Goal: Task Accomplishment & Management: Use online tool/utility

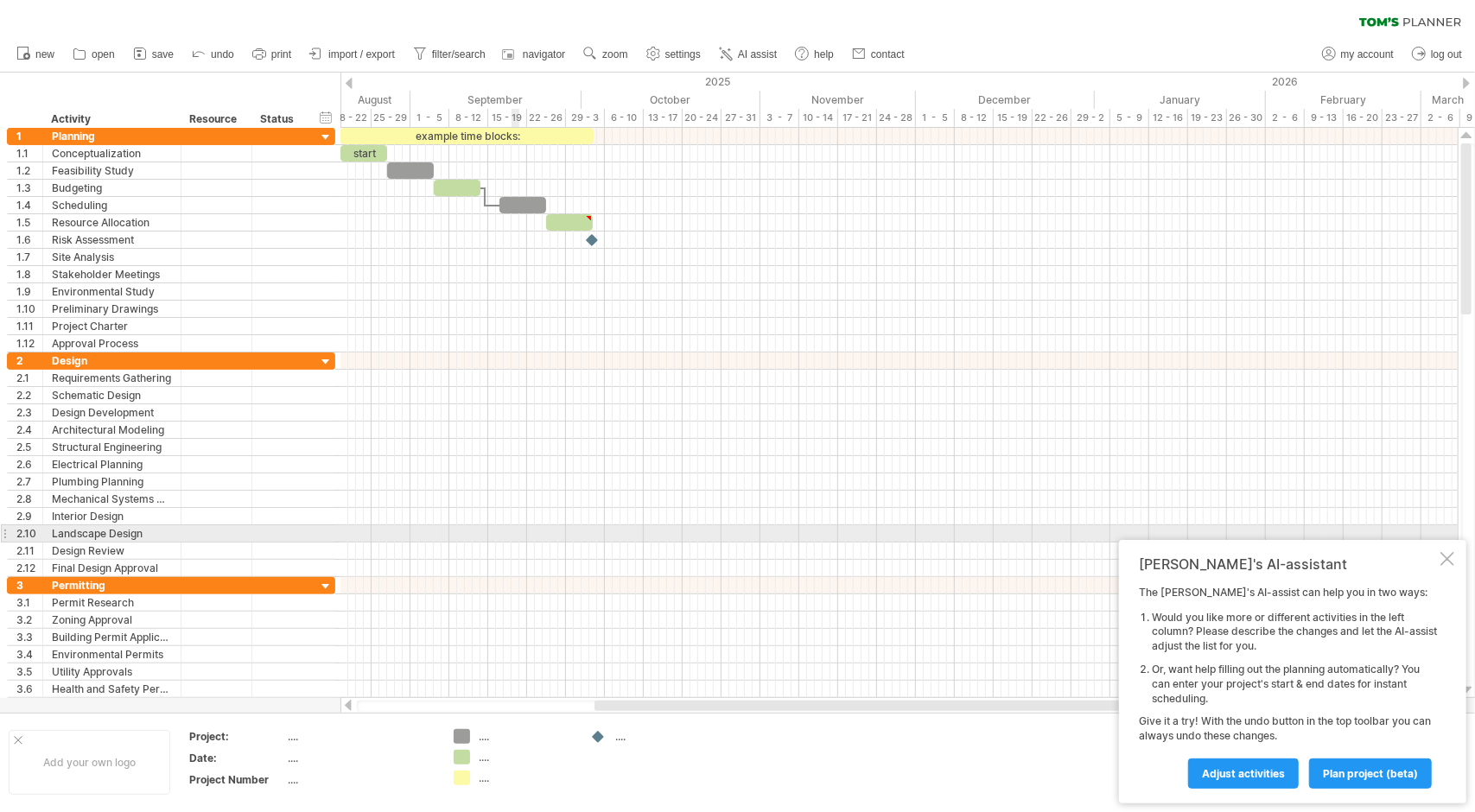
click at [517, 525] on div at bounding box center [898, 533] width 1117 height 17
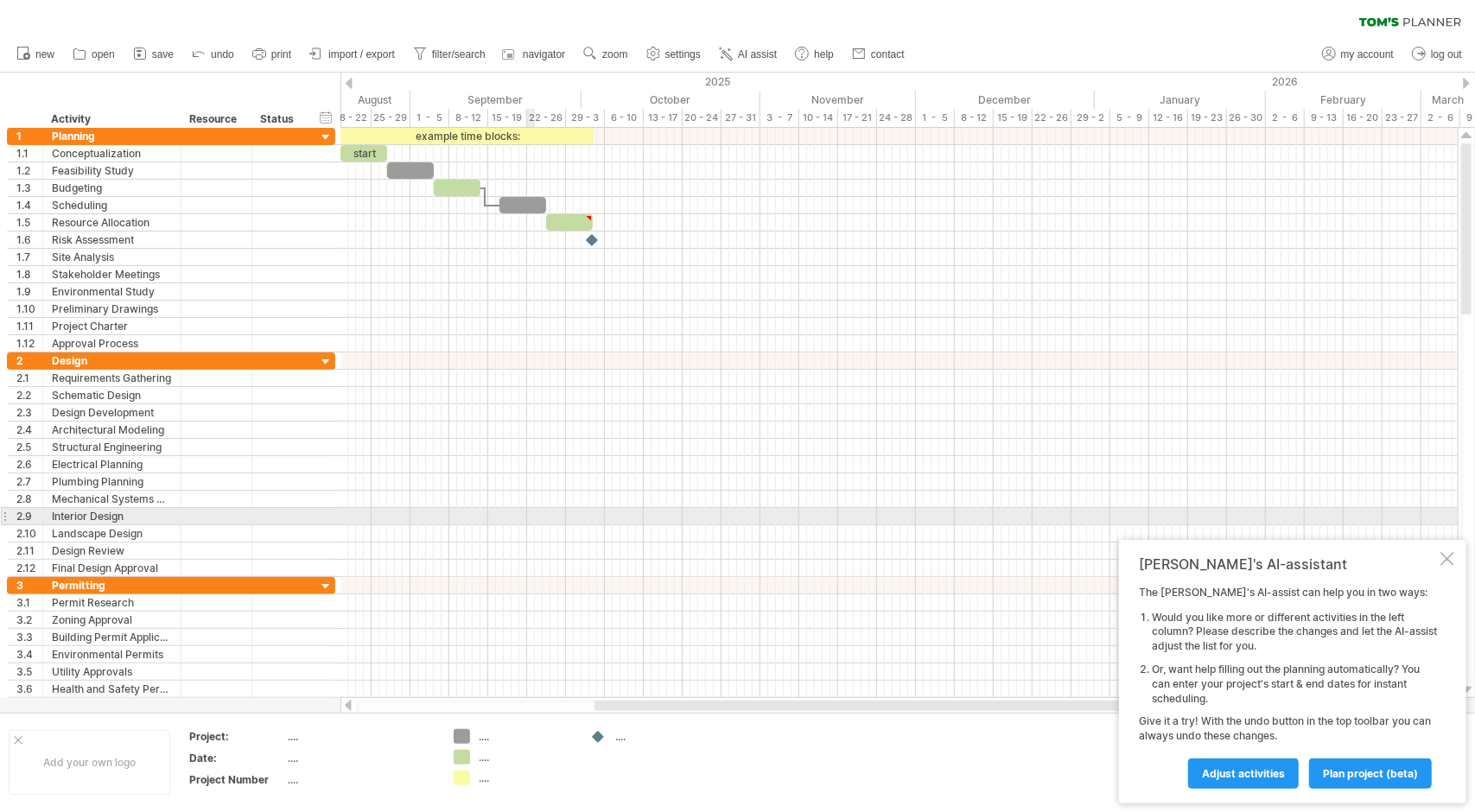
click at [537, 509] on div at bounding box center [898, 516] width 1117 height 17
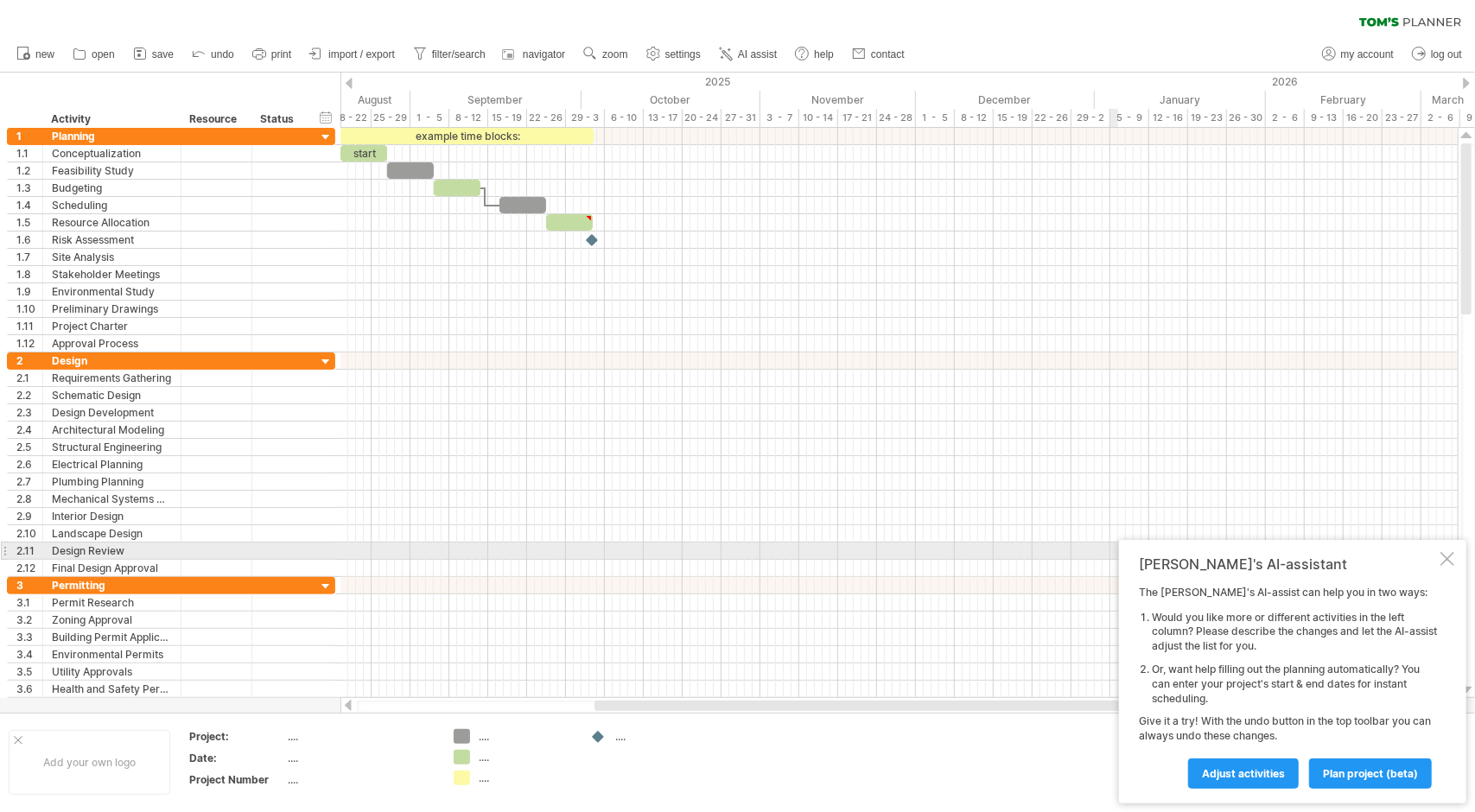
click at [1448, 559] on div at bounding box center [1448, 559] width 14 height 14
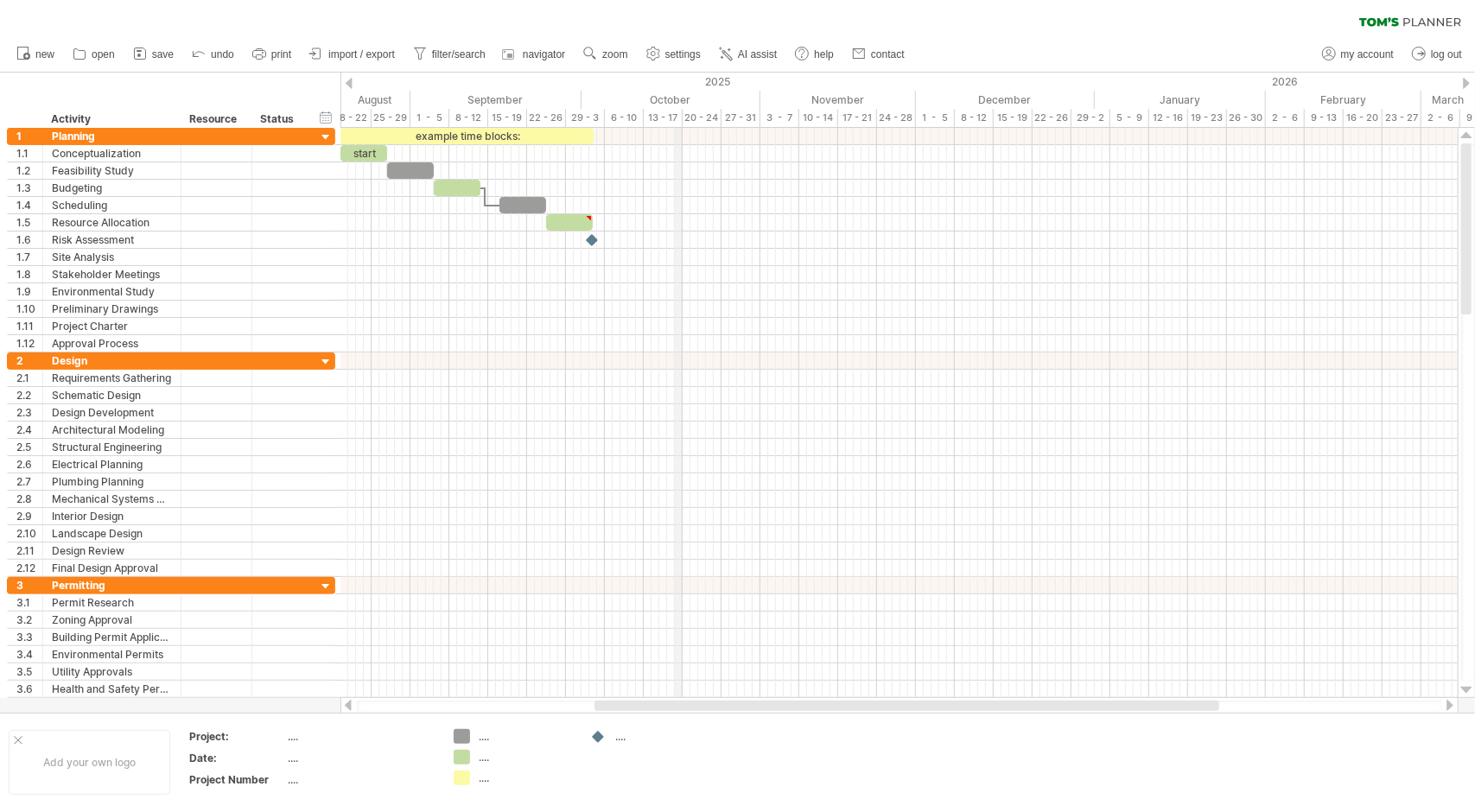
click at [681, 79] on div "2025" at bounding box center [80, 82] width 2030 height 18
click at [346, 77] on div "2025" at bounding box center [80, 82] width 2030 height 18
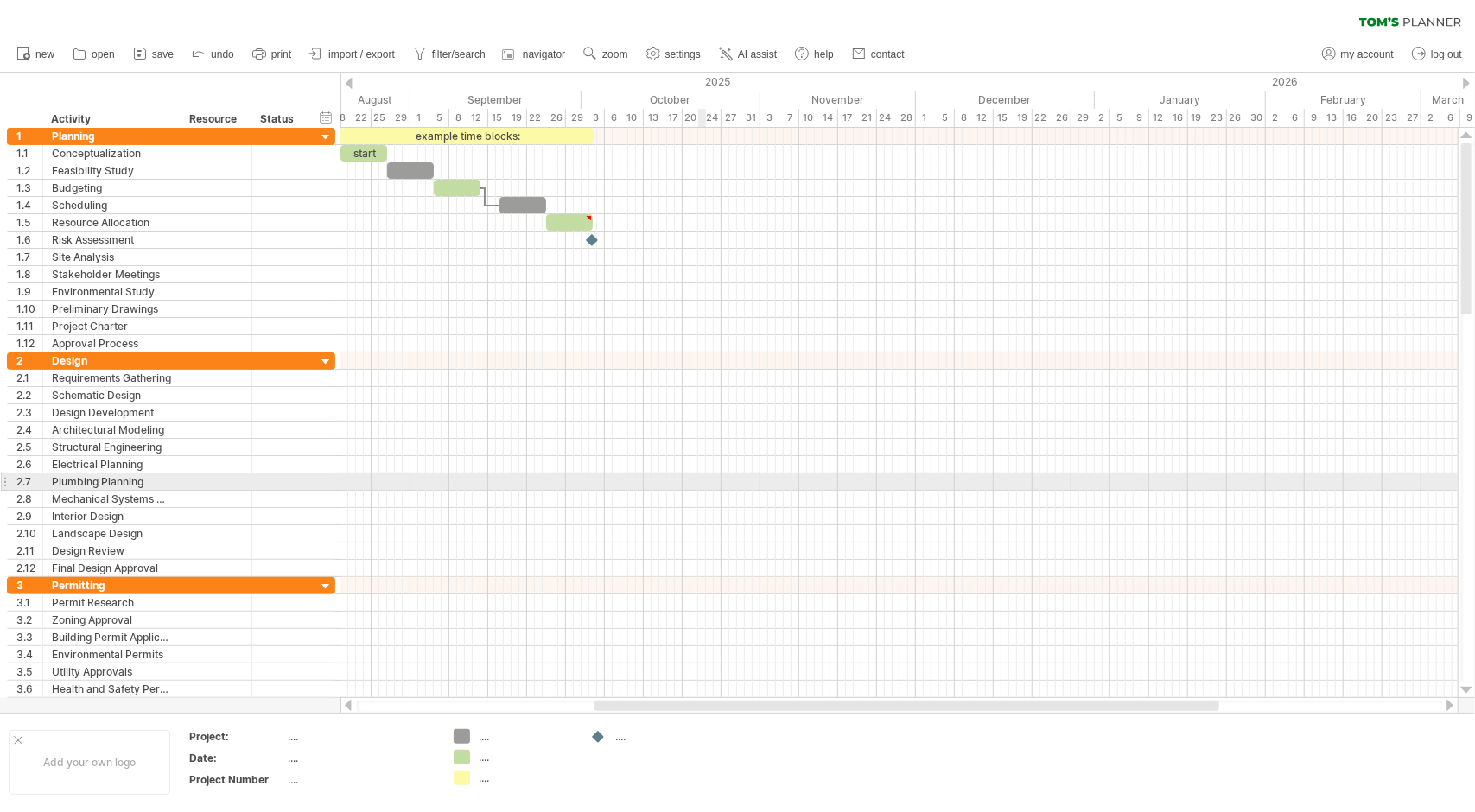
click at [700, 483] on div at bounding box center [898, 482] width 1117 height 17
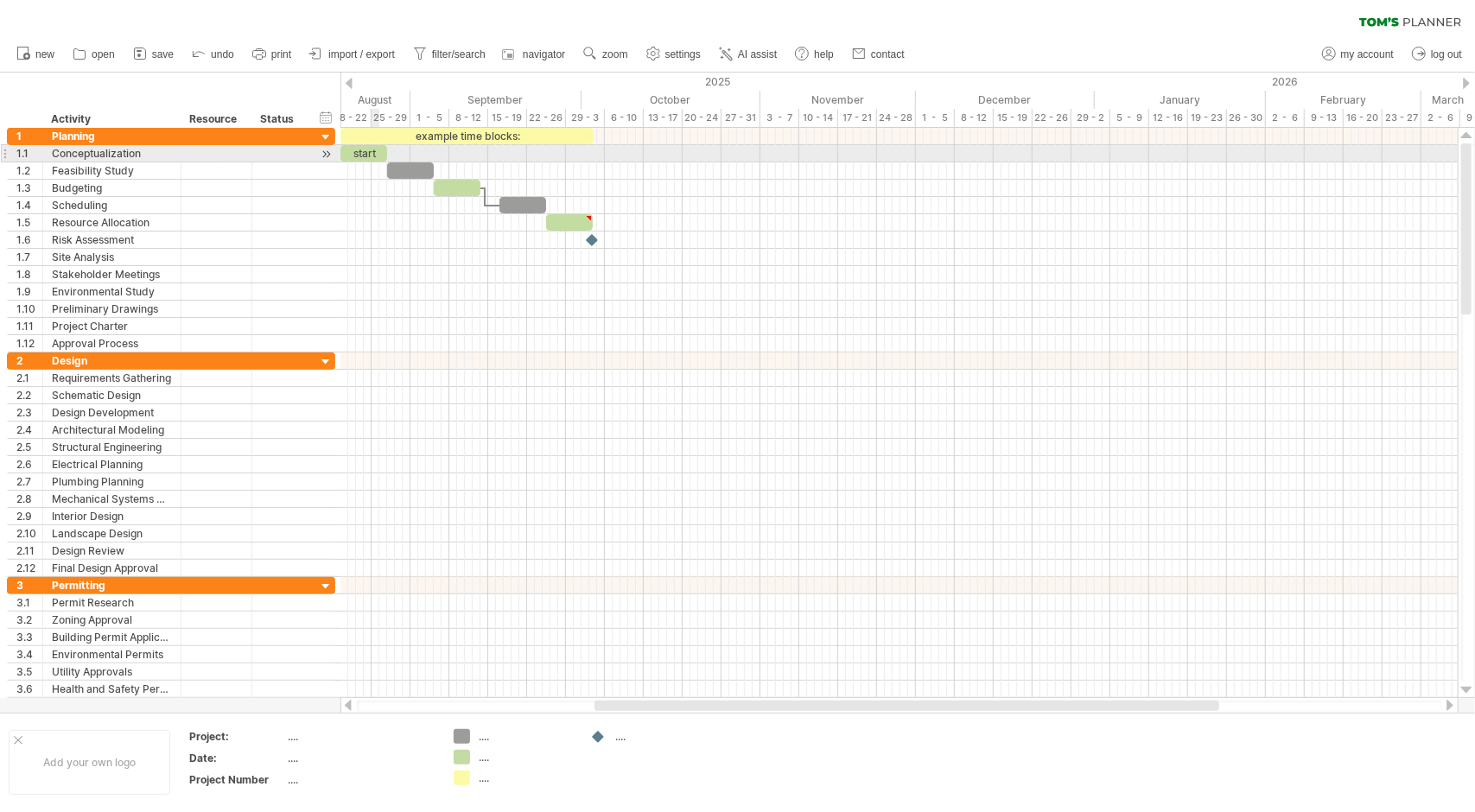
click at [372, 151] on div "start" at bounding box center [363, 153] width 47 height 16
click at [283, 150] on div at bounding box center [280, 153] width 38 height 16
click at [222, 146] on div at bounding box center [216, 153] width 53 height 16
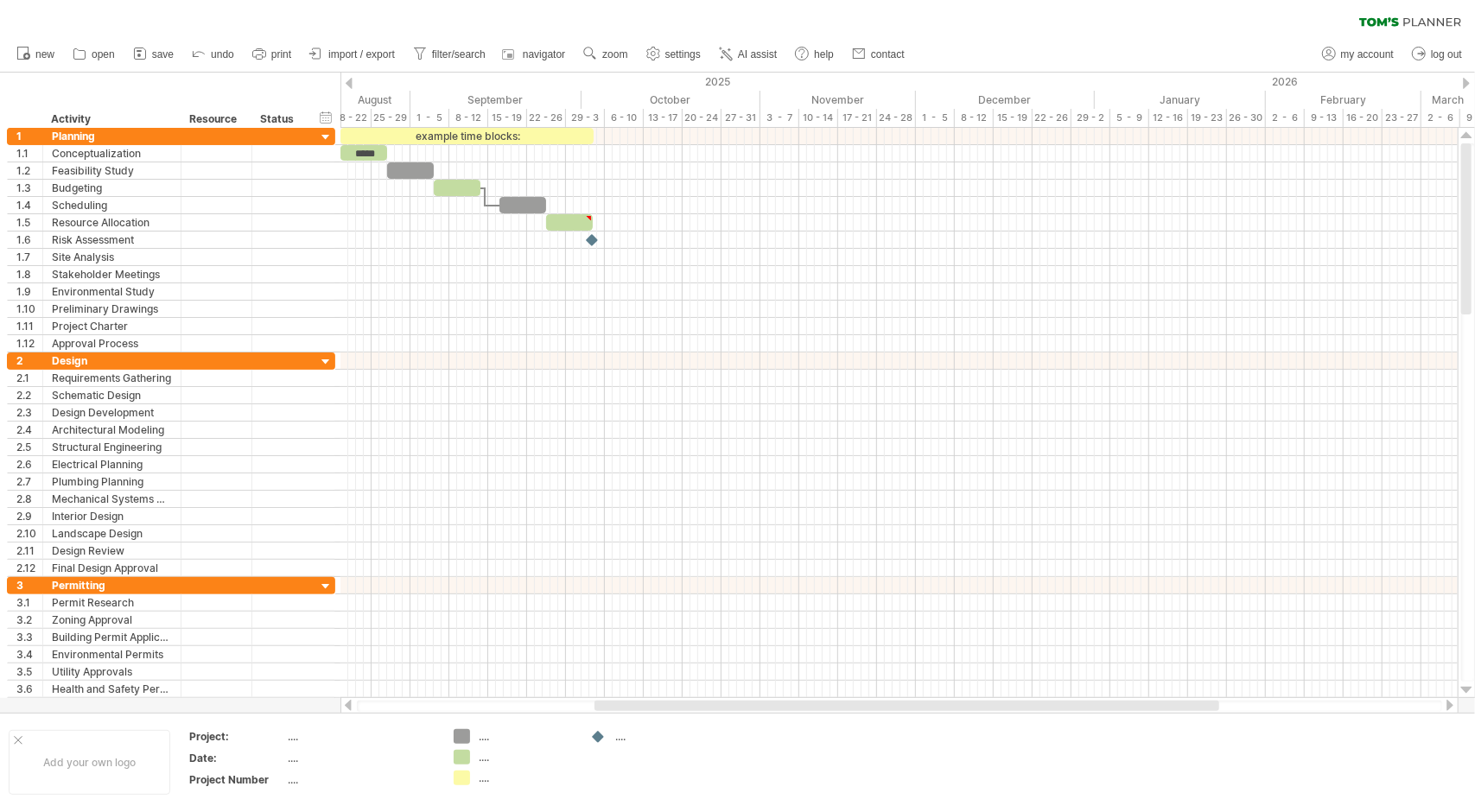
click at [346, 84] on div at bounding box center [349, 83] width 7 height 11
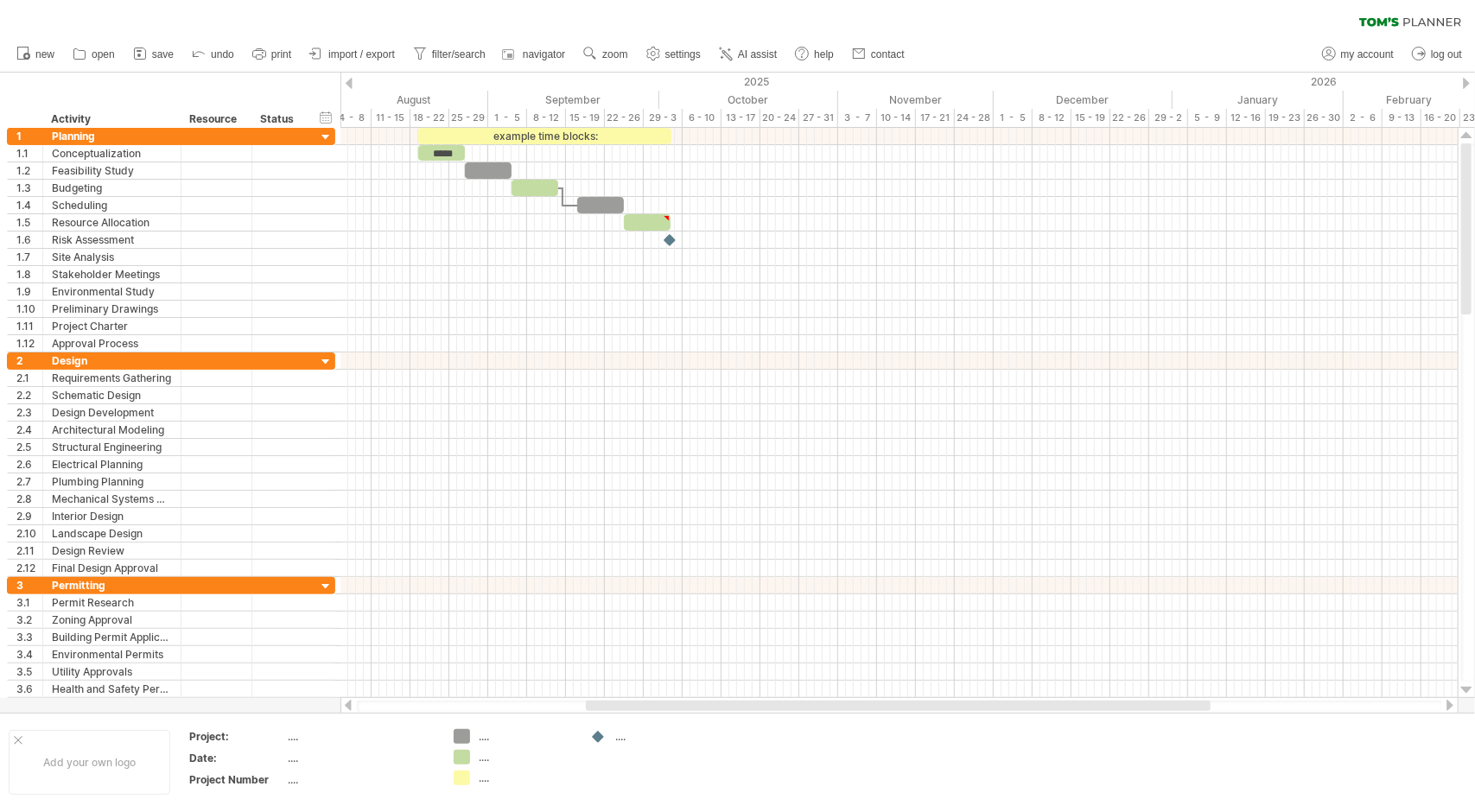
click at [346, 84] on div at bounding box center [349, 83] width 7 height 11
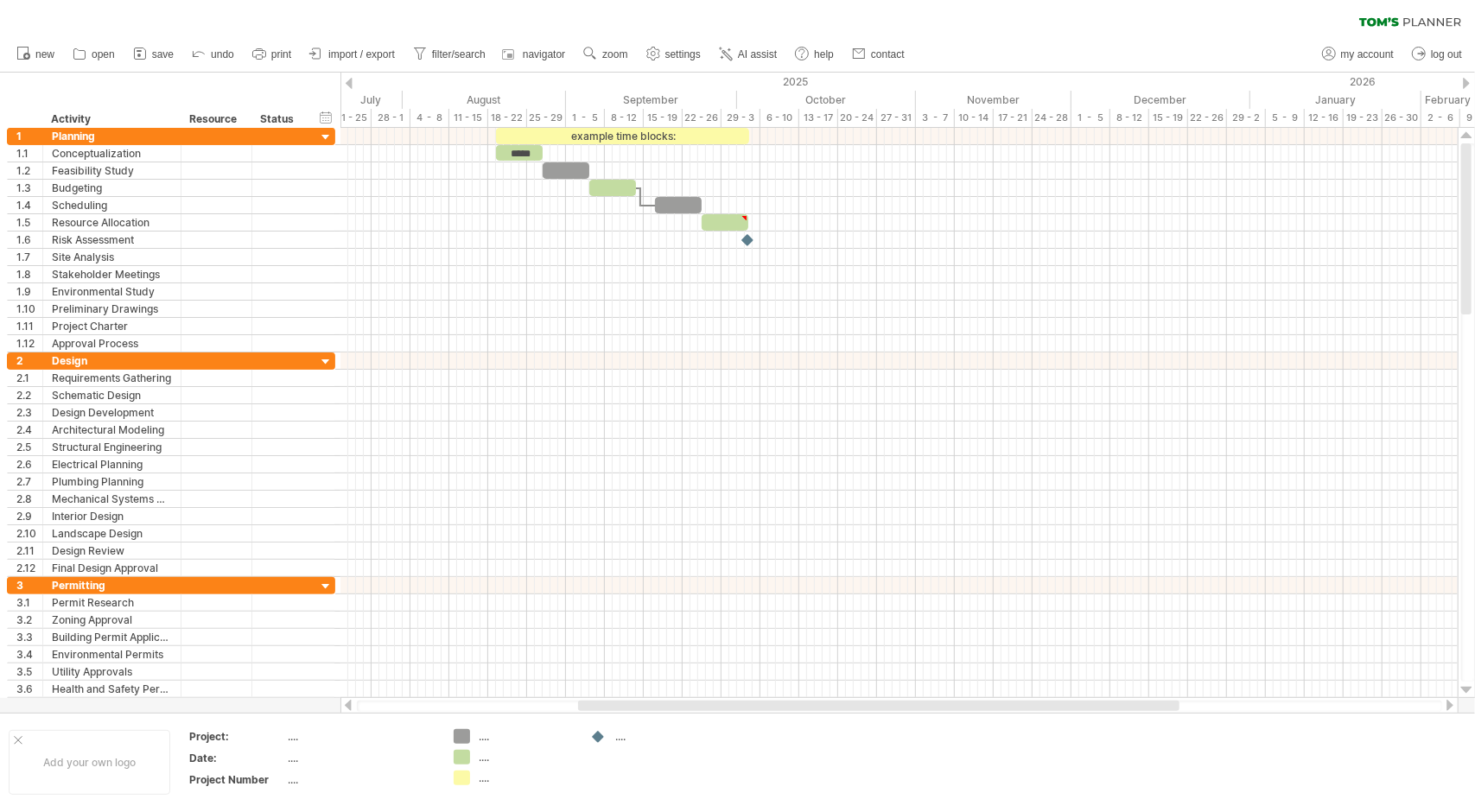
click at [346, 84] on div at bounding box center [349, 83] width 7 height 11
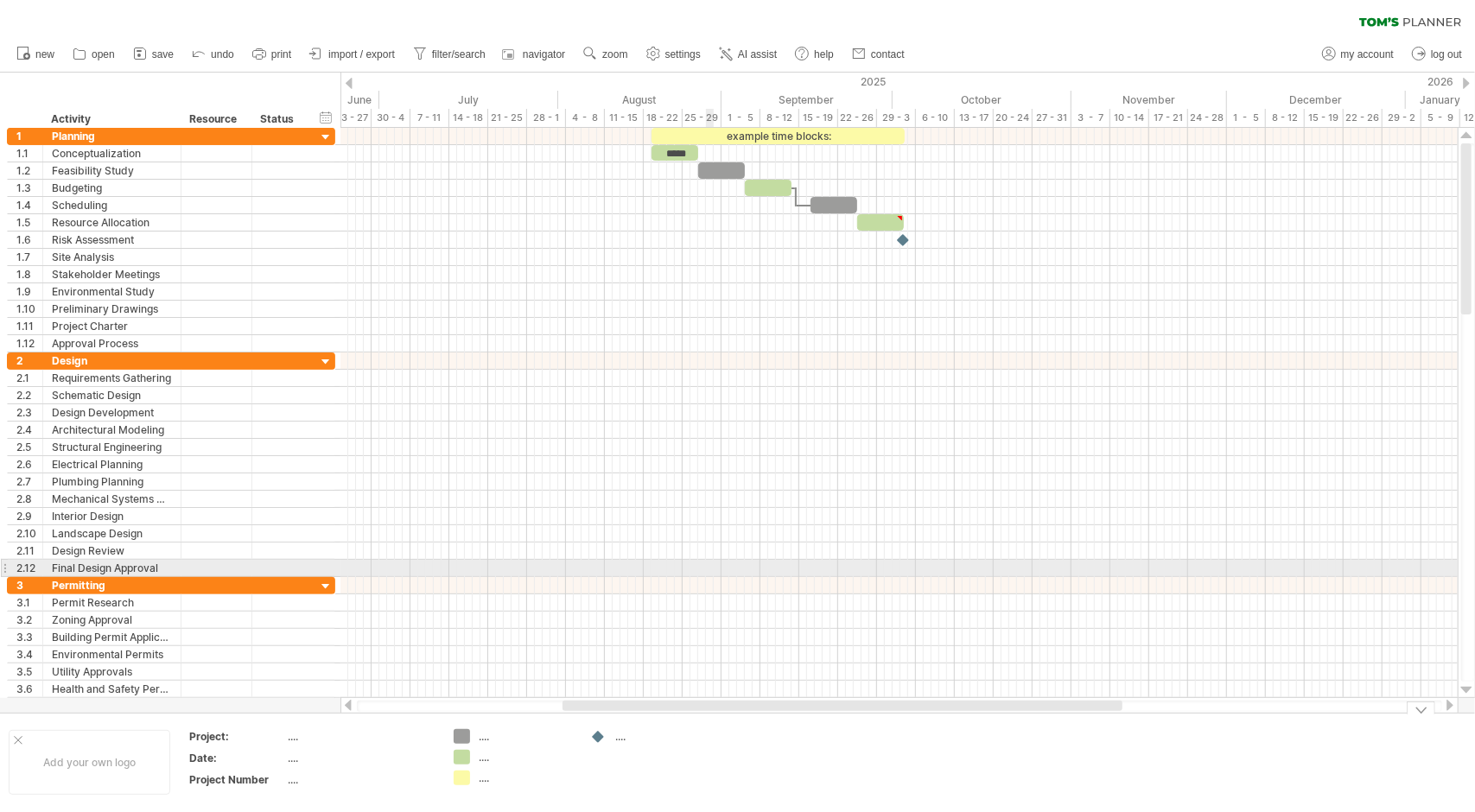
click at [712, 565] on div at bounding box center [898, 568] width 1117 height 17
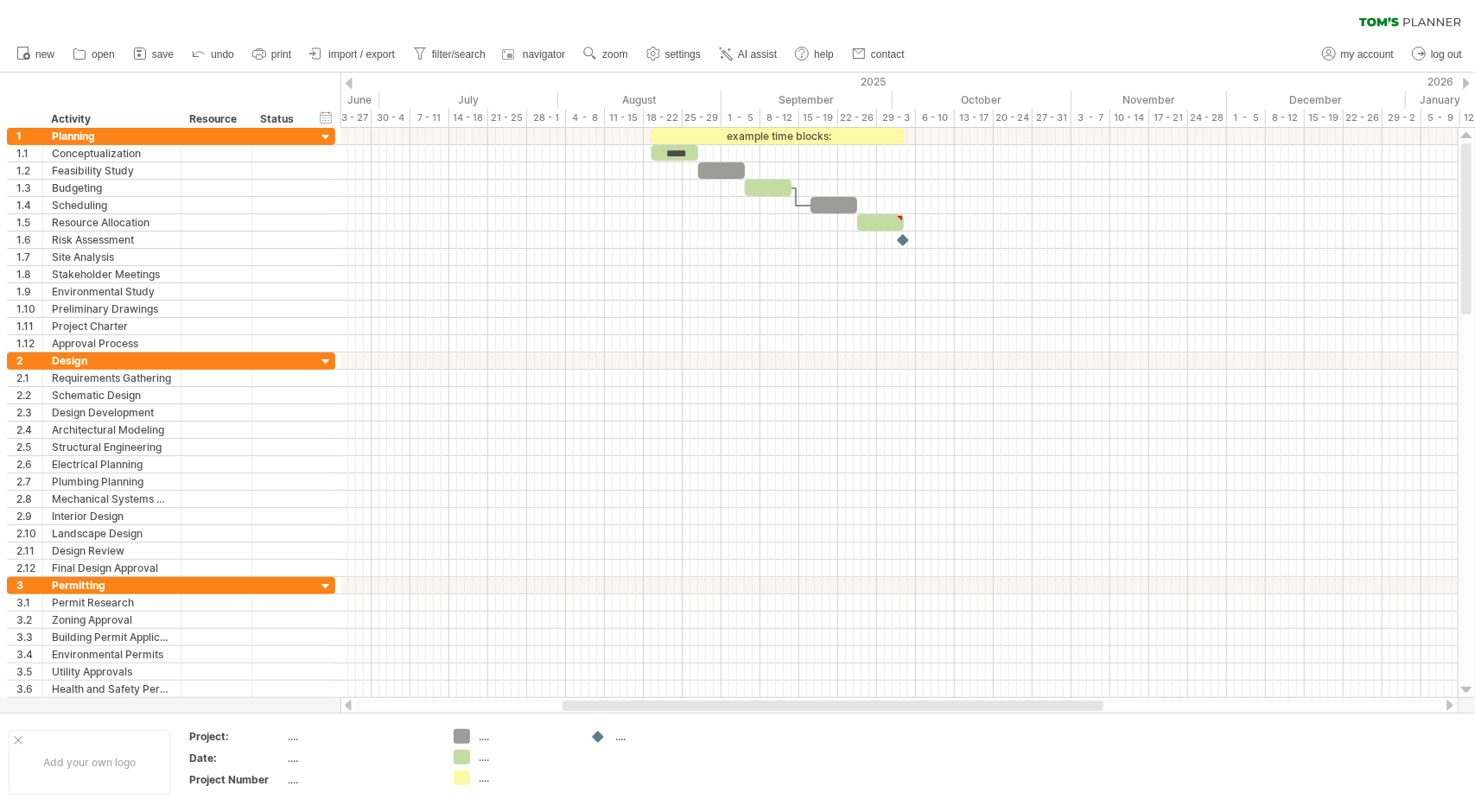
click at [347, 84] on div at bounding box center [349, 83] width 7 height 11
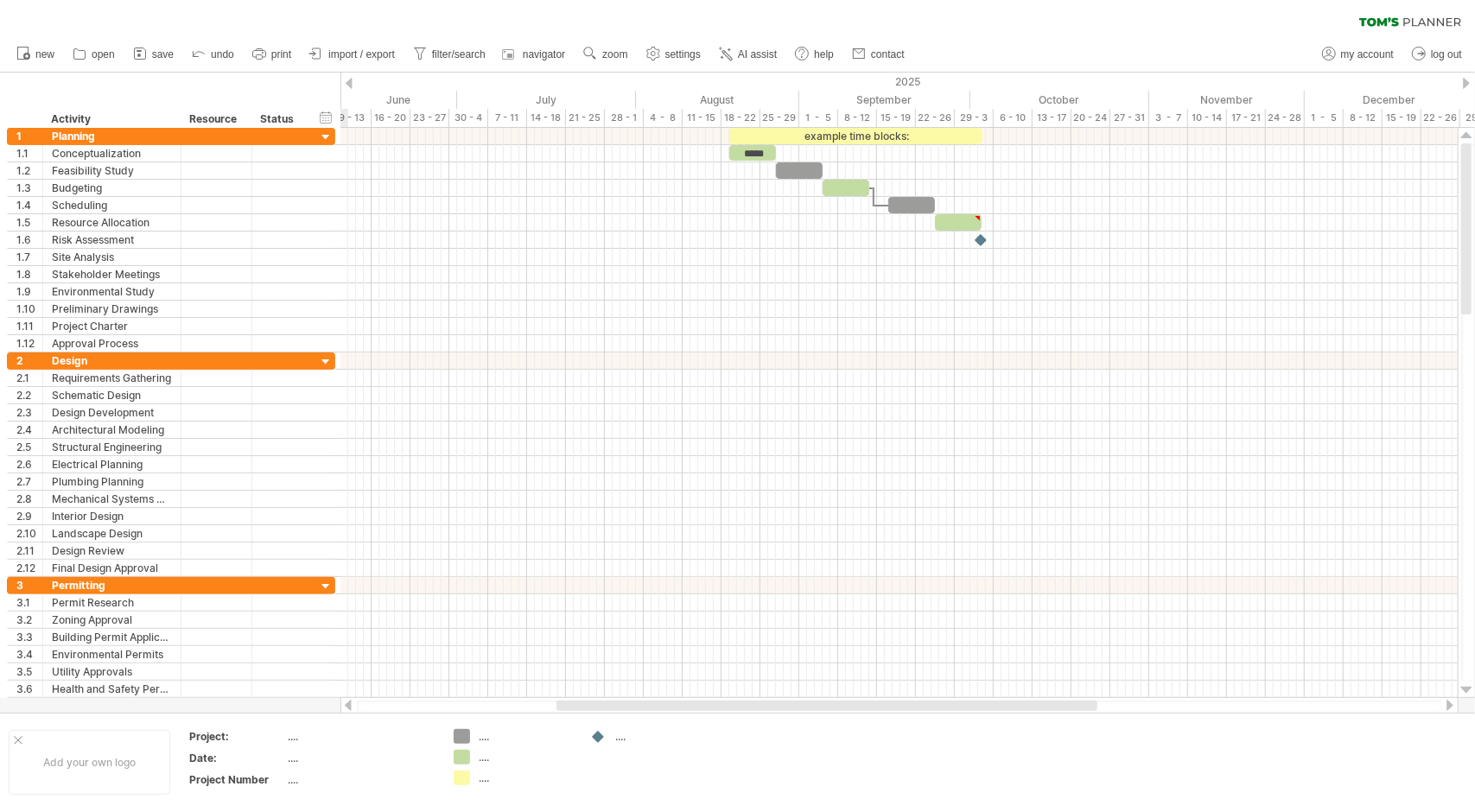
click at [347, 84] on div at bounding box center [349, 83] width 7 height 11
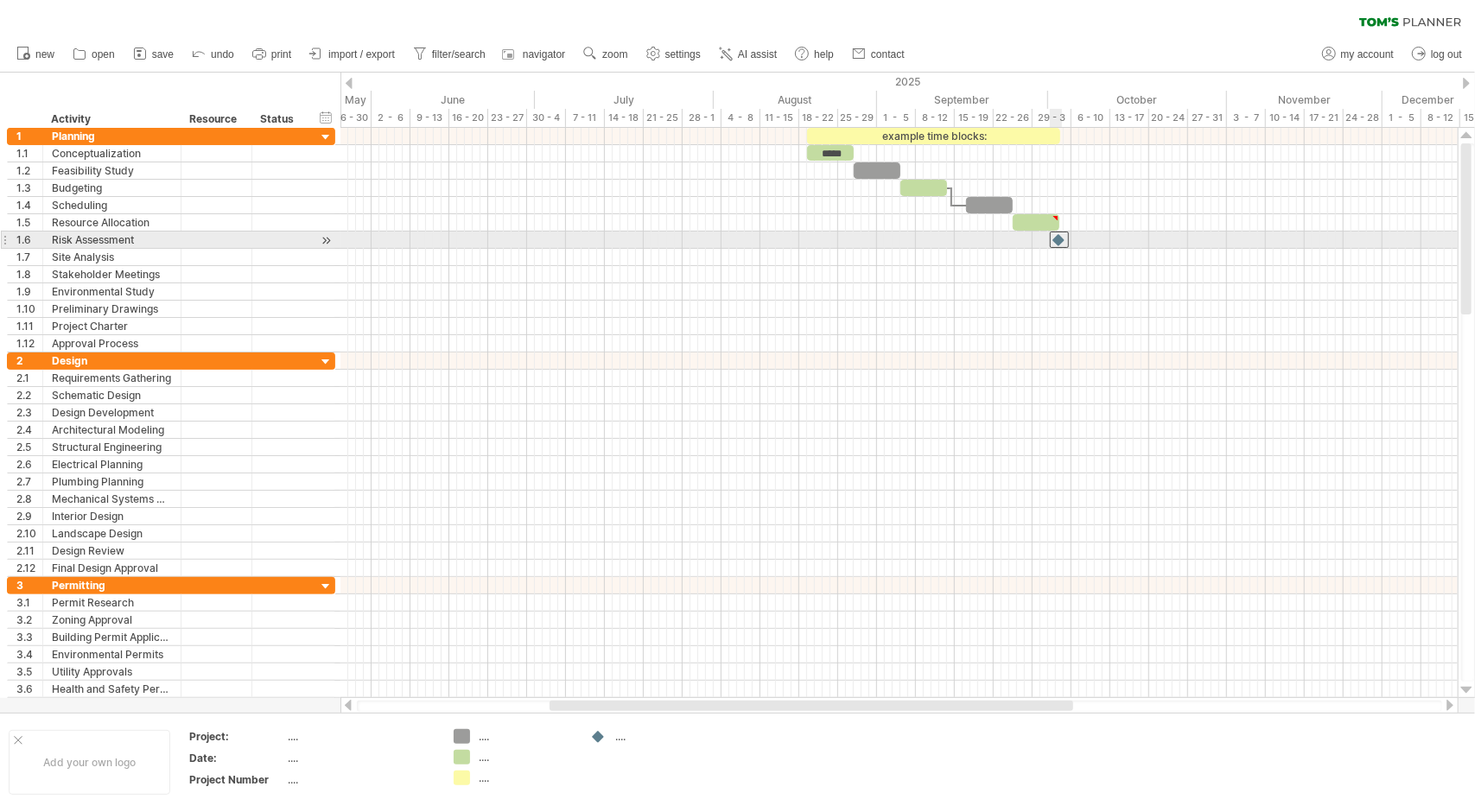
click at [1061, 239] on div at bounding box center [1059, 240] width 19 height 16
click at [223, 238] on div at bounding box center [216, 240] width 53 height 16
click at [321, 241] on div at bounding box center [326, 241] width 16 height 18
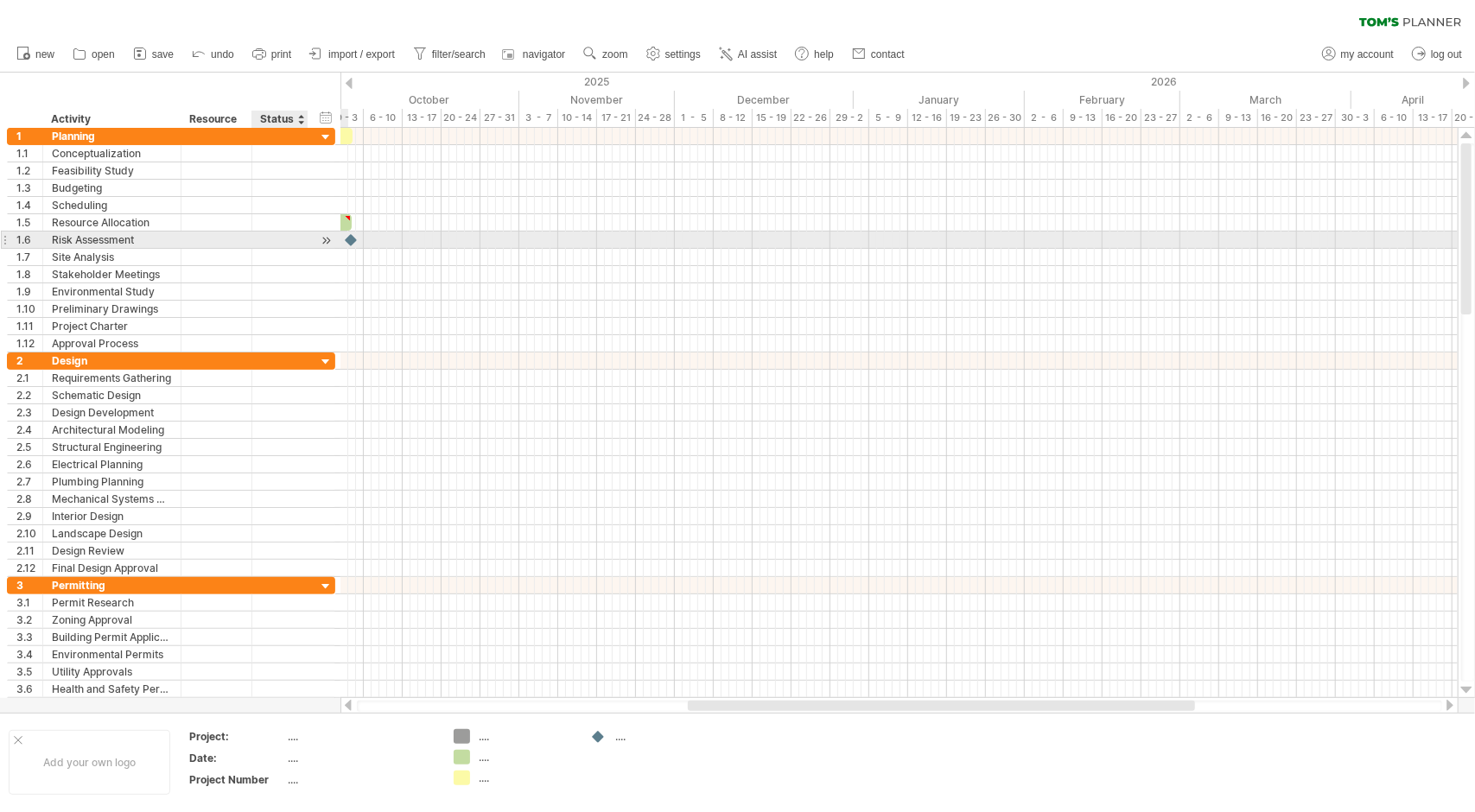
click at [321, 241] on div at bounding box center [326, 241] width 16 height 18
click at [325, 240] on div at bounding box center [326, 241] width 16 height 18
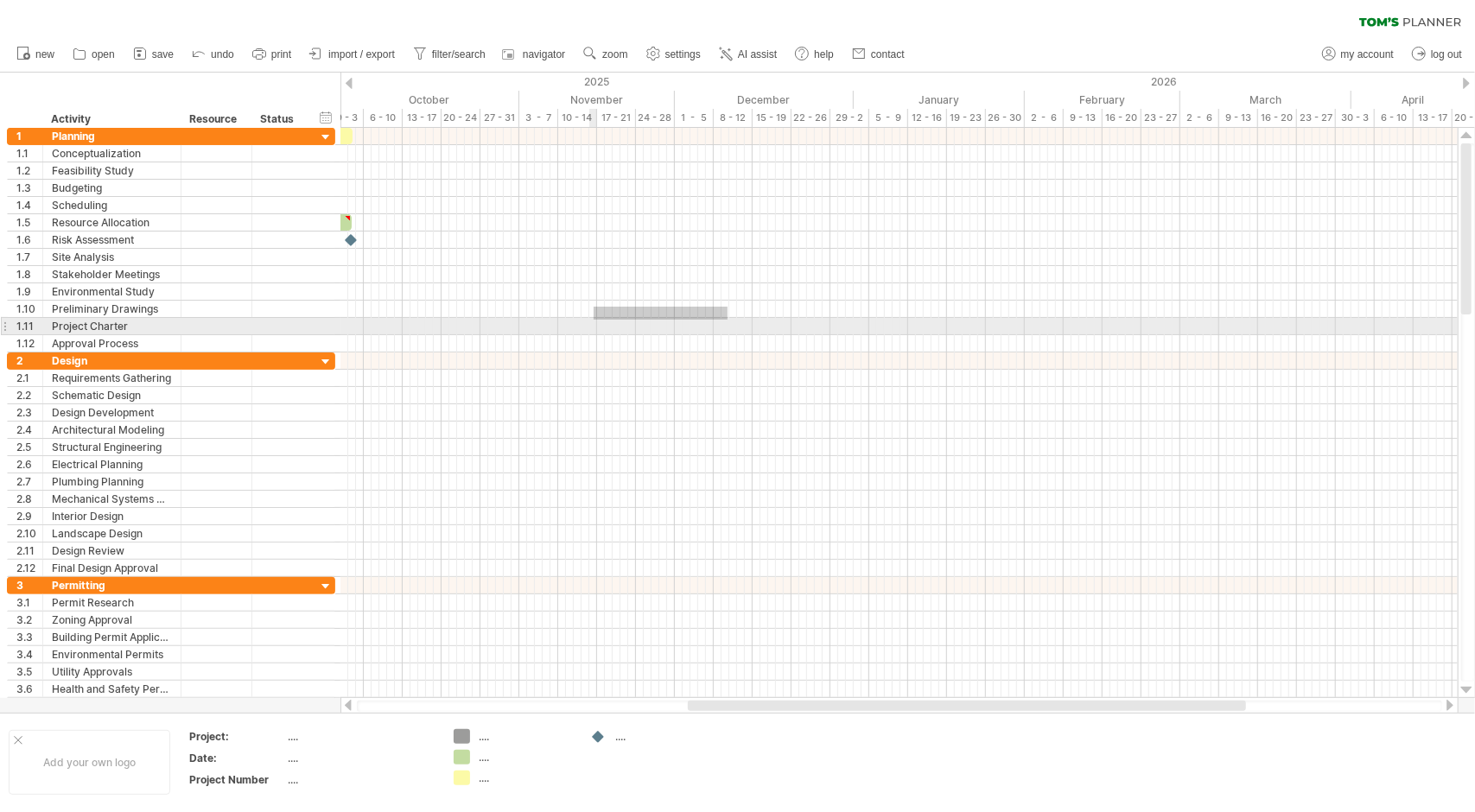
drag, startPoint x: 704, startPoint y: 315, endPoint x: 536, endPoint y: 317, distance: 168.5
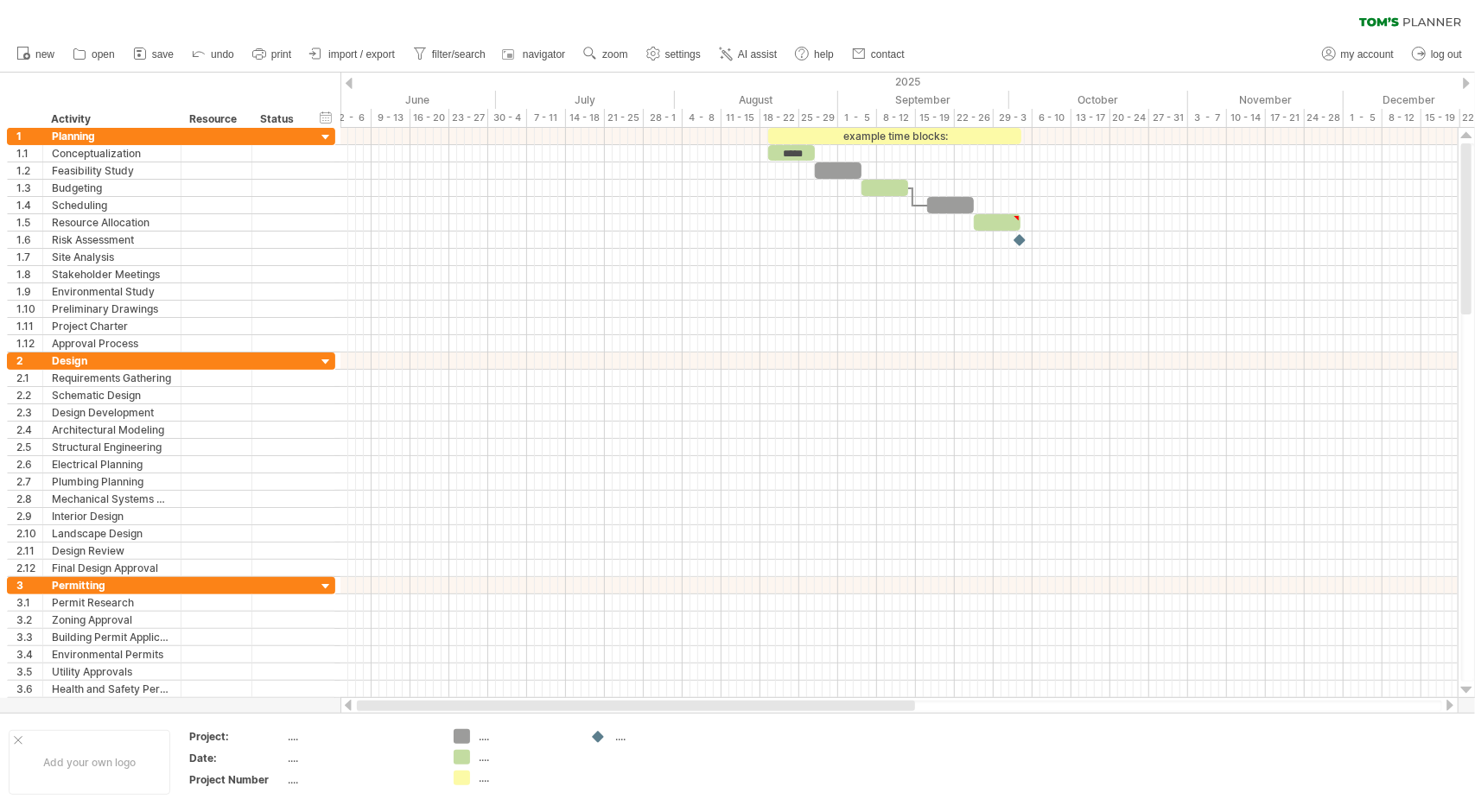
drag, startPoint x: 728, startPoint y: 710, endPoint x: 364, endPoint y: 708, distance: 363.8
click at [364, 708] on div at bounding box center [636, 706] width 558 height 10
click at [335, 50] on span "import / export" at bounding box center [361, 54] width 67 height 12
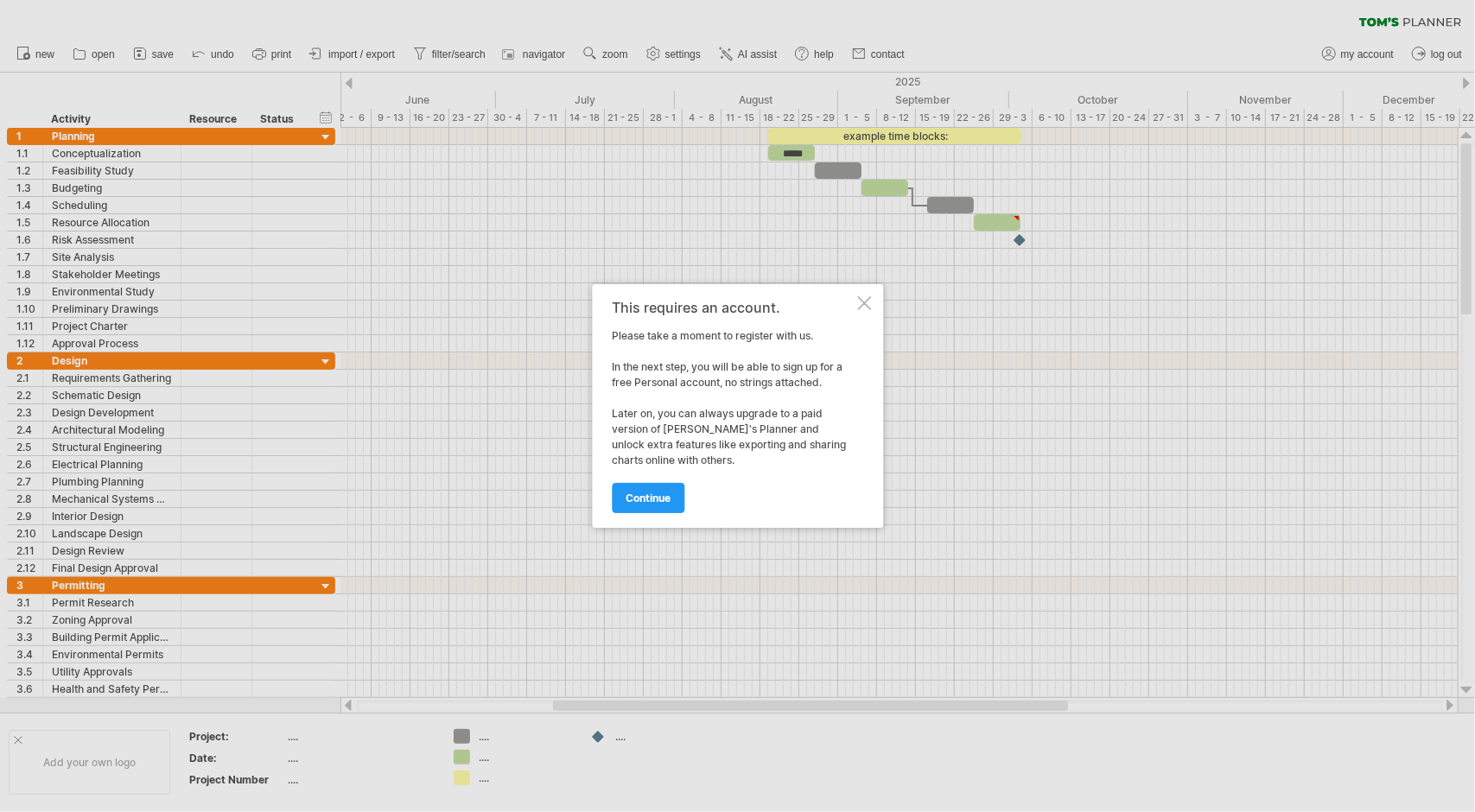
click at [868, 300] on div at bounding box center [864, 303] width 14 height 14
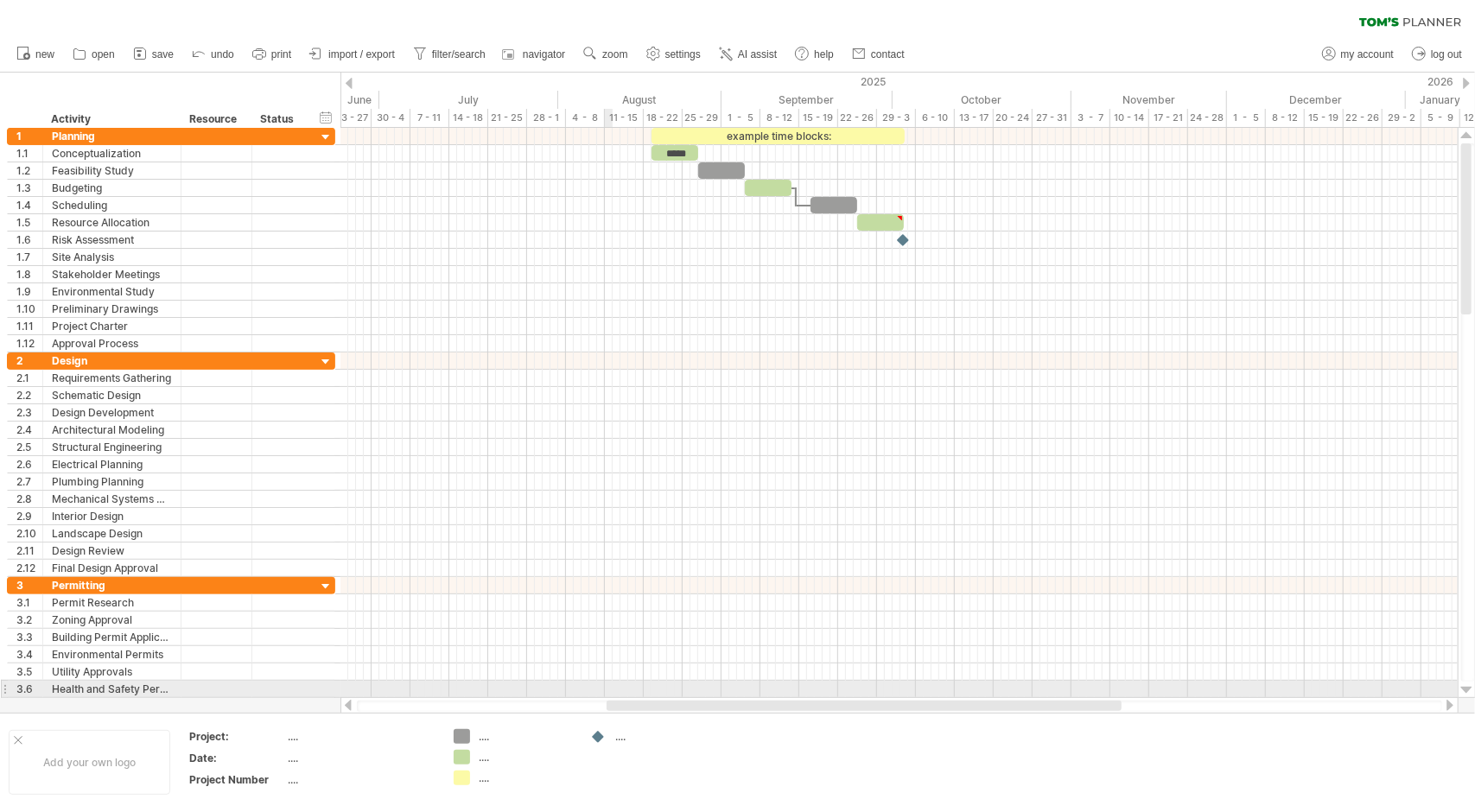
drag, startPoint x: 557, startPoint y: 706, endPoint x: 610, endPoint y: 684, distance: 57.8
click at [610, 684] on div "Trying to reach [DOMAIN_NAME] Connected again... 0% clear filter new 1" at bounding box center [737, 406] width 1475 height 812
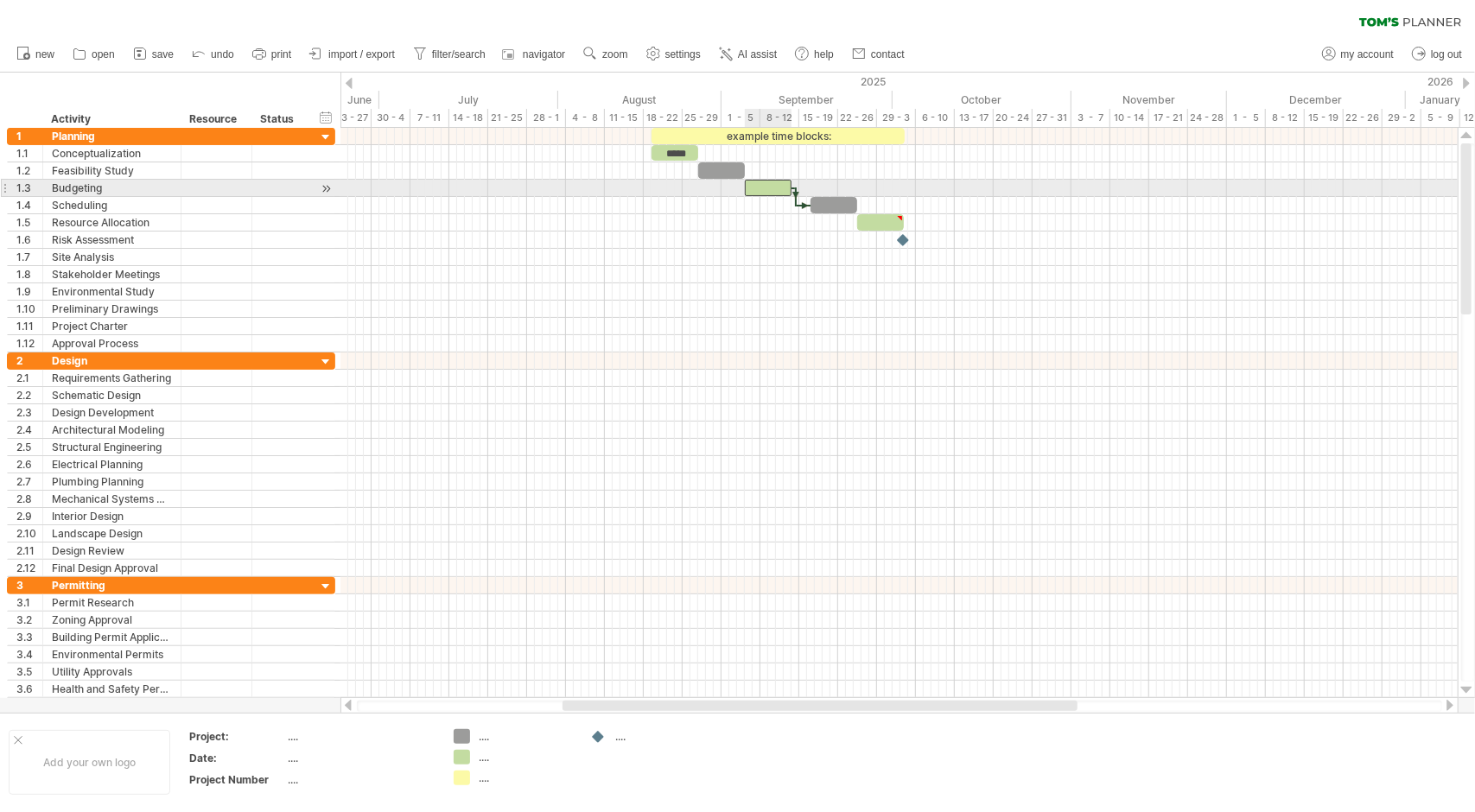
click at [756, 187] on div at bounding box center [768, 188] width 47 height 16
drag, startPoint x: 756, startPoint y: 187, endPoint x: 780, endPoint y: 188, distance: 23.3
click at [780, 188] on div at bounding box center [768, 188] width 47 height 16
drag, startPoint x: 780, startPoint y: 188, endPoint x: 671, endPoint y: 188, distance: 108.9
click at [671, 188] on div at bounding box center [682, 188] width 47 height 16
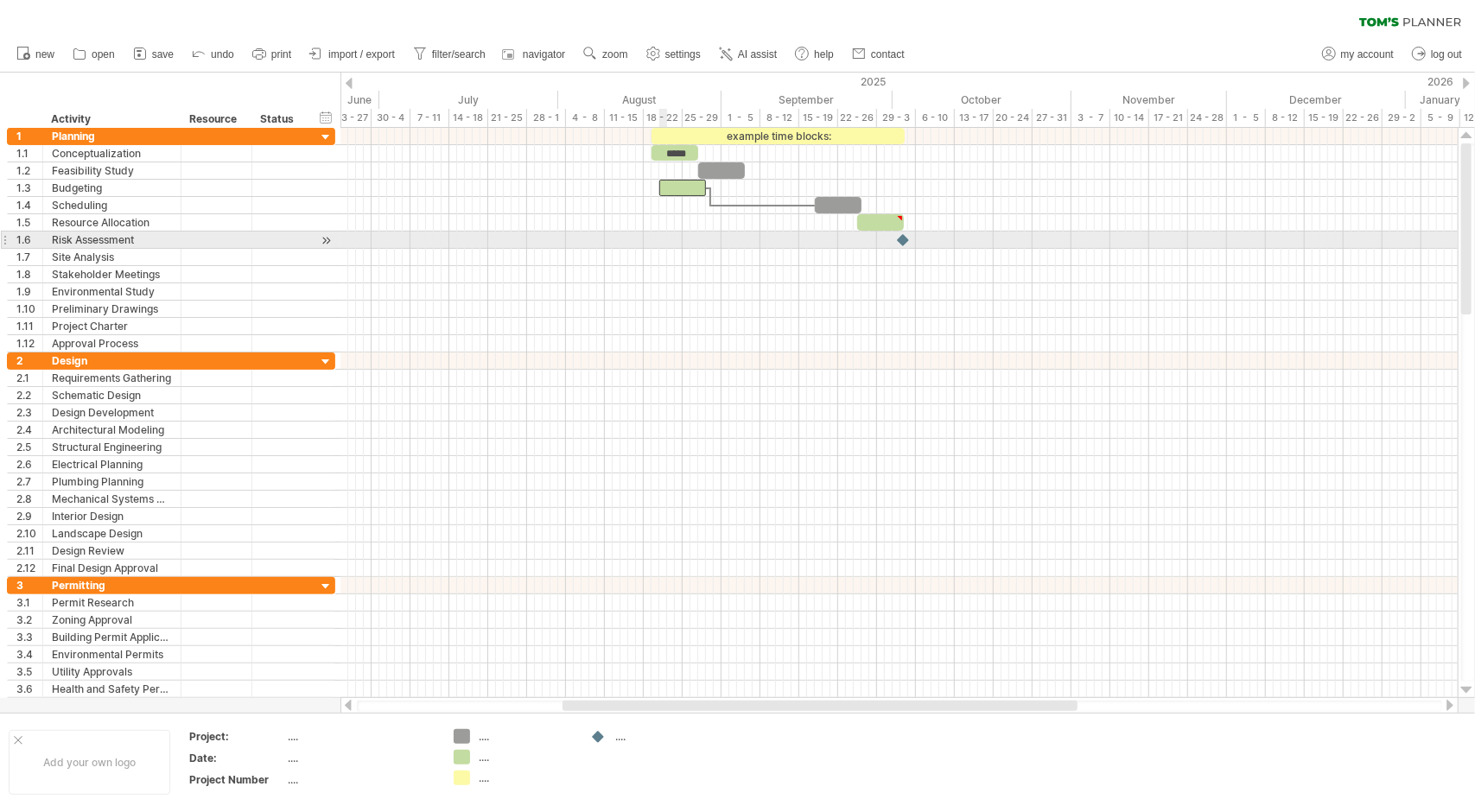
click at [664, 249] on div at bounding box center [898, 257] width 1117 height 17
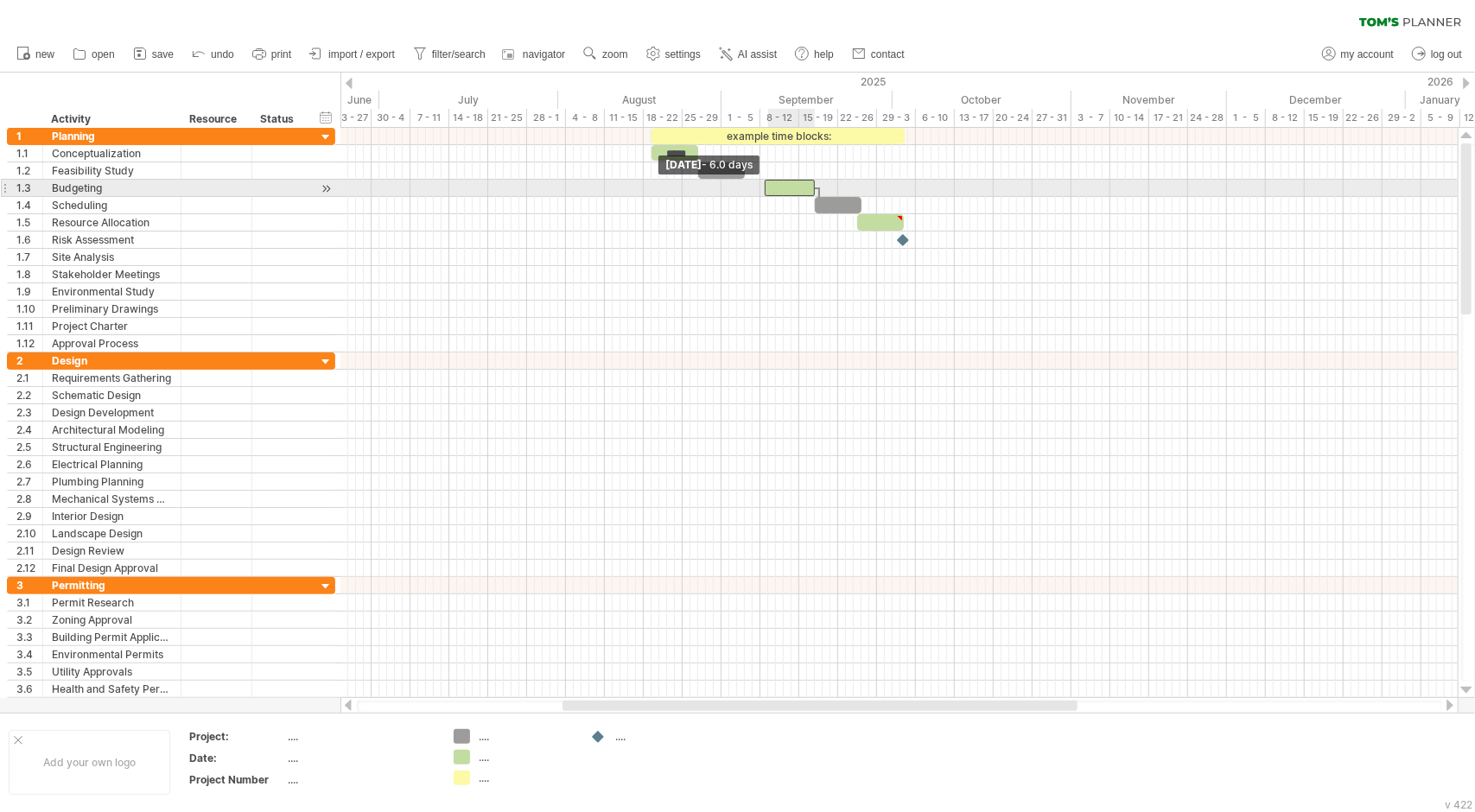
drag, startPoint x: 766, startPoint y: 186, endPoint x: 741, endPoint y: 186, distance: 24.2
click at [761, 186] on span at bounding box center [764, 188] width 7 height 16
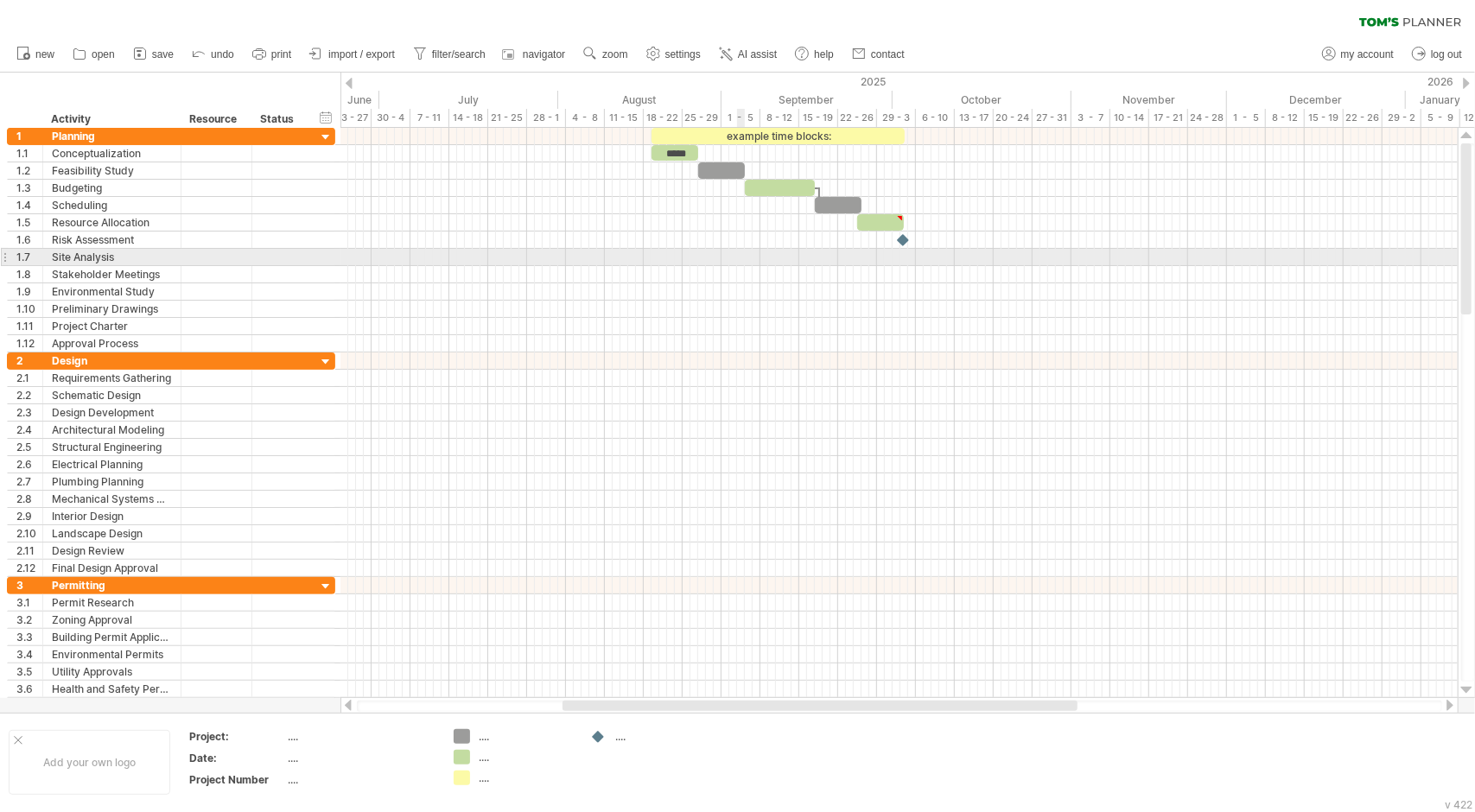
click at [738, 266] on div at bounding box center [898, 274] width 1117 height 17
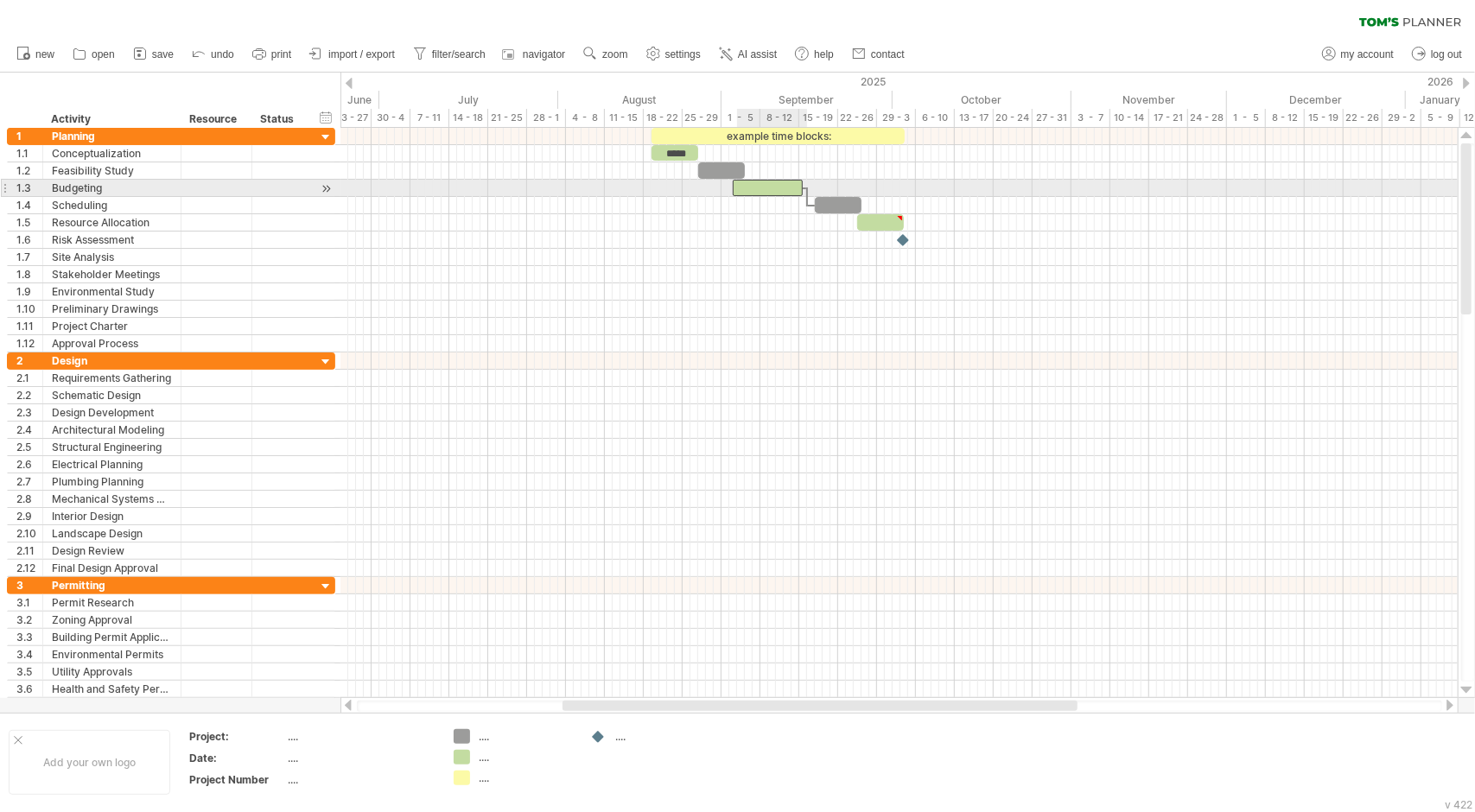
drag, startPoint x: 774, startPoint y: 191, endPoint x: 762, endPoint y: 191, distance: 12.1
click at [762, 191] on div at bounding box center [768, 188] width 70 height 16
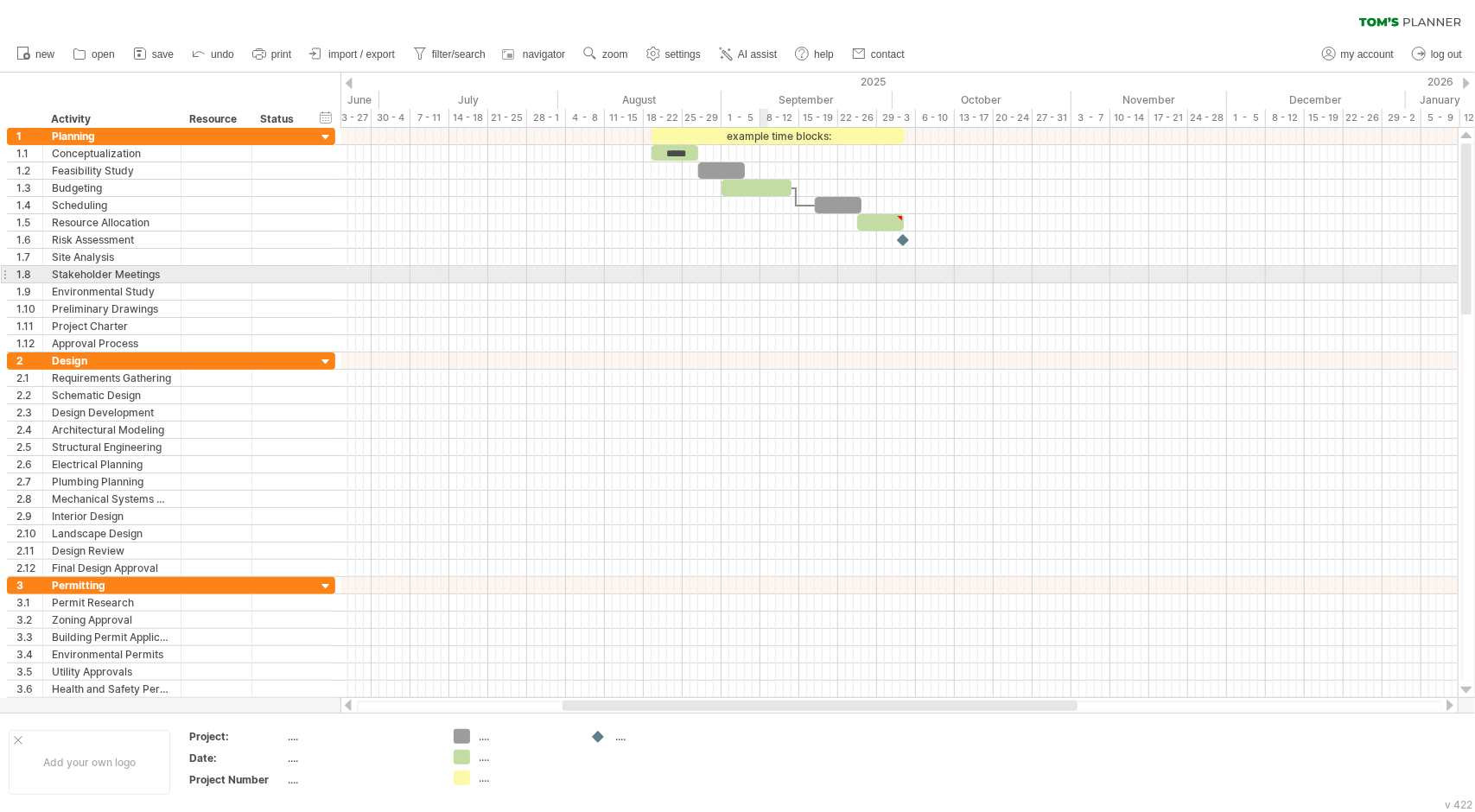
click at [767, 269] on div at bounding box center [898, 274] width 1117 height 17
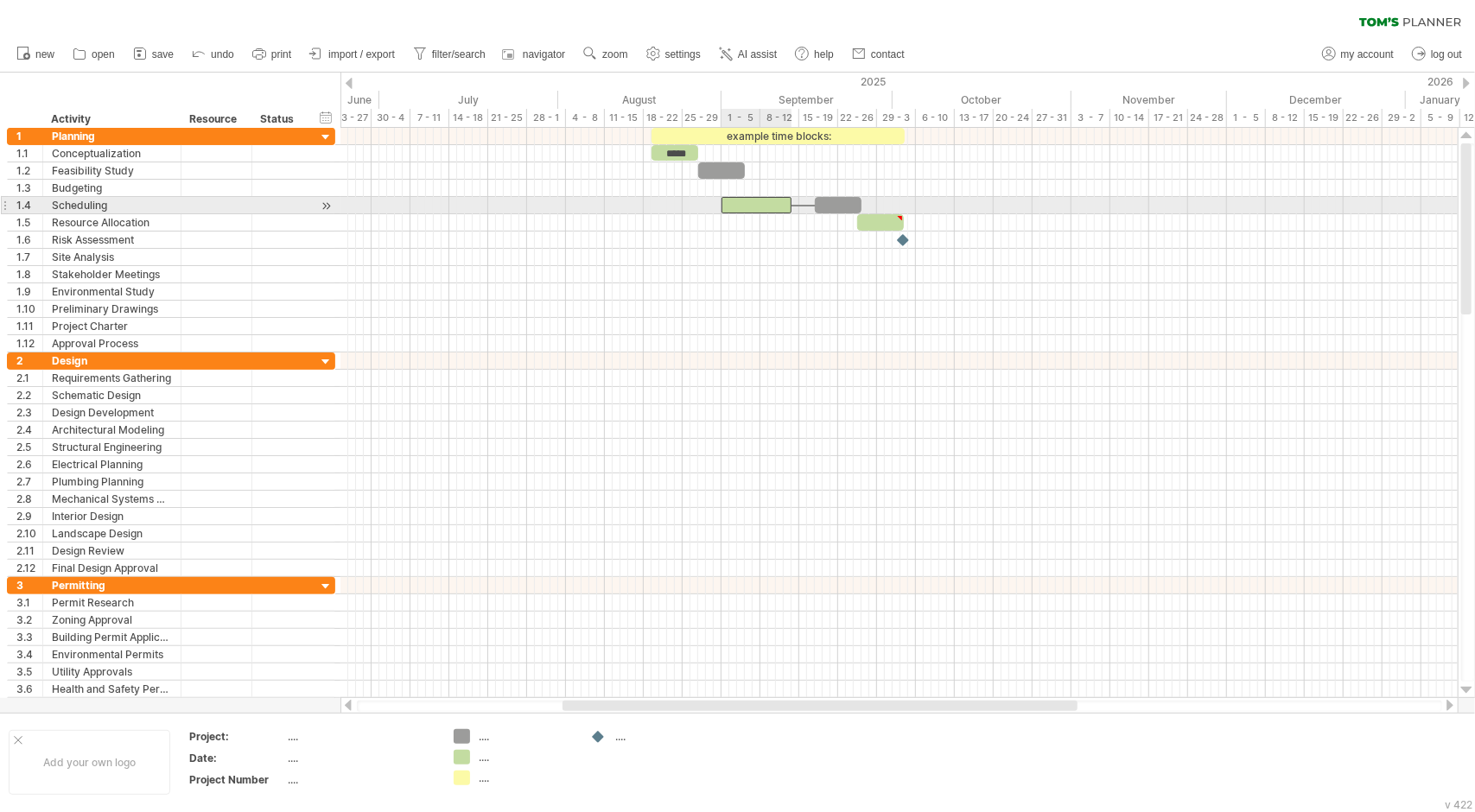
drag, startPoint x: 748, startPoint y: 189, endPoint x: 748, endPoint y: 204, distance: 14.7
click at [754, 203] on div at bounding box center [752, 205] width 70 height 16
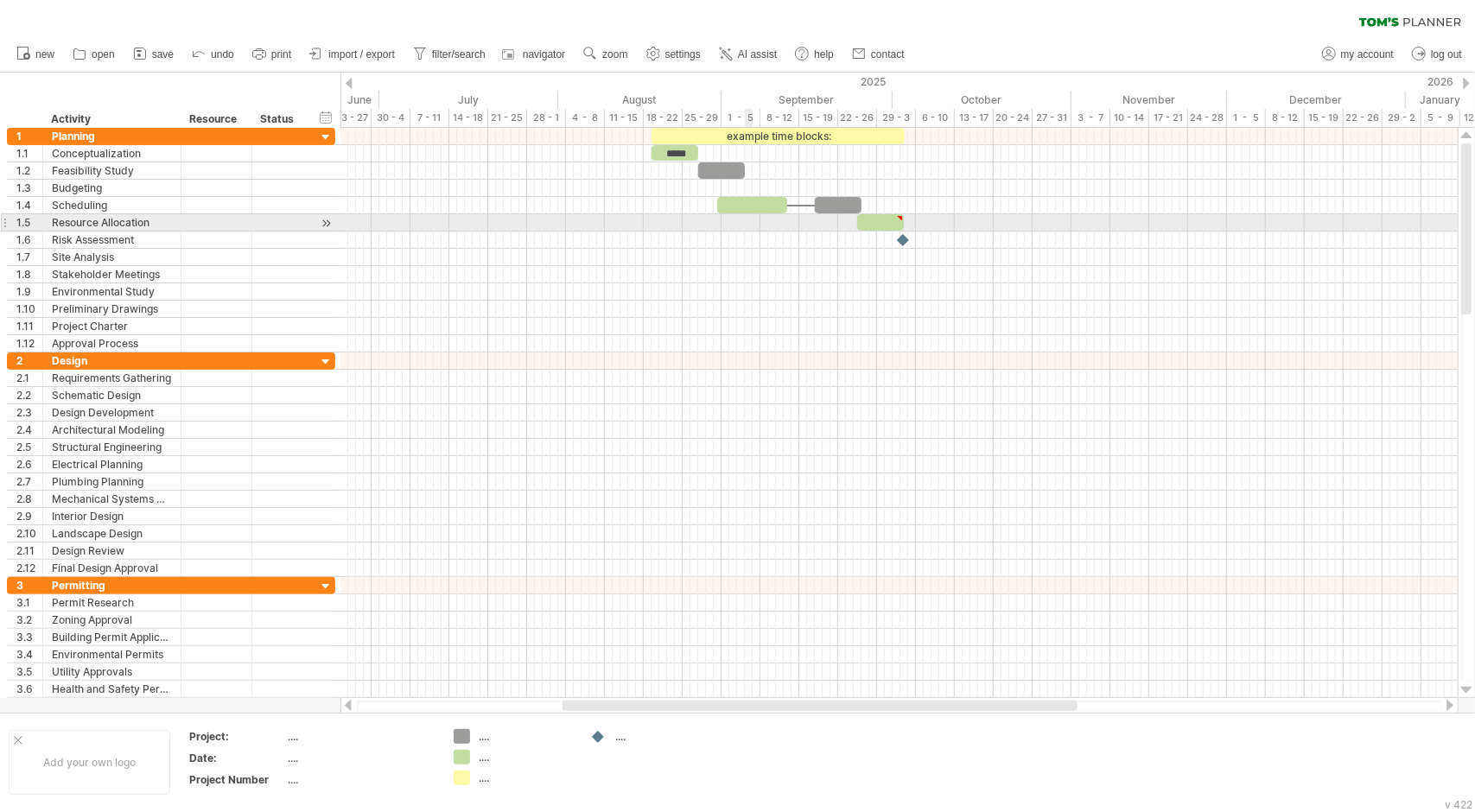
click at [750, 262] on div at bounding box center [898, 257] width 1117 height 17
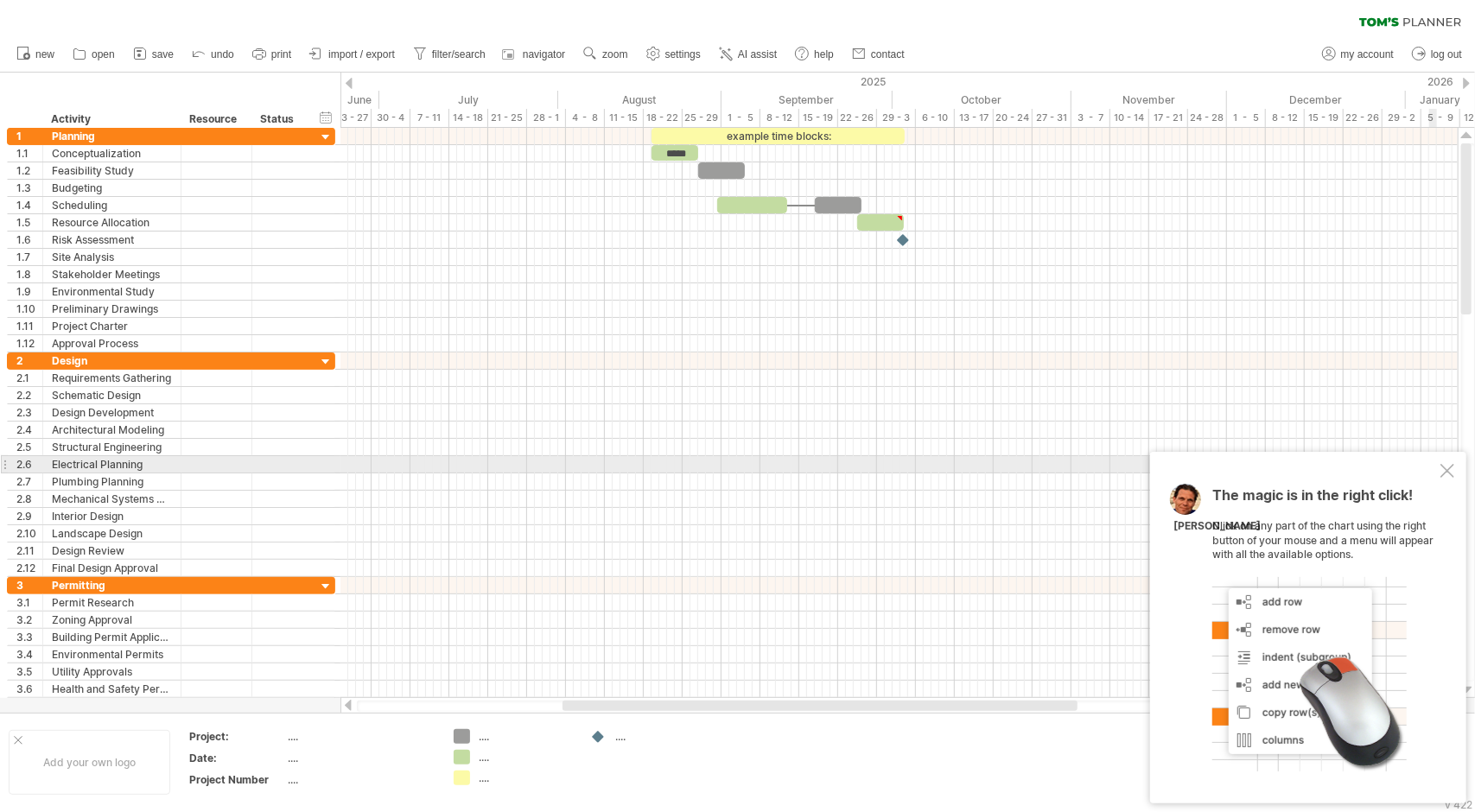
click at [1442, 469] on div at bounding box center [1448, 471] width 14 height 14
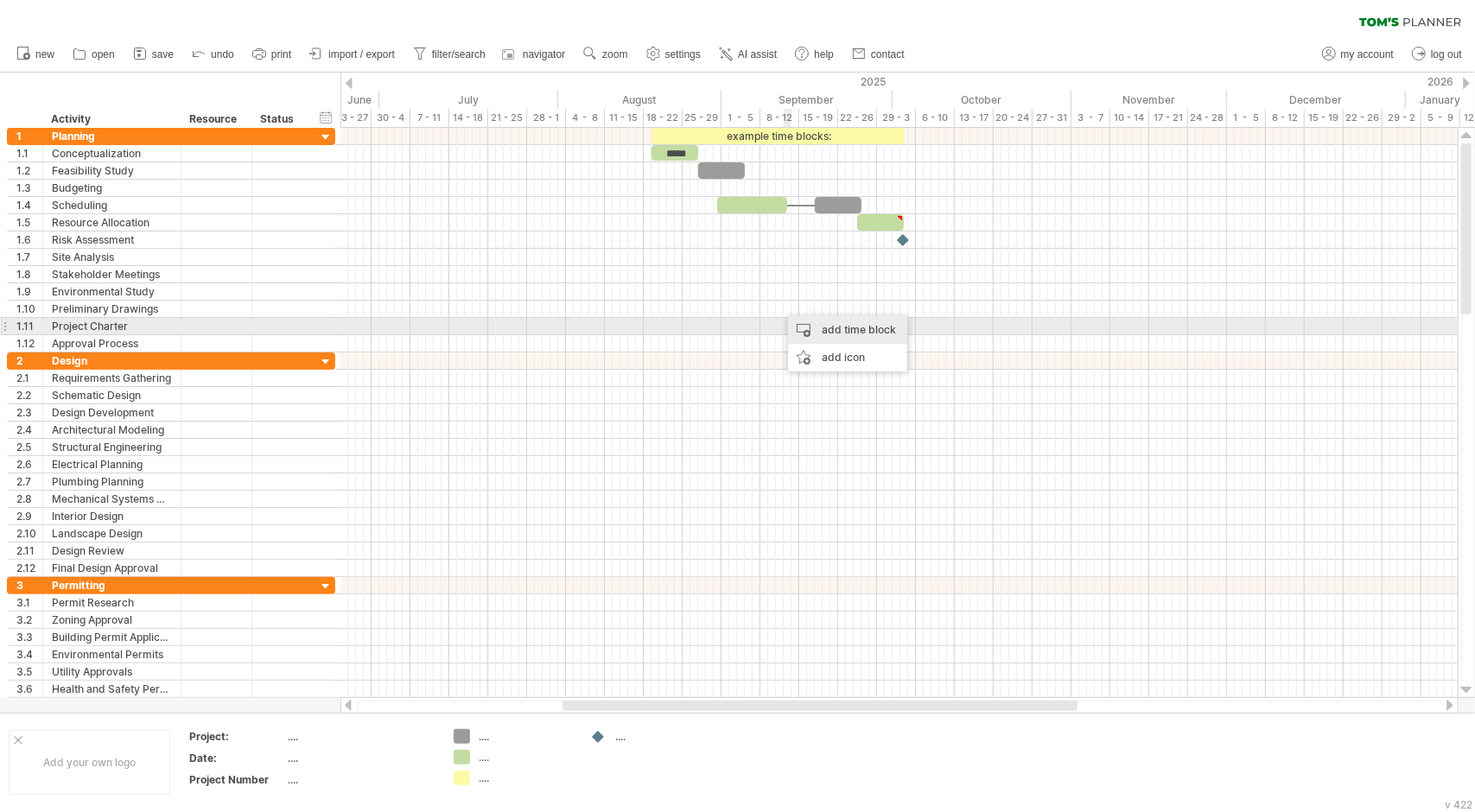
click at [847, 329] on div "add time block" at bounding box center [847, 330] width 119 height 28
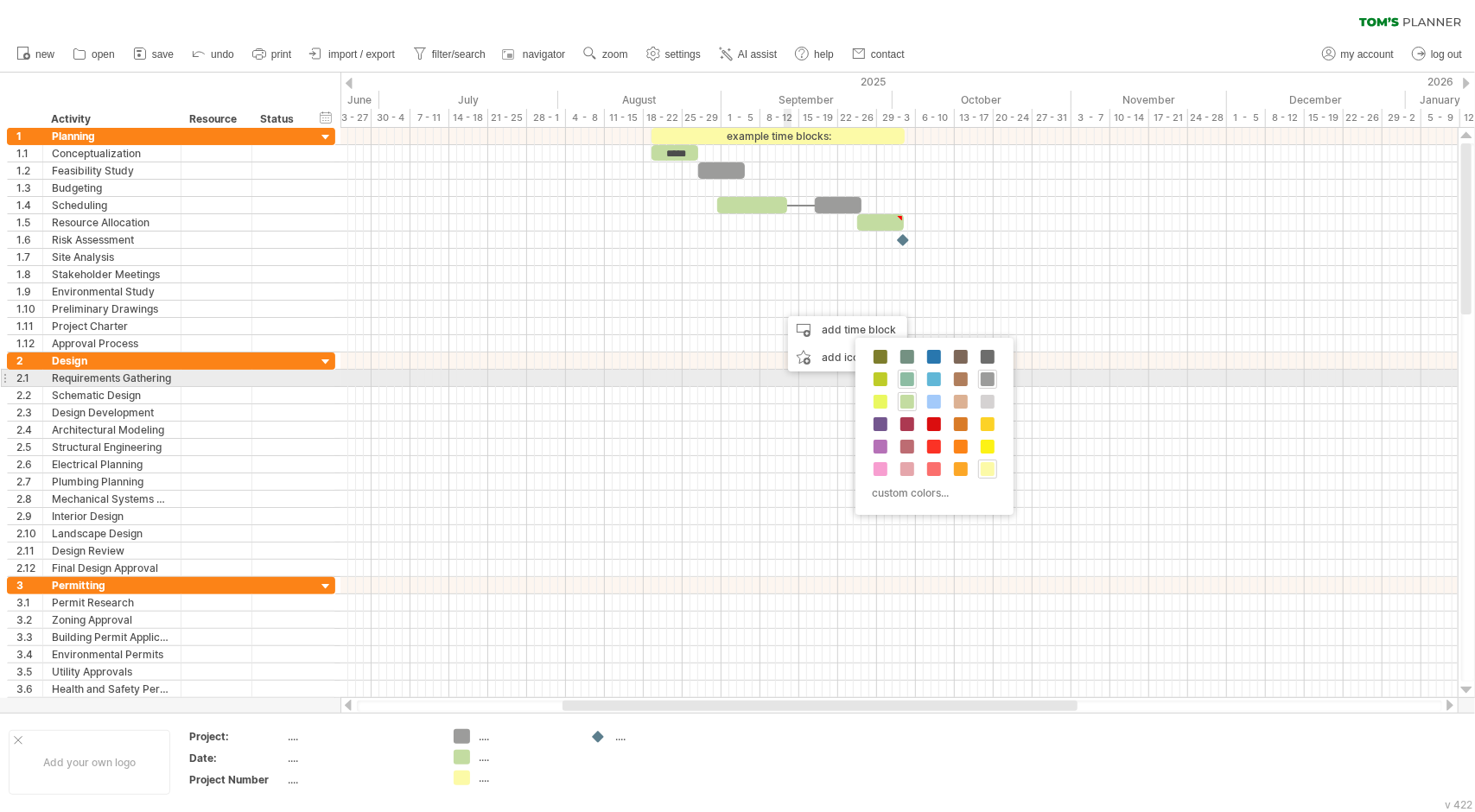
click at [923, 373] on div "custom colors..." at bounding box center [935, 426] width 158 height 177
click at [931, 380] on span at bounding box center [934, 379] width 14 height 14
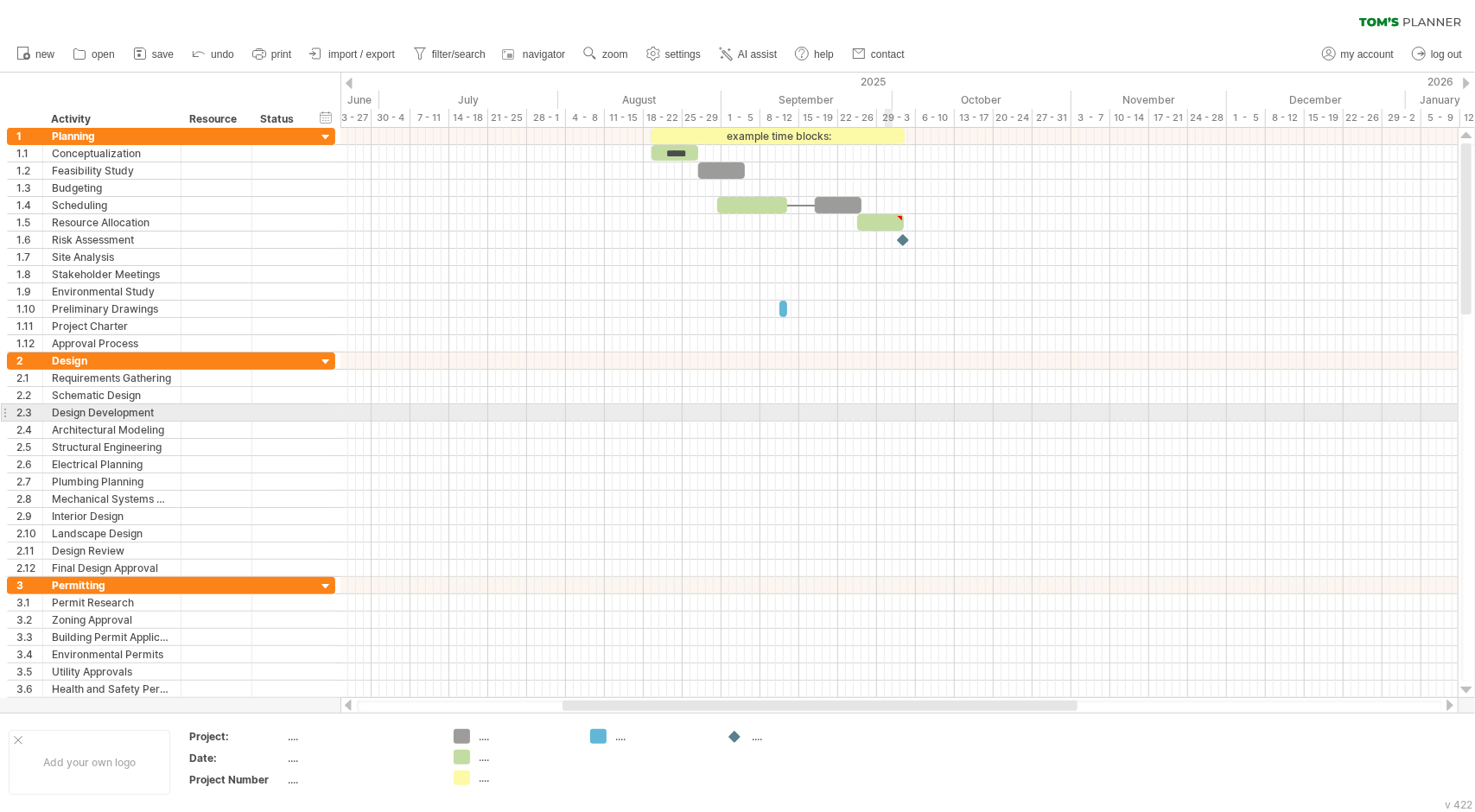
click at [806, 442] on div at bounding box center [898, 447] width 1117 height 17
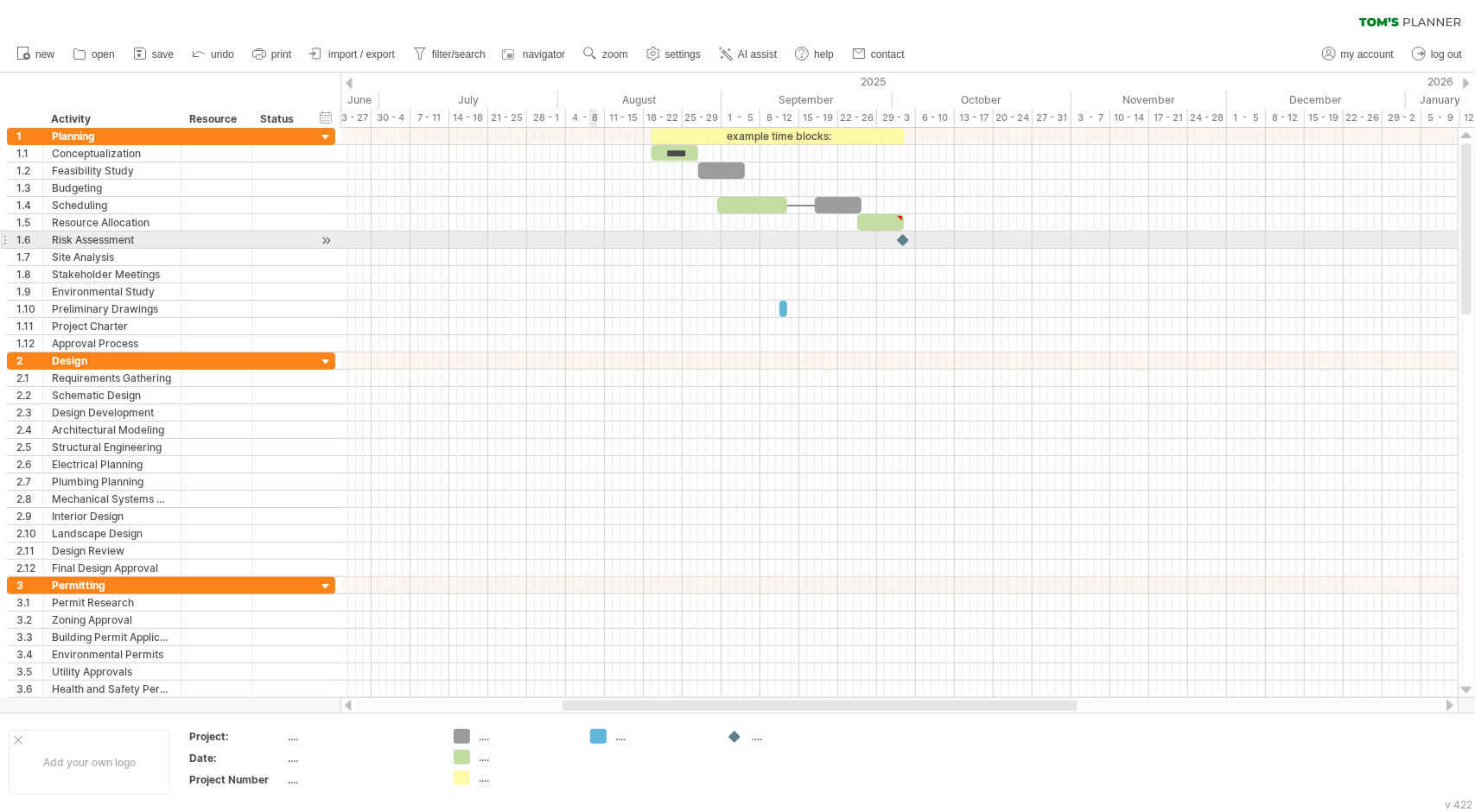
click at [592, 245] on div at bounding box center [898, 240] width 1117 height 17
click at [589, 240] on div at bounding box center [898, 240] width 1117 height 17
click at [593, 239] on div at bounding box center [898, 240] width 1117 height 17
click at [609, 239] on div at bounding box center [898, 240] width 1117 height 17
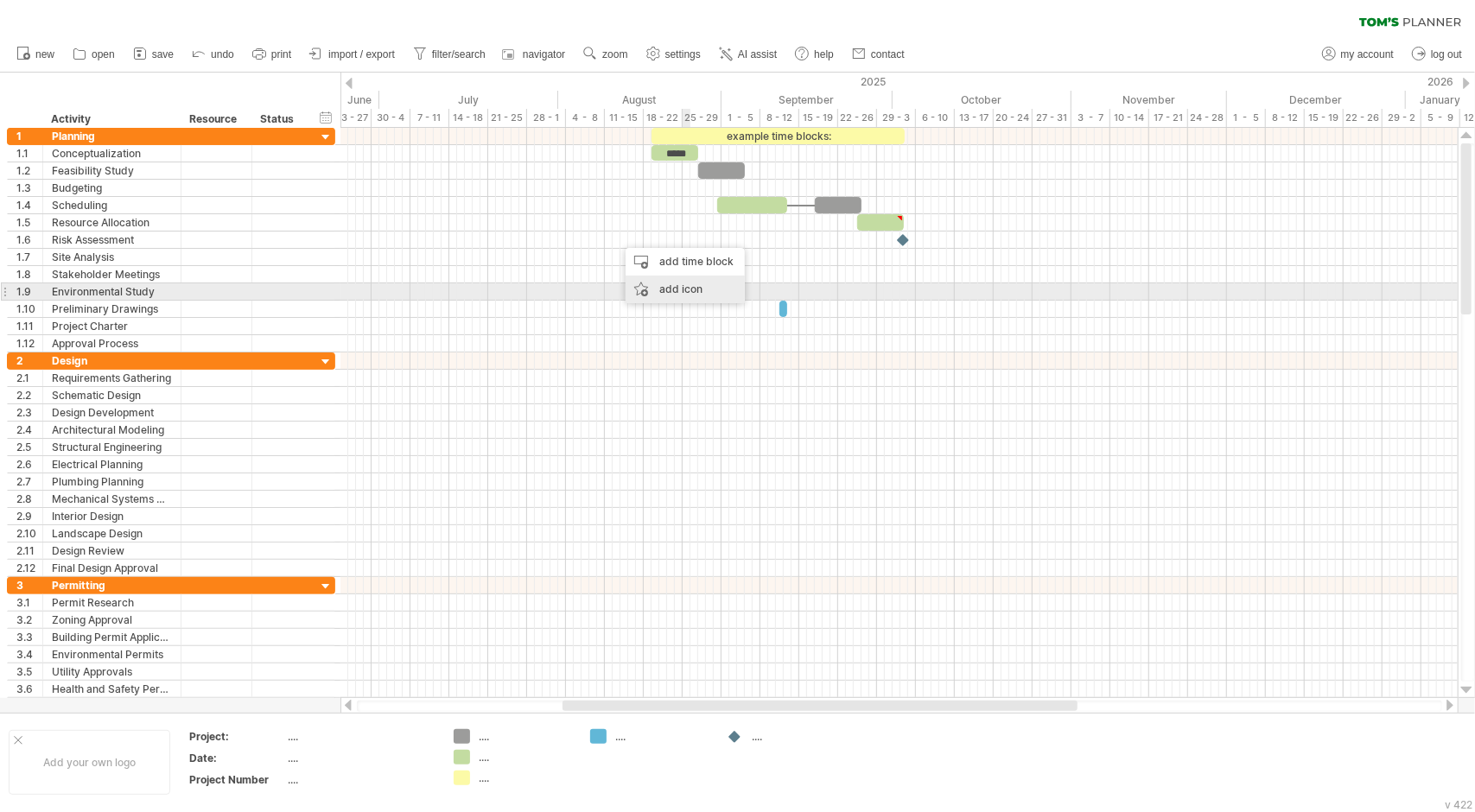
click at [676, 284] on div "add icon" at bounding box center [685, 290] width 119 height 28
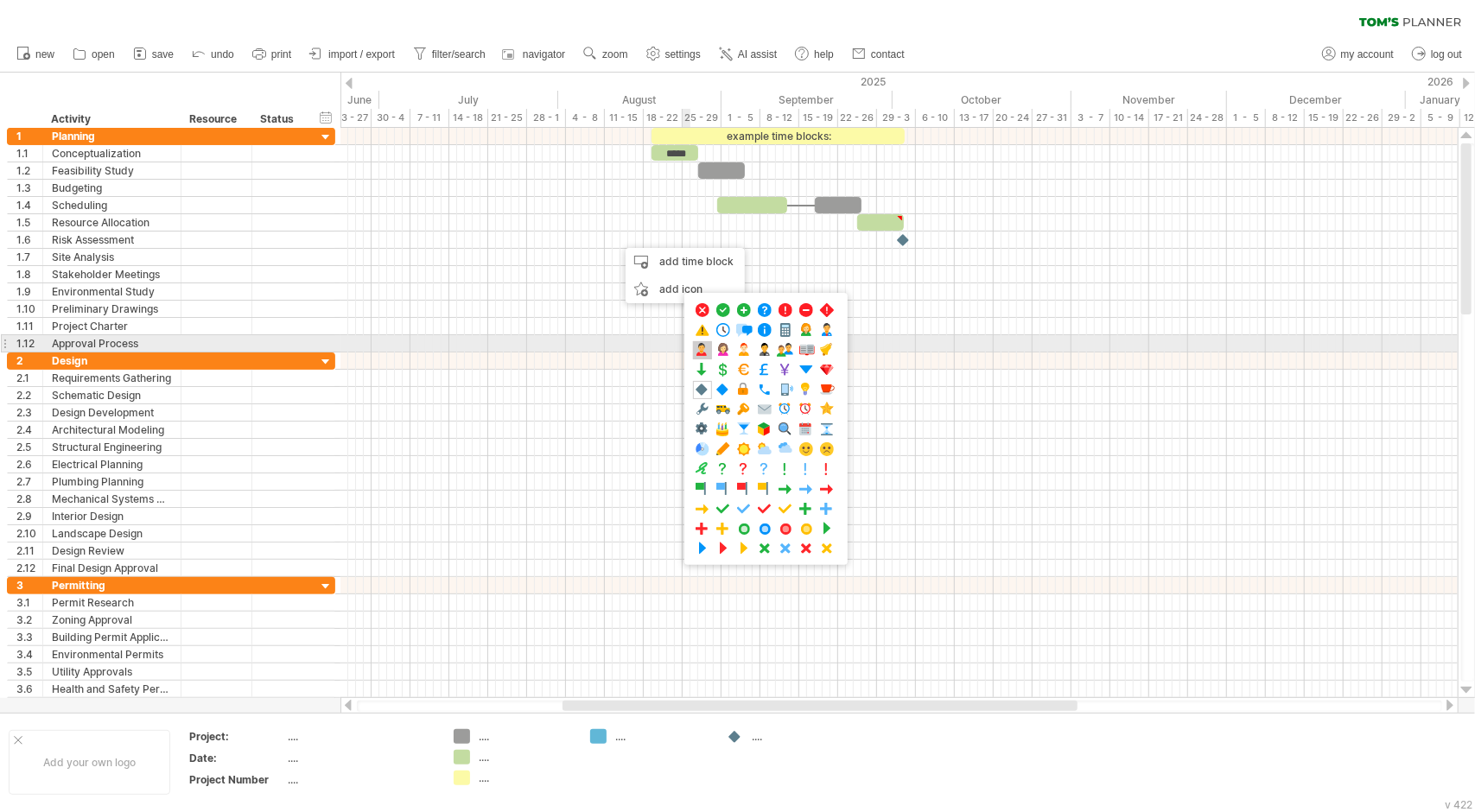
click at [705, 347] on span at bounding box center [702, 350] width 17 height 16
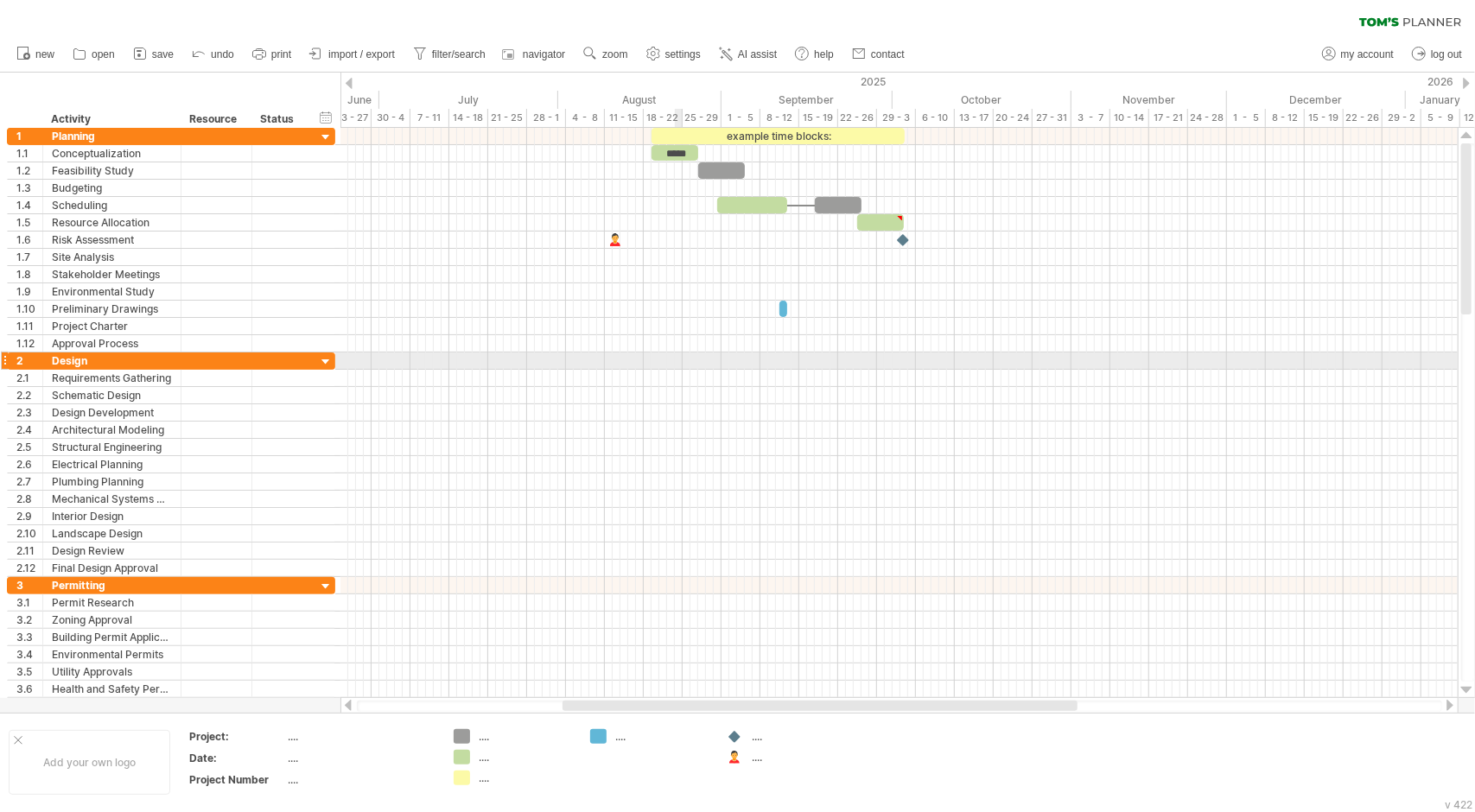
click at [608, 389] on div at bounding box center [898, 395] width 1117 height 17
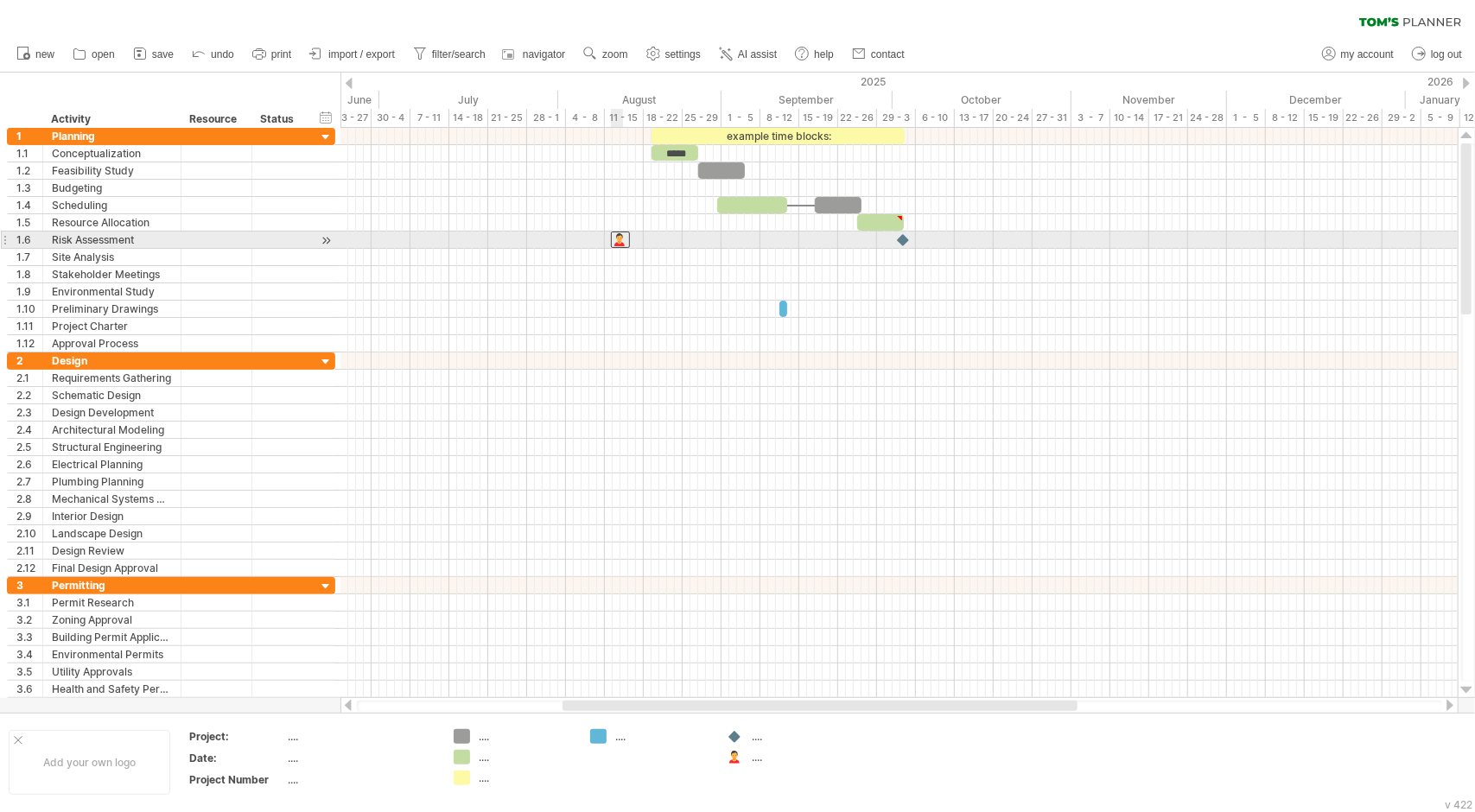
drag, startPoint x: 614, startPoint y: 239, endPoint x: 633, endPoint y: 247, distance: 20.5
click at [633, 247] on div "example time blocks: ***** [DATE] [DATE]" at bounding box center [898, 413] width 1117 height 570
click at [644, 241] on div at bounding box center [643, 240] width 19 height 16
drag, startPoint x: 646, startPoint y: 234, endPoint x: 636, endPoint y: 238, distance: 10.9
click at [636, 238] on div at bounding box center [631, 240] width 19 height 16
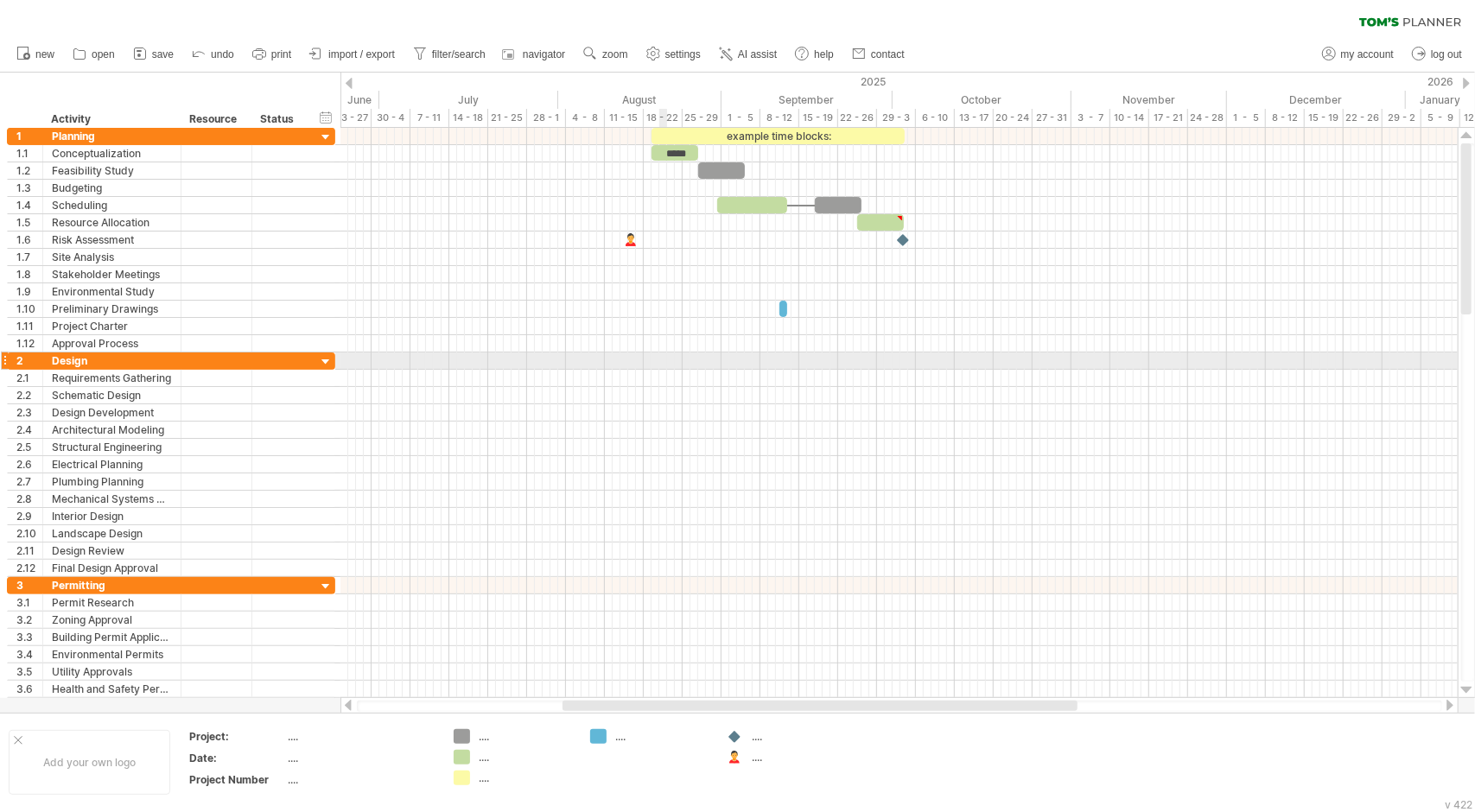
click at [679, 474] on div at bounding box center [898, 482] width 1117 height 17
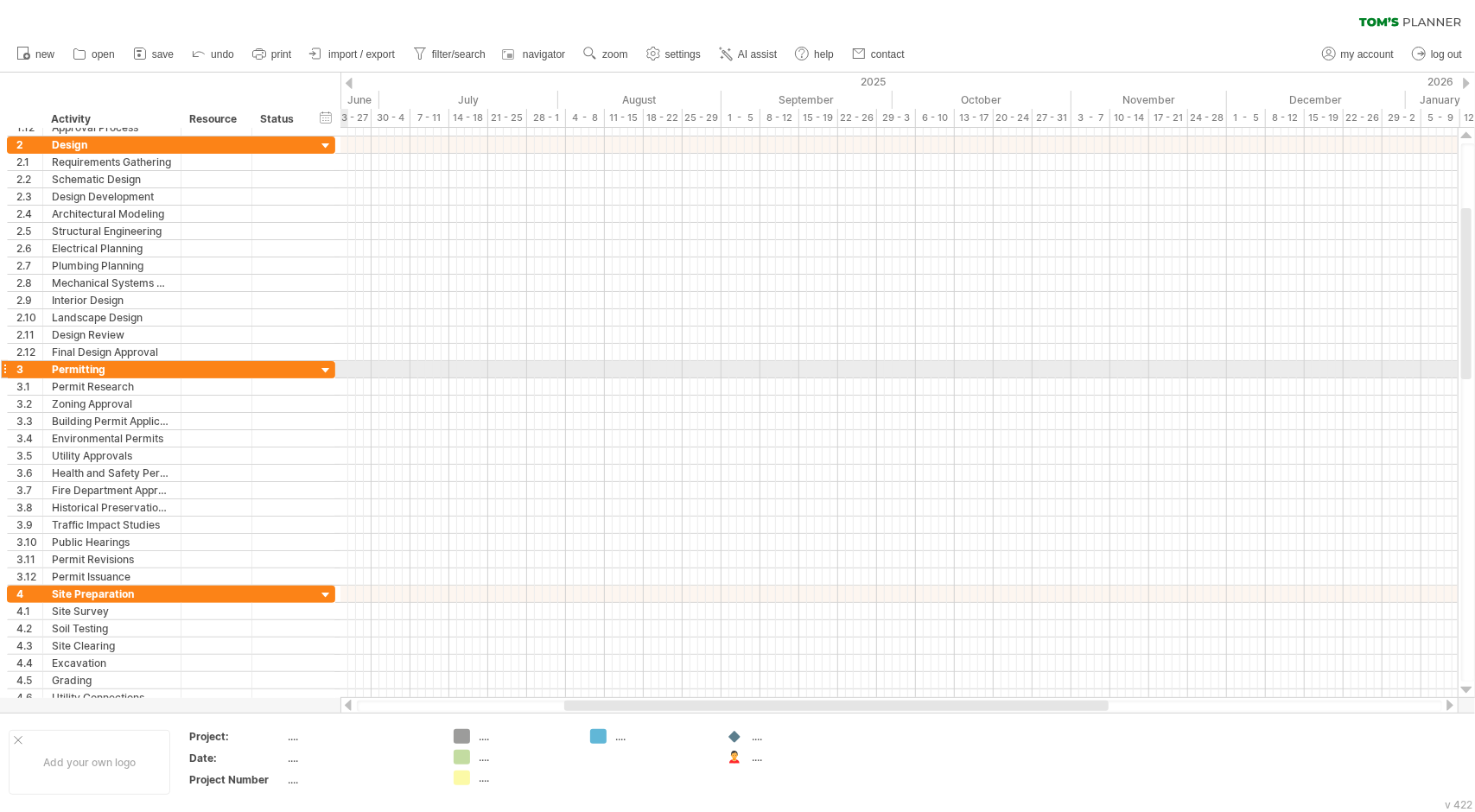
click at [321, 366] on div at bounding box center [326, 371] width 16 height 16
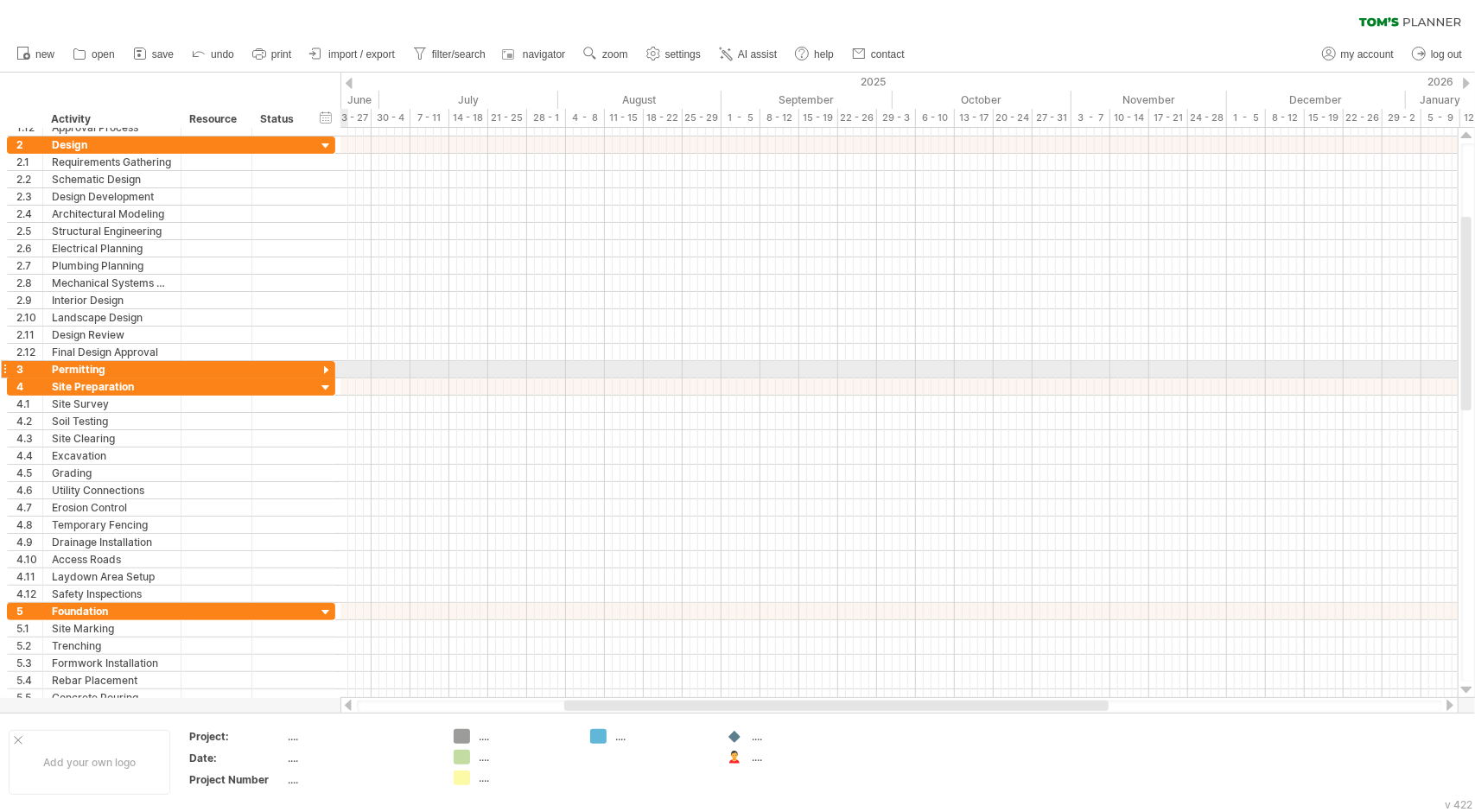
click at [321, 366] on div at bounding box center [326, 371] width 16 height 16
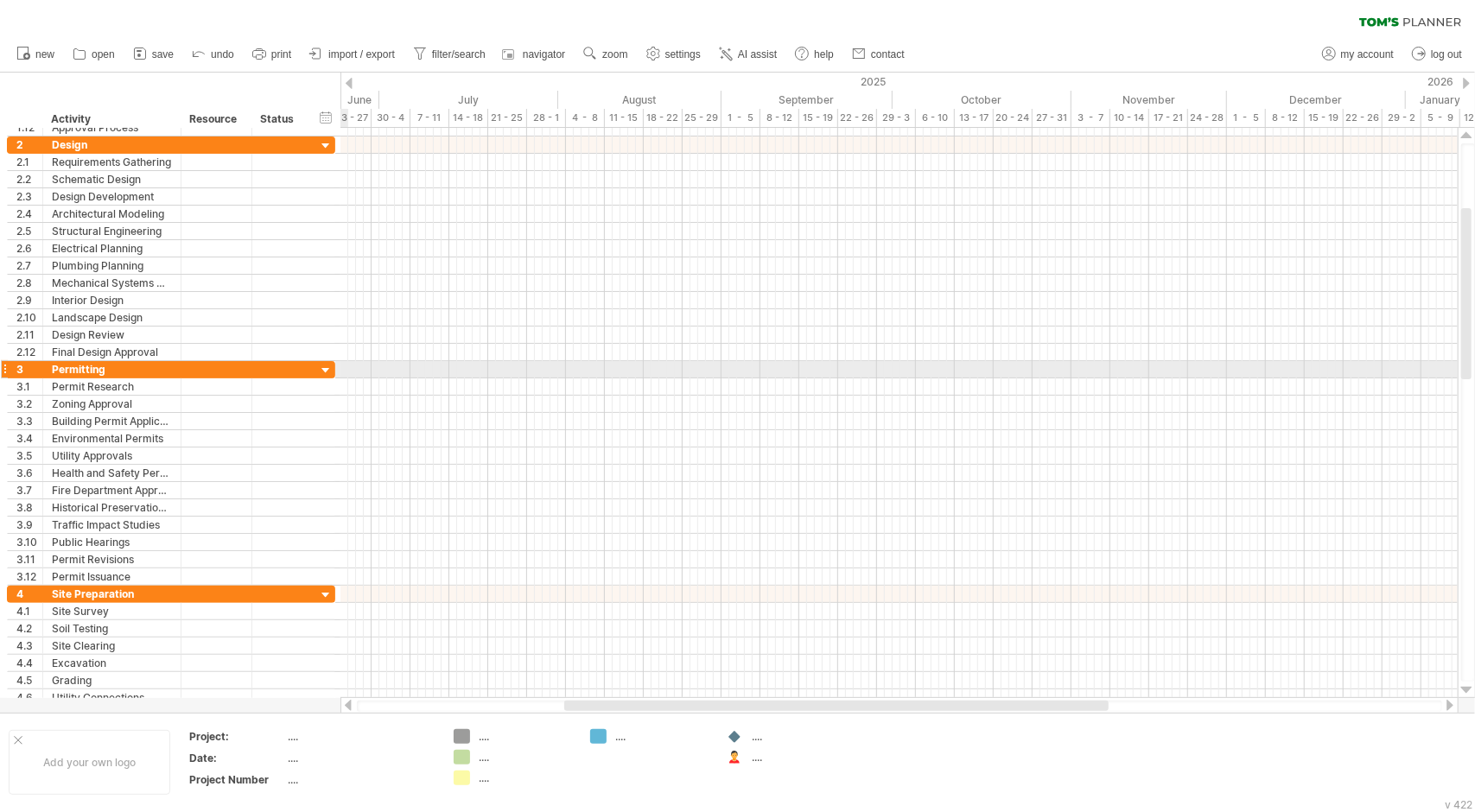
click at [321, 366] on div at bounding box center [326, 371] width 16 height 16
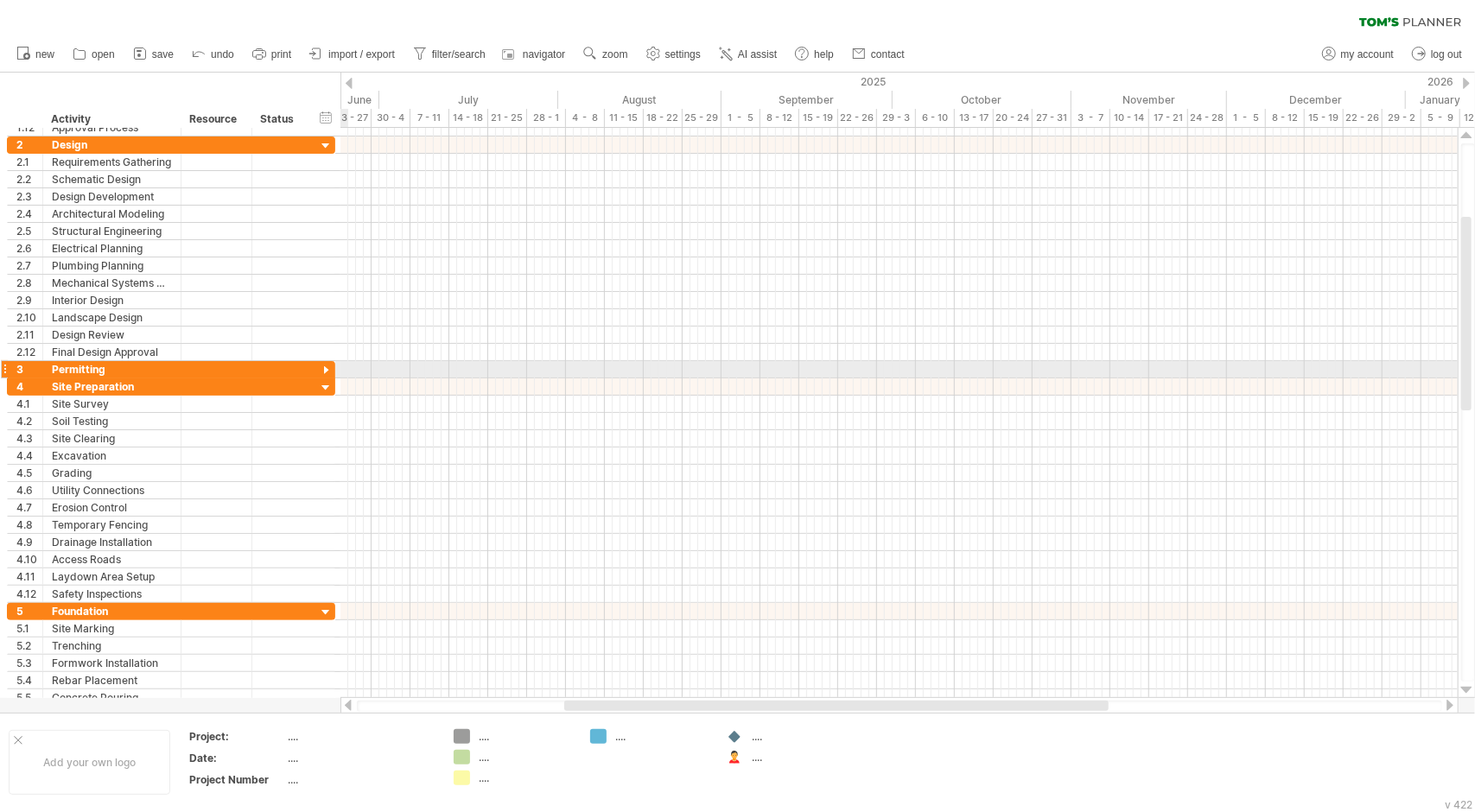
click at [321, 366] on div at bounding box center [326, 371] width 16 height 16
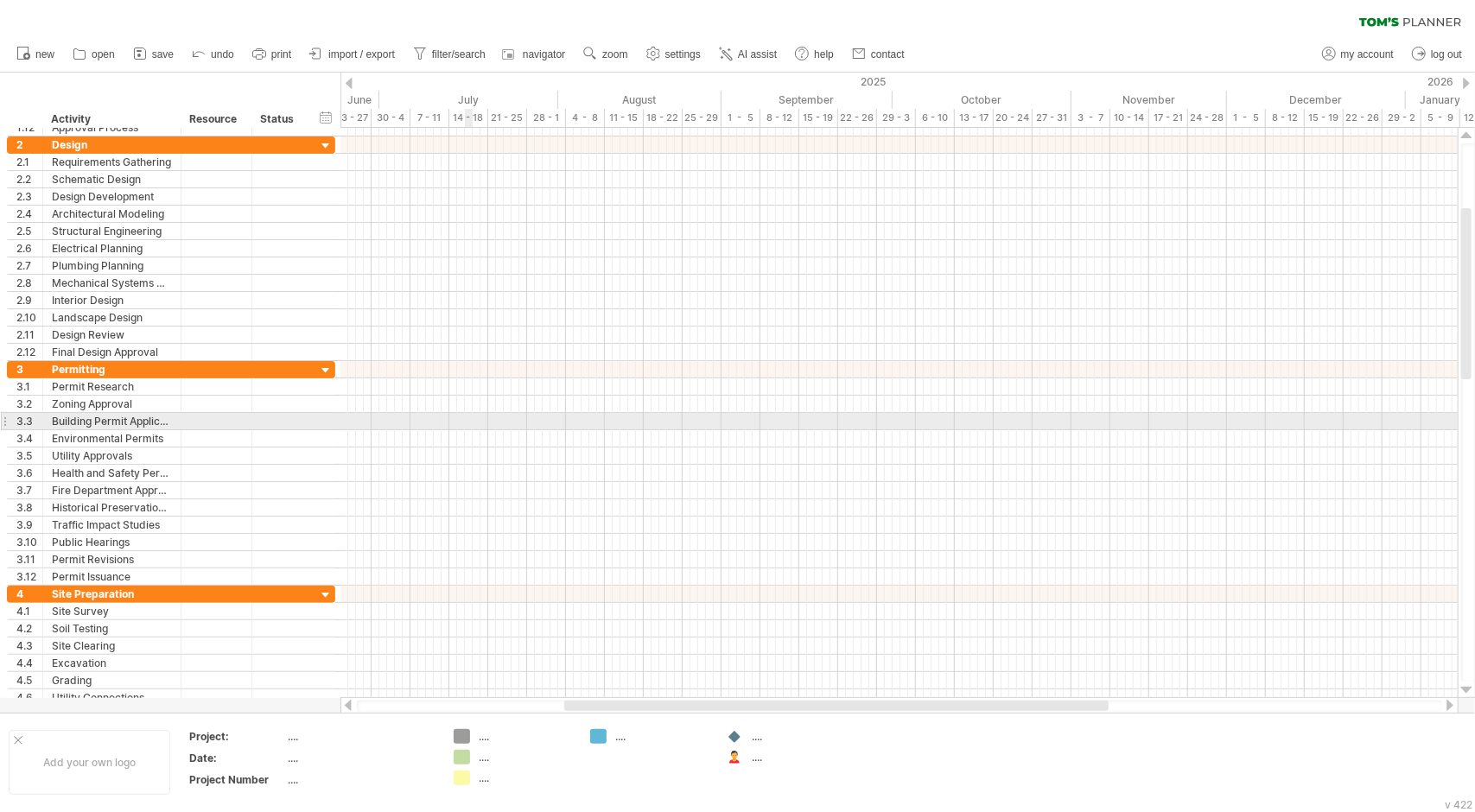
click at [476, 430] on div at bounding box center [898, 438] width 1117 height 17
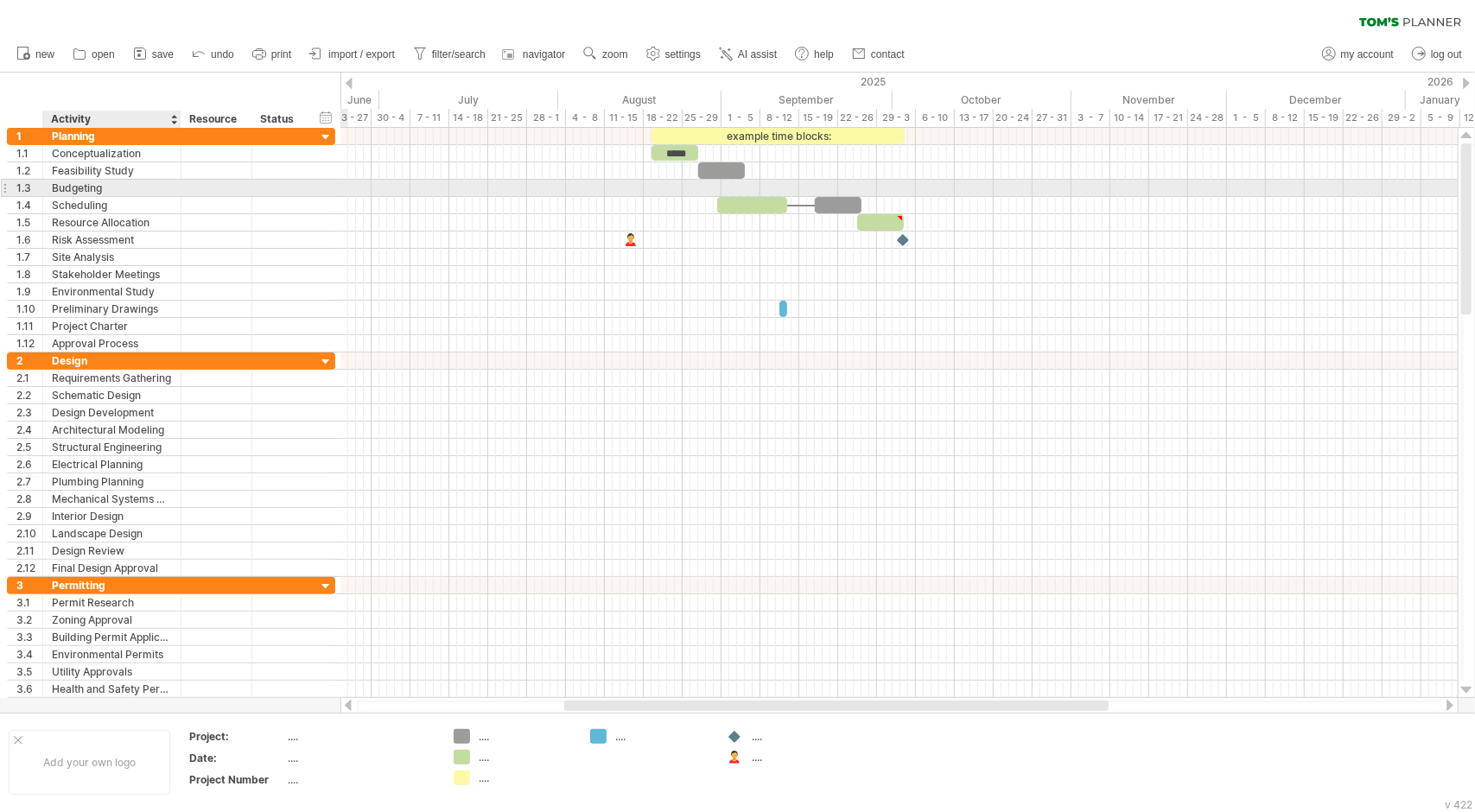
click at [151, 184] on div "Budgeting" at bounding box center [112, 188] width 120 height 16
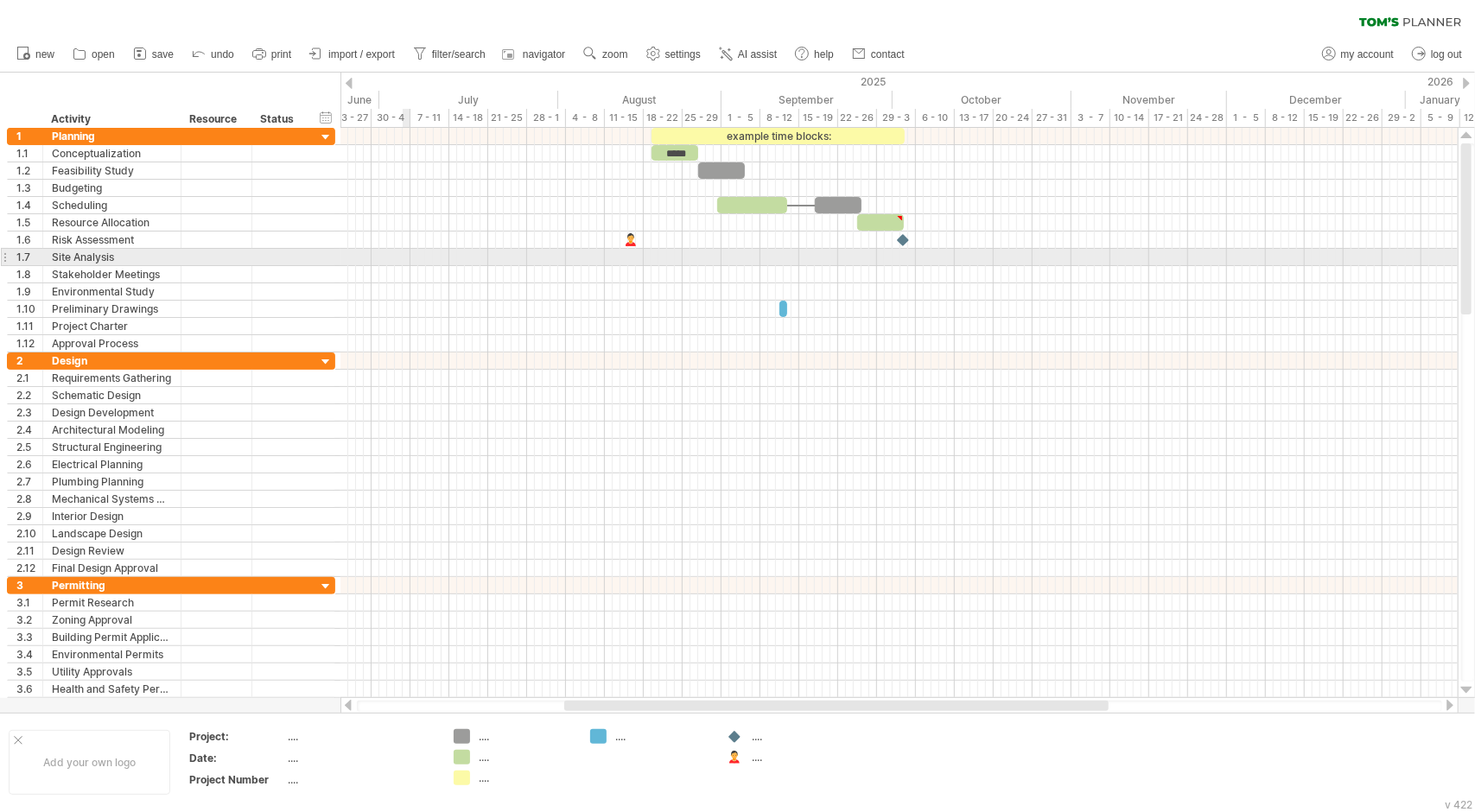
click at [408, 260] on div at bounding box center [898, 257] width 1117 height 17
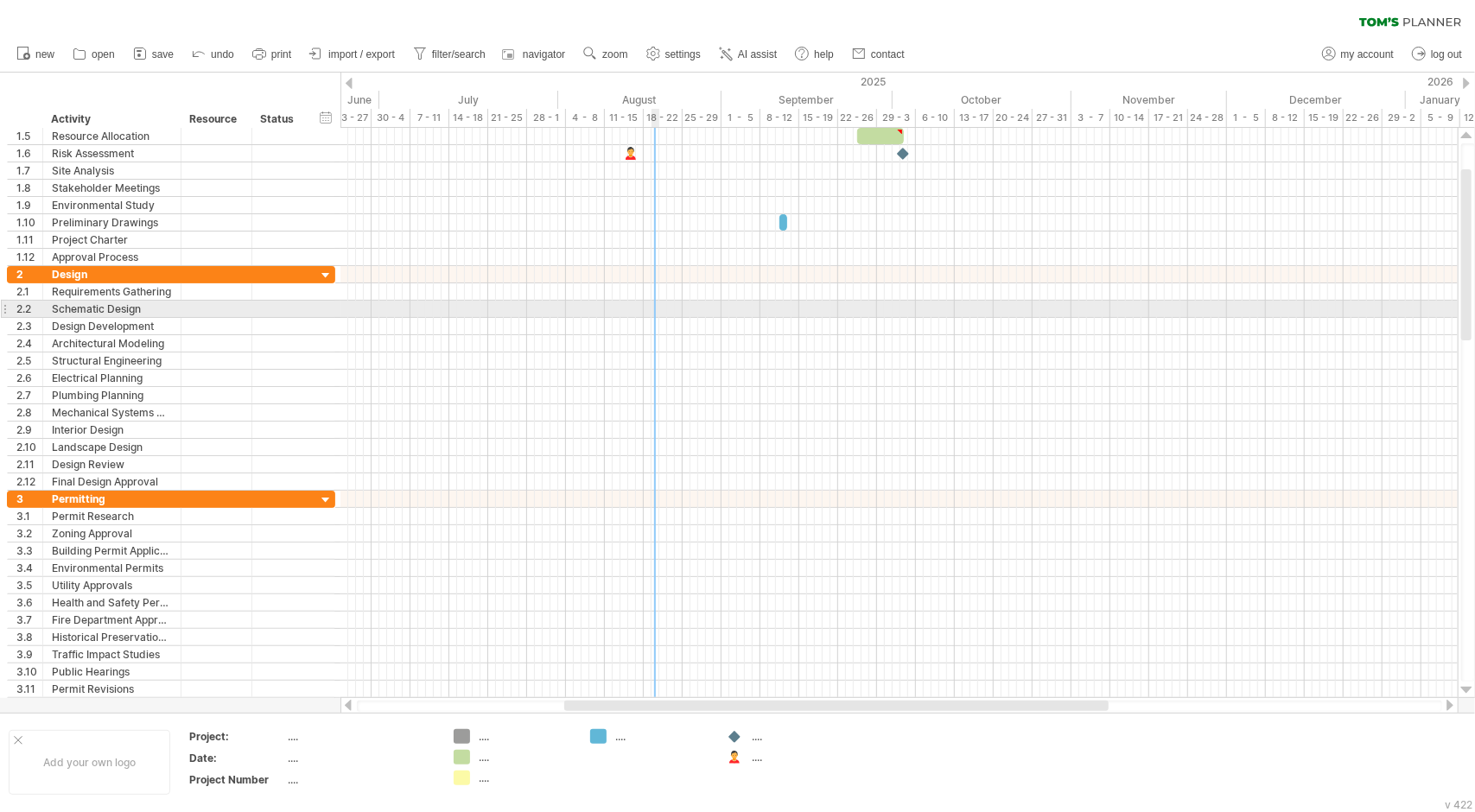
click at [655, 307] on div at bounding box center [898, 309] width 1117 height 17
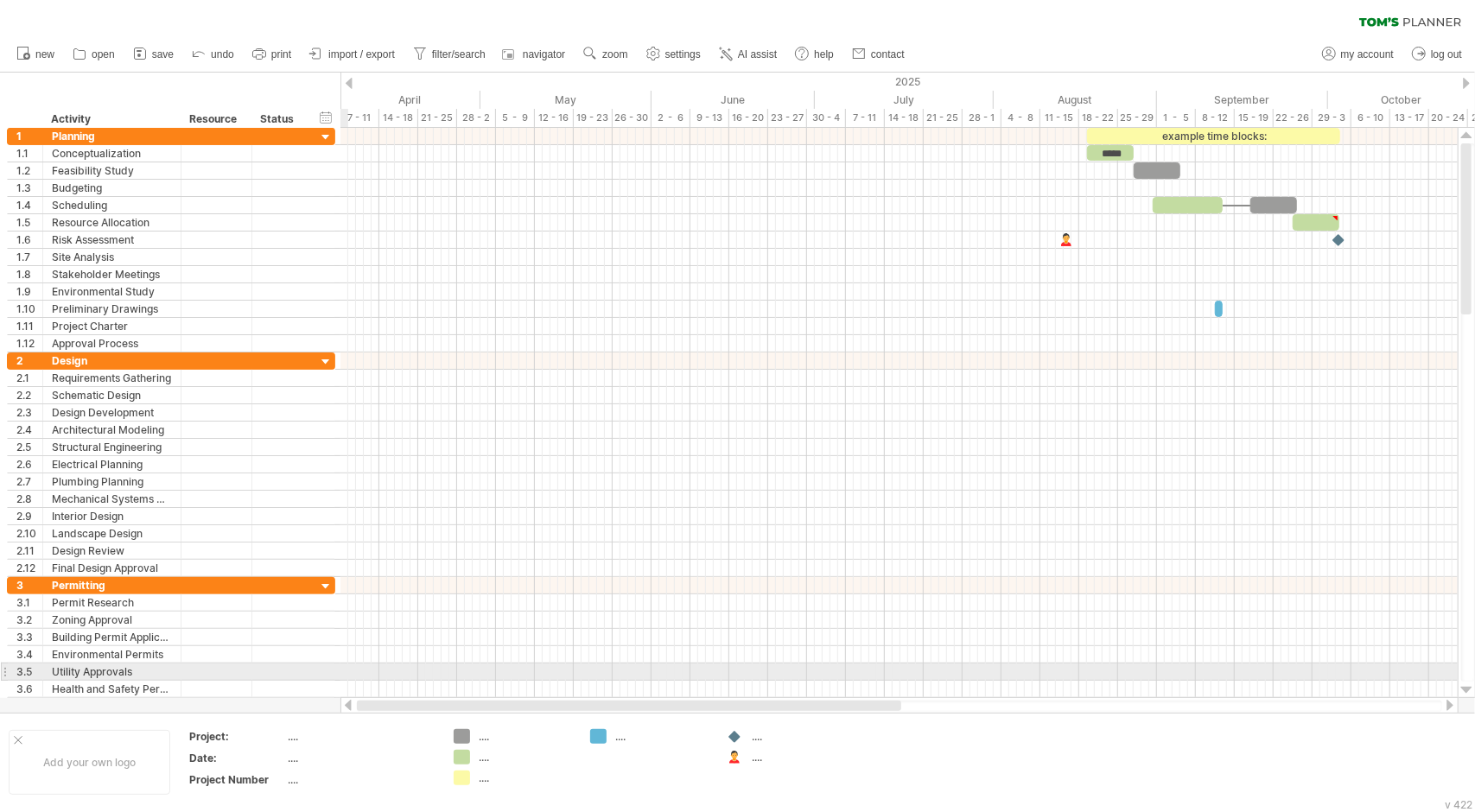
drag, startPoint x: 734, startPoint y: 710, endPoint x: 344, endPoint y: 680, distance: 390.9
click at [344, 680] on div "Trying to reach [DOMAIN_NAME] Connected again... 0% clear filter new 1" at bounding box center [737, 406] width 1475 height 812
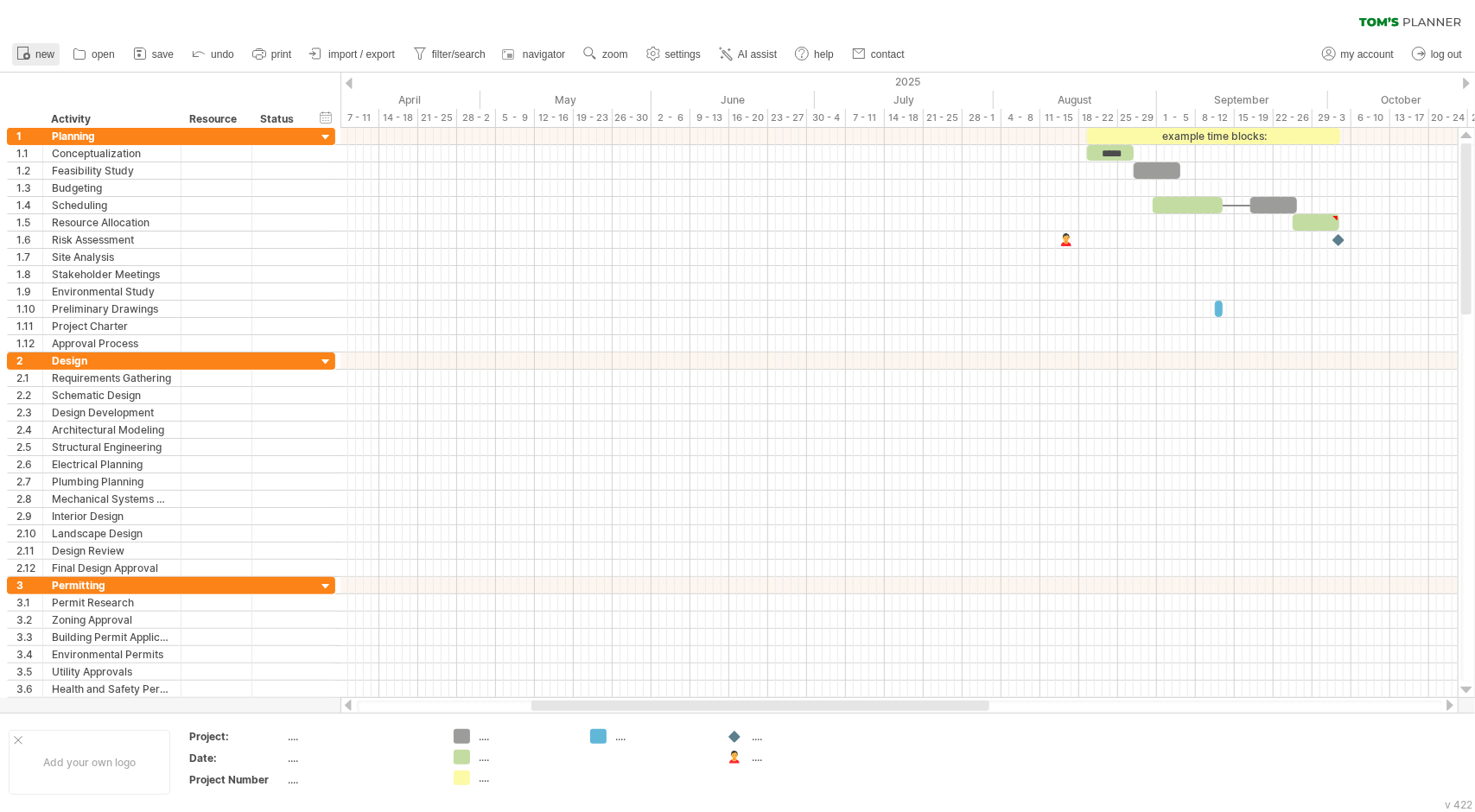
click at [41, 49] on span "new" at bounding box center [44, 54] width 19 height 12
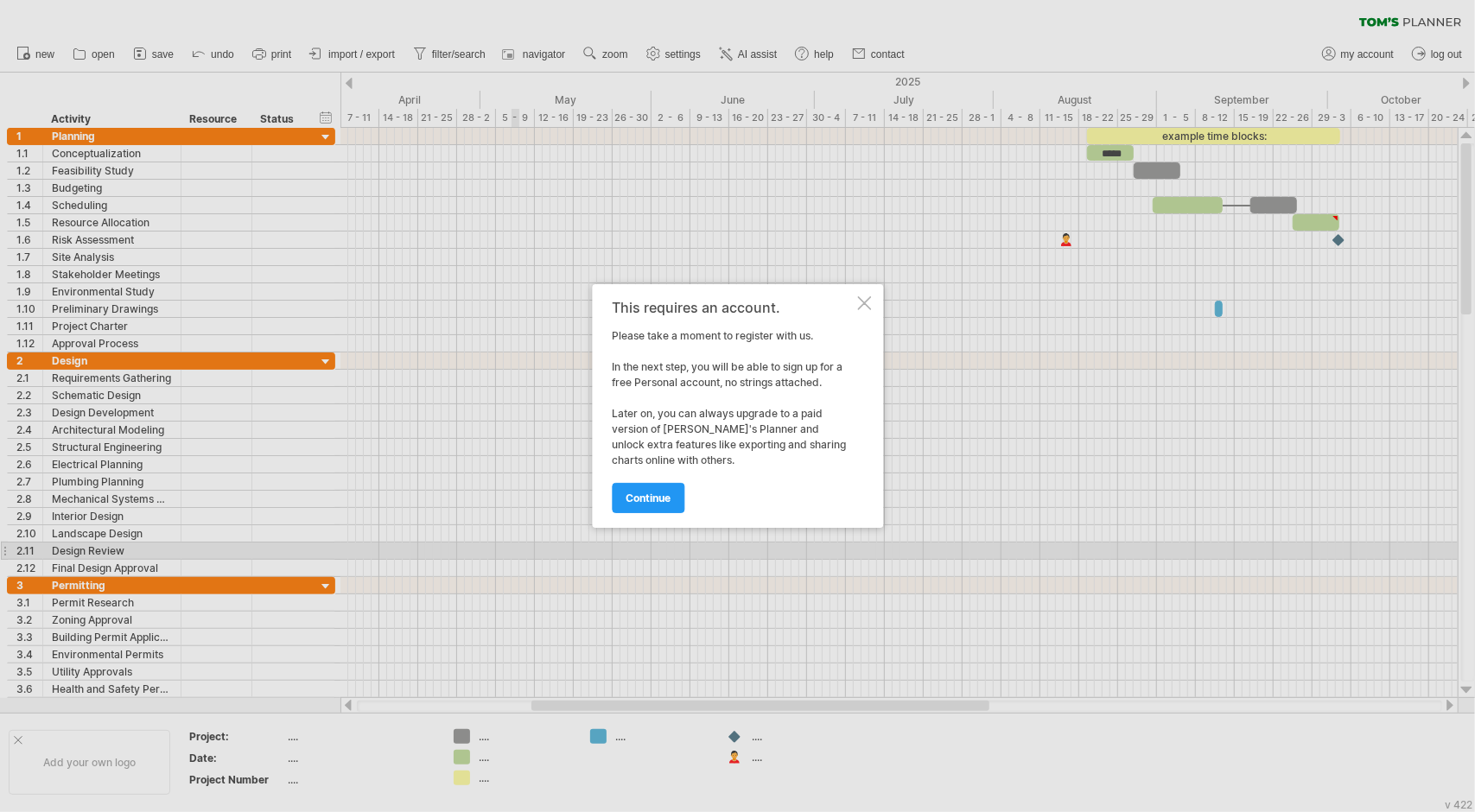
click at [863, 307] on div at bounding box center [864, 303] width 14 height 14
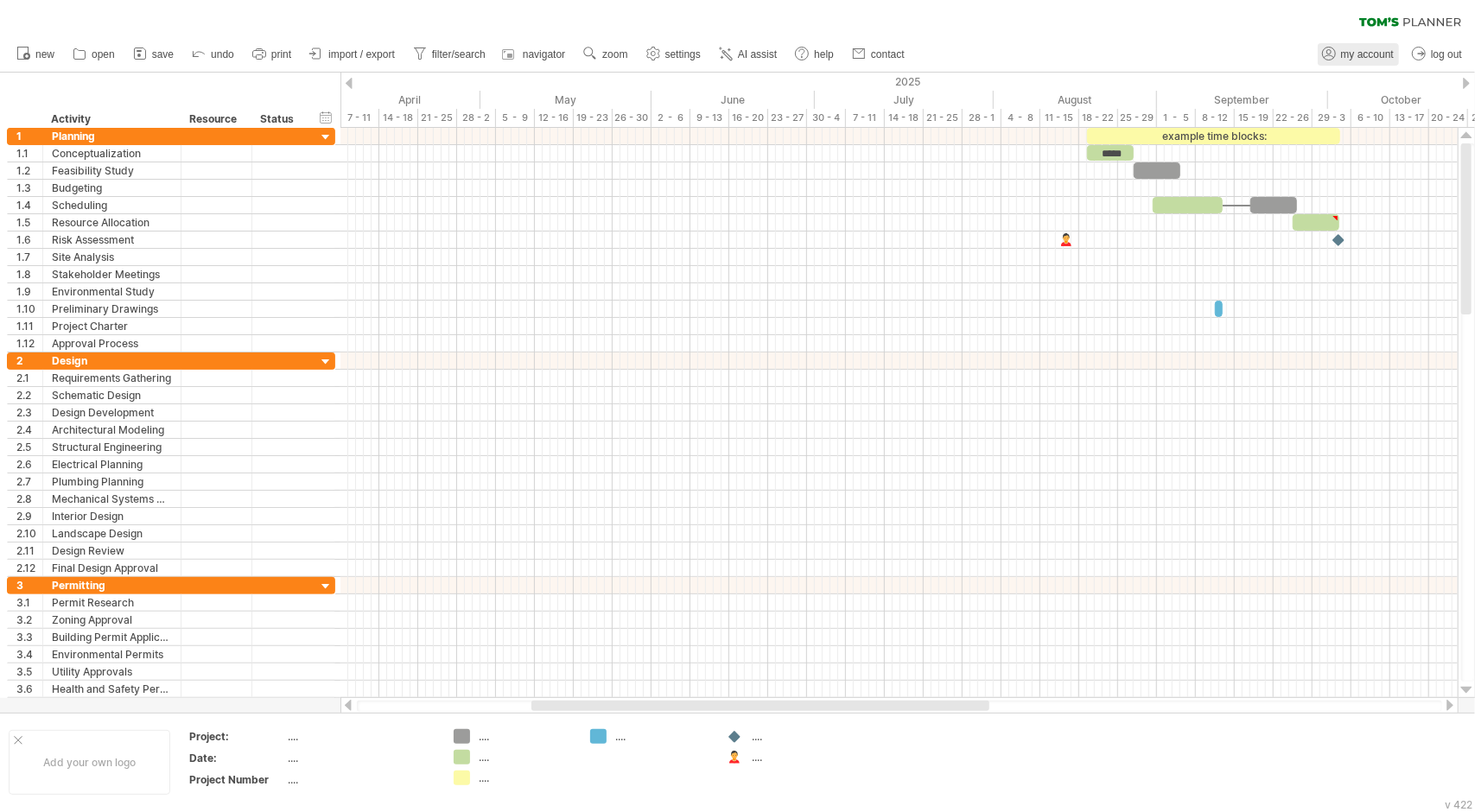
click at [1384, 54] on span "my account" at bounding box center [1367, 54] width 53 height 12
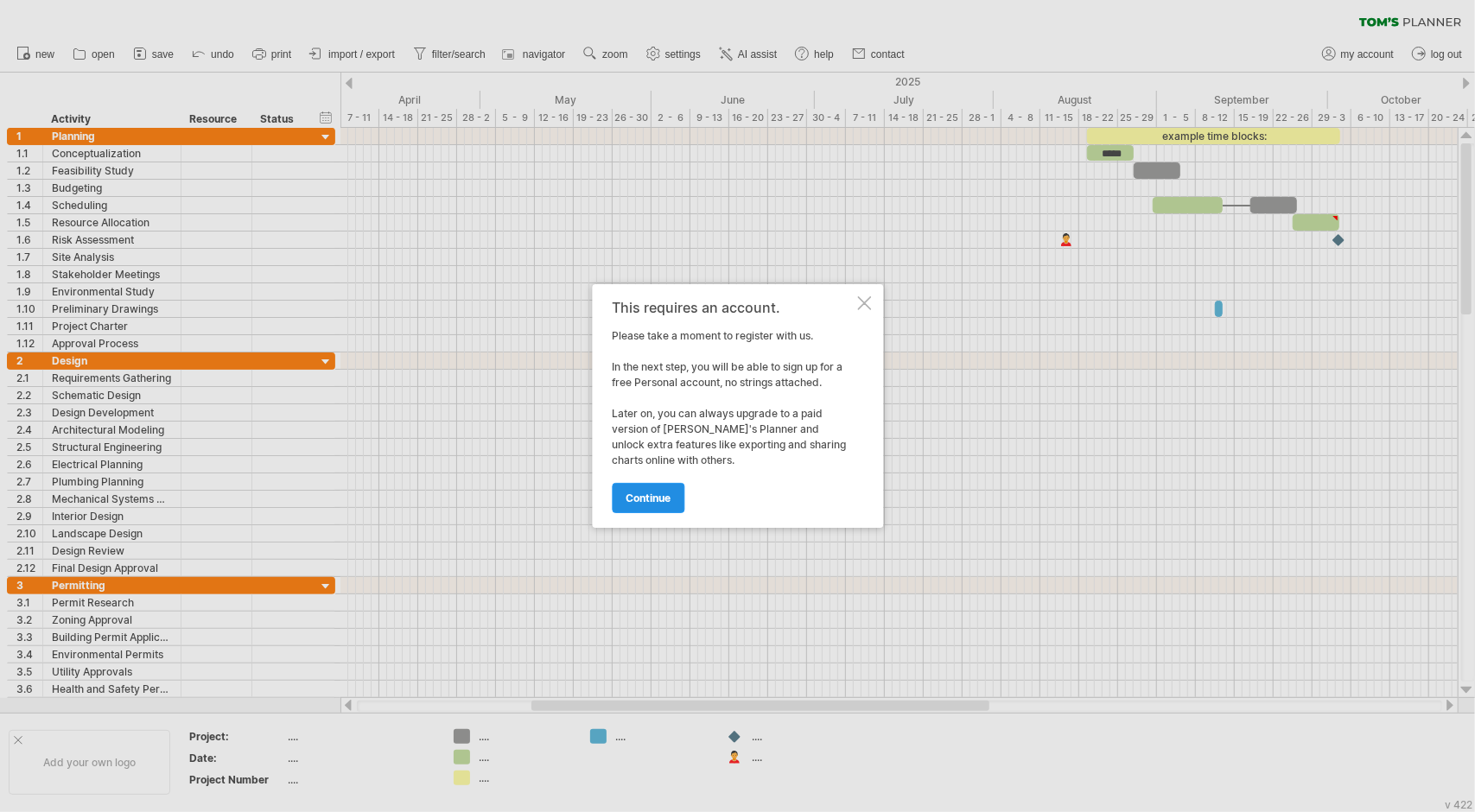
click at [650, 497] on span "continue" at bounding box center [648, 498] width 45 height 13
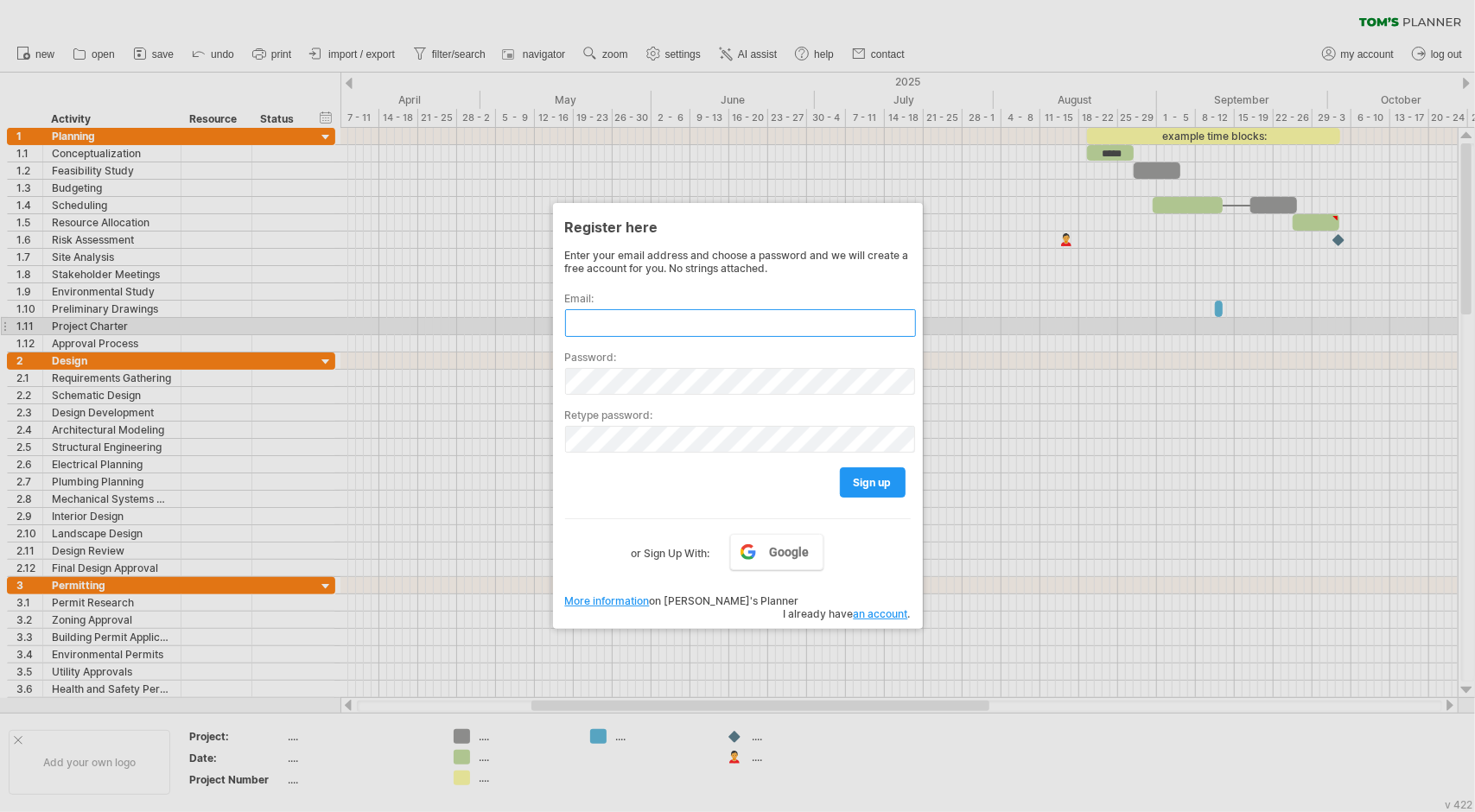
click at [695, 312] on input "text" at bounding box center [740, 323] width 351 height 28
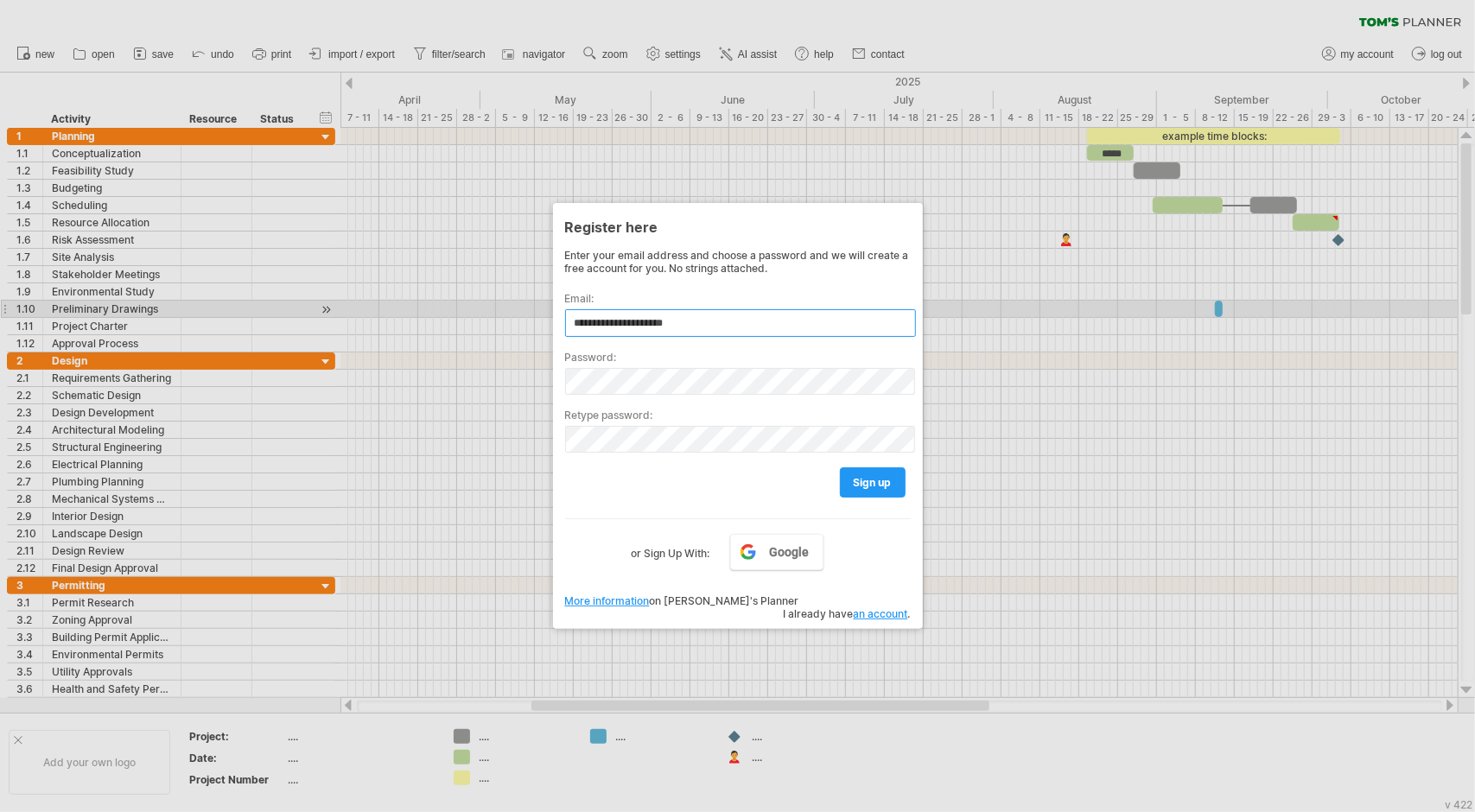
type input "**********"
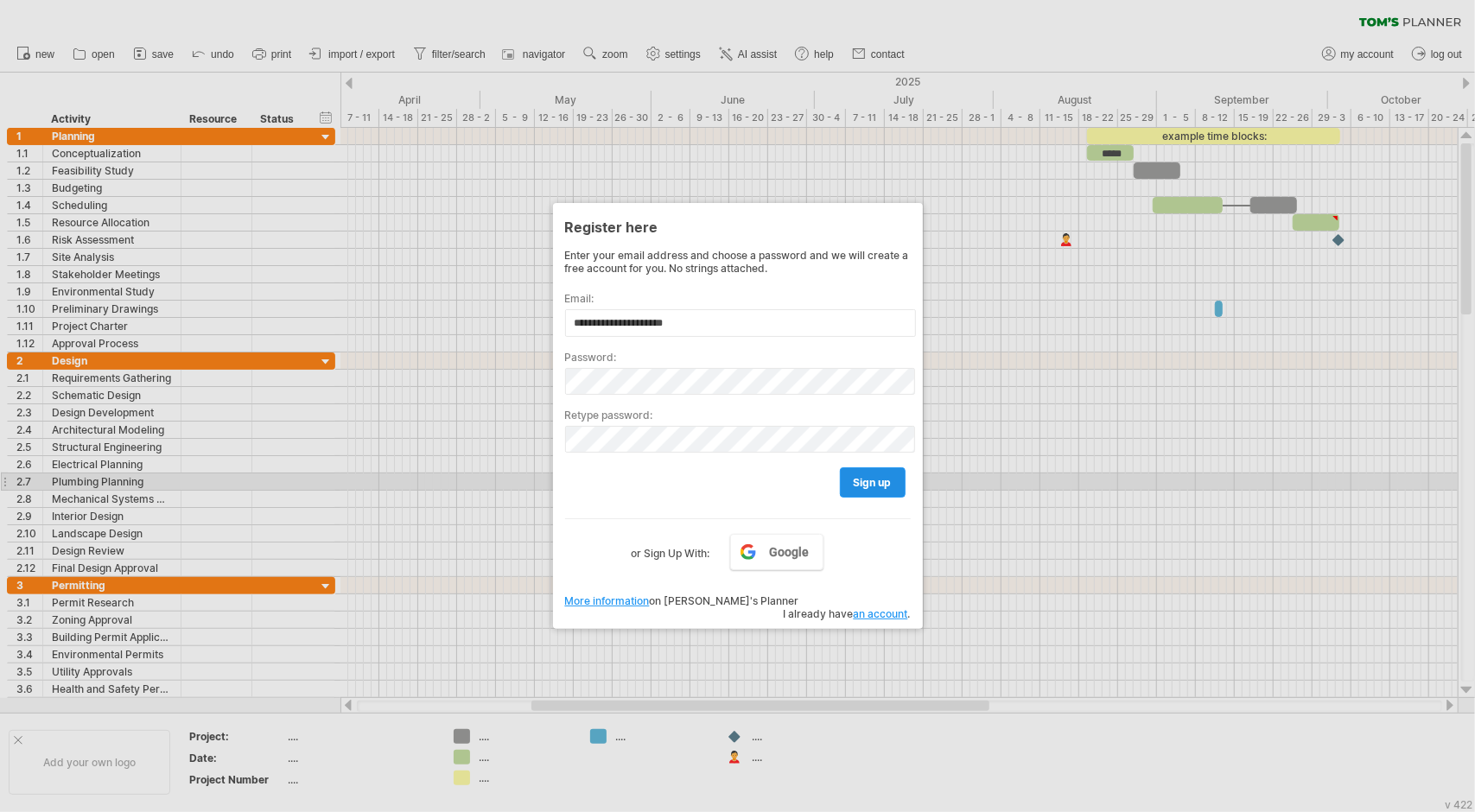
click at [891, 480] on span "sign up" at bounding box center [873, 482] width 38 height 13
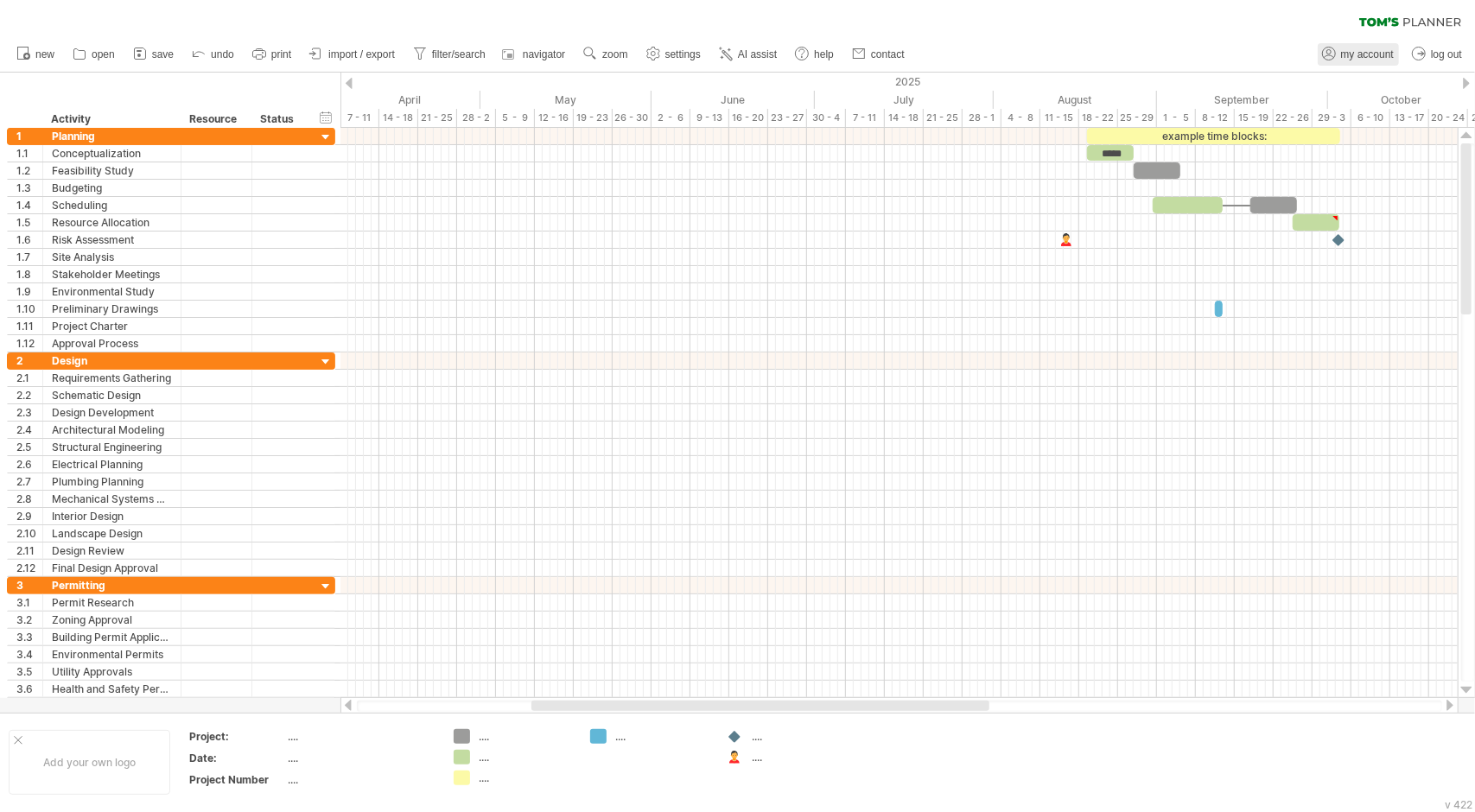
click at [1349, 60] on span "my account" at bounding box center [1367, 54] width 53 height 12
type input "**********"
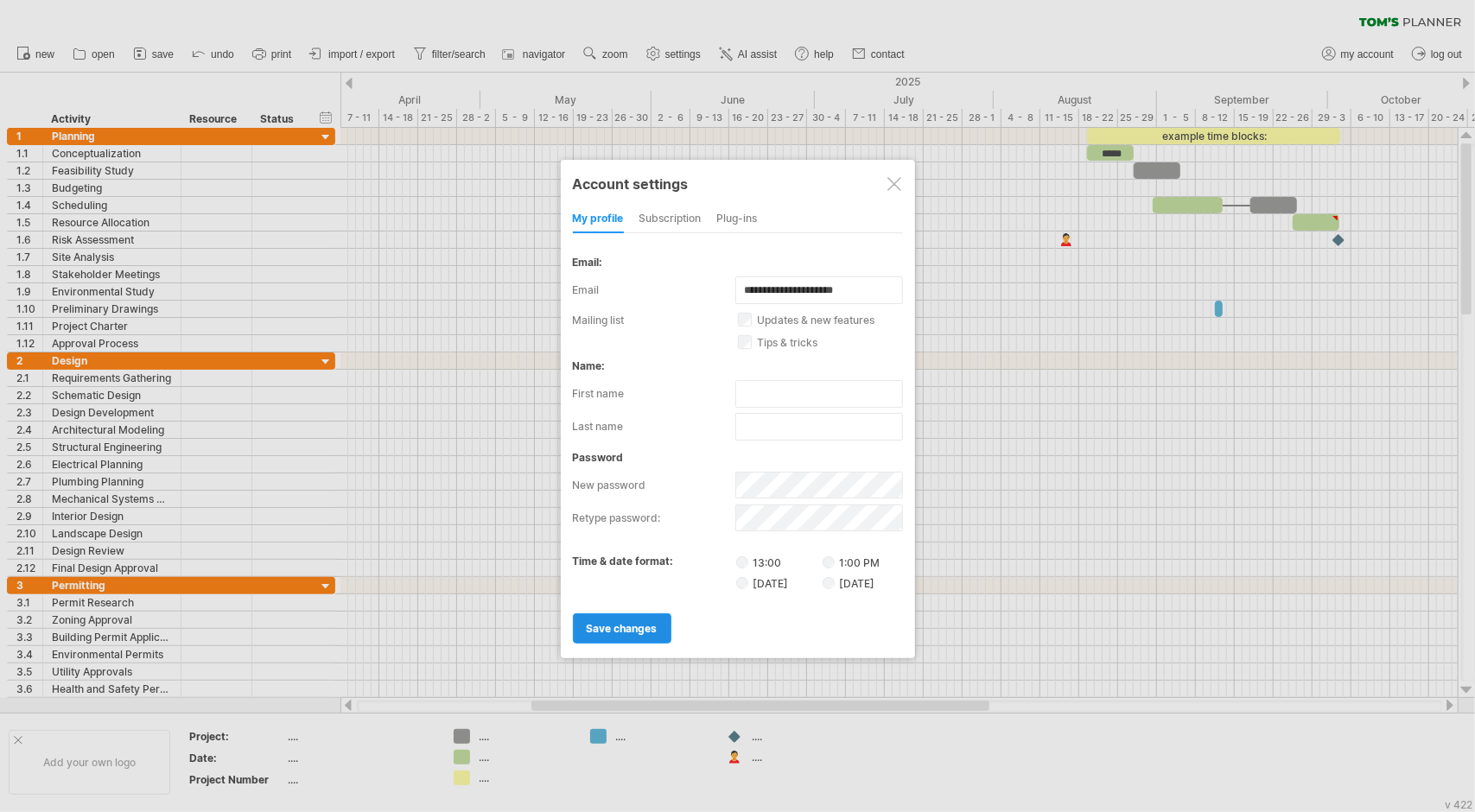
click at [595, 623] on span "save changes" at bounding box center [622, 628] width 71 height 13
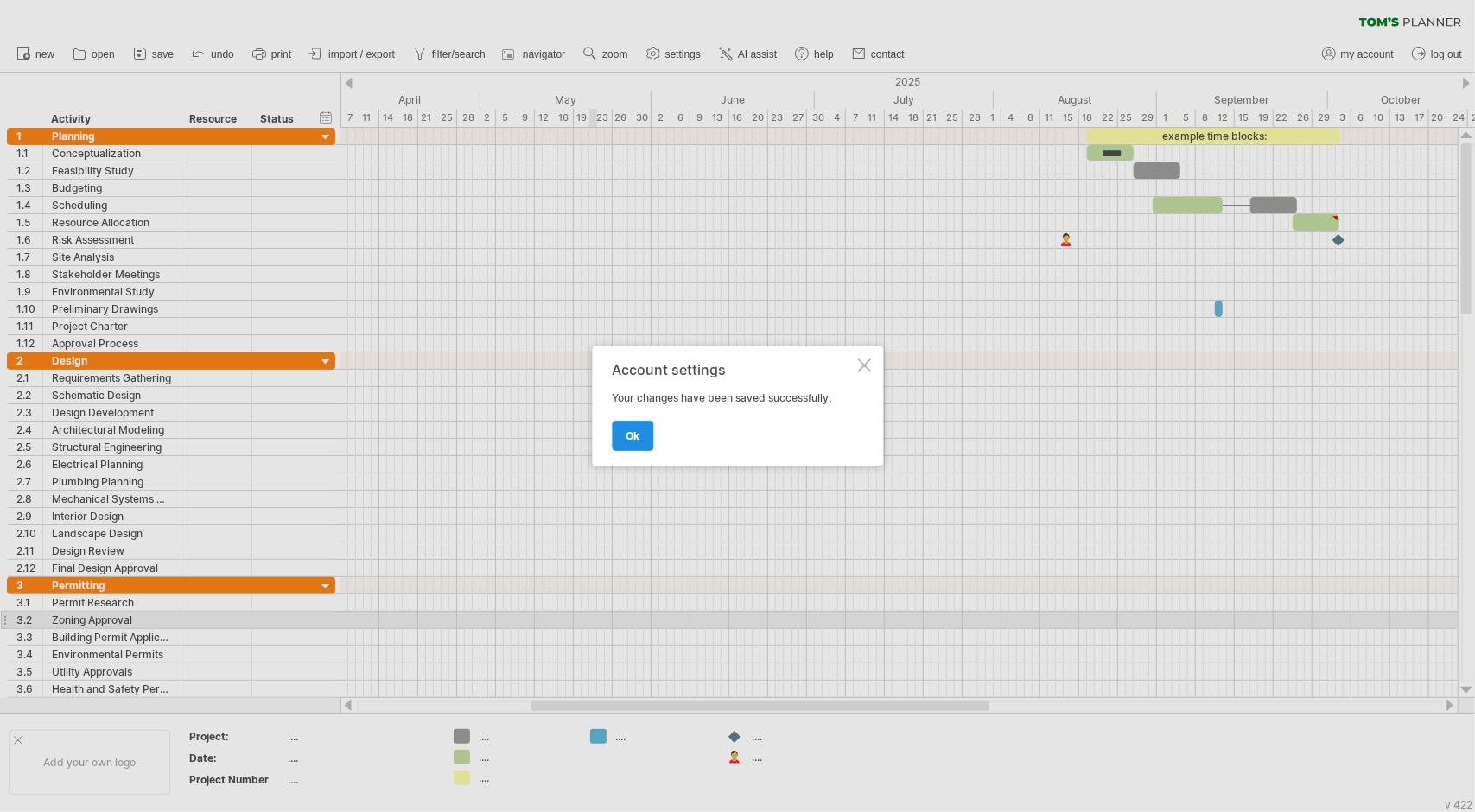
click at [623, 431] on link "ok" at bounding box center [632, 436] width 41 height 30
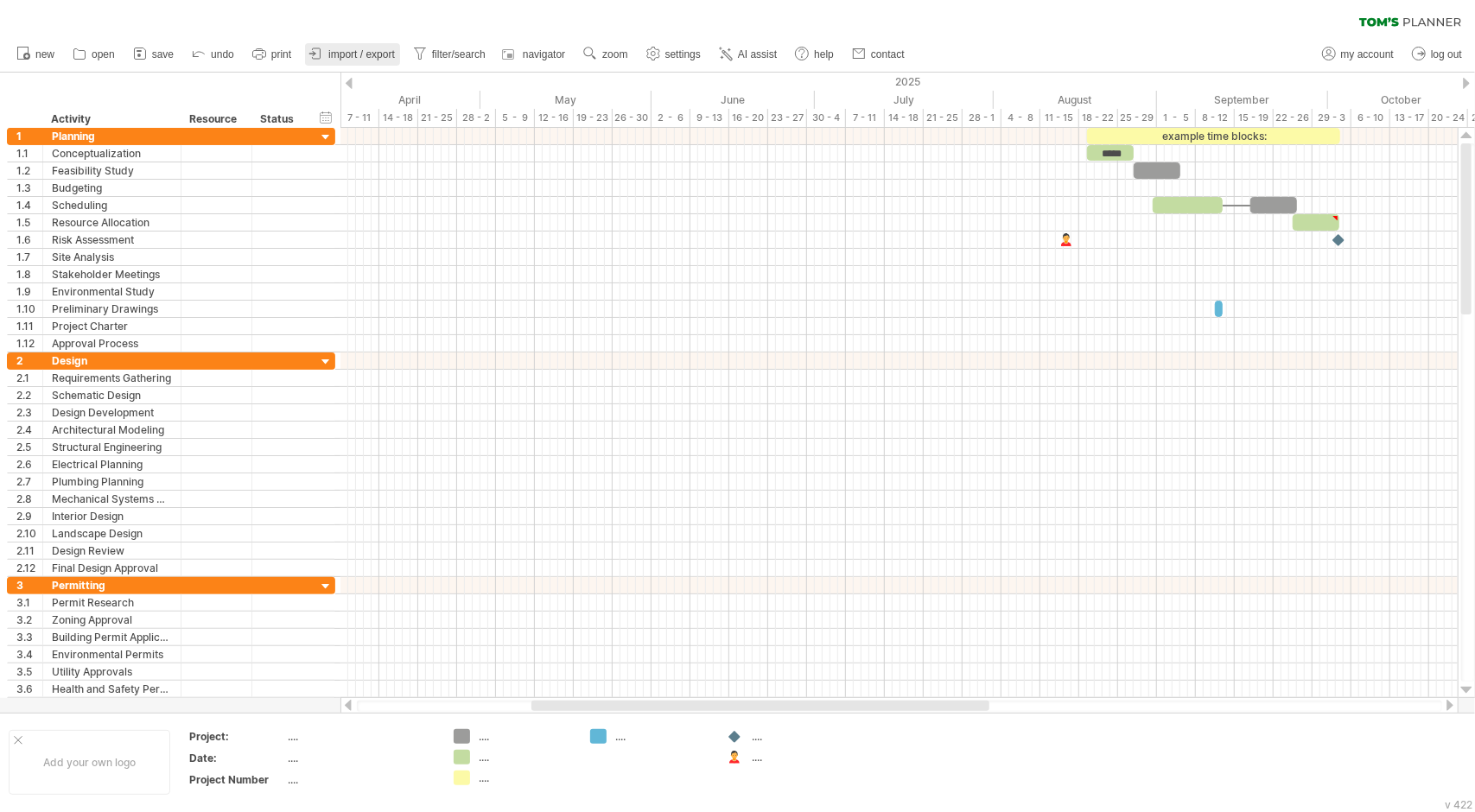
click at [369, 53] on span "import / export" at bounding box center [361, 54] width 67 height 12
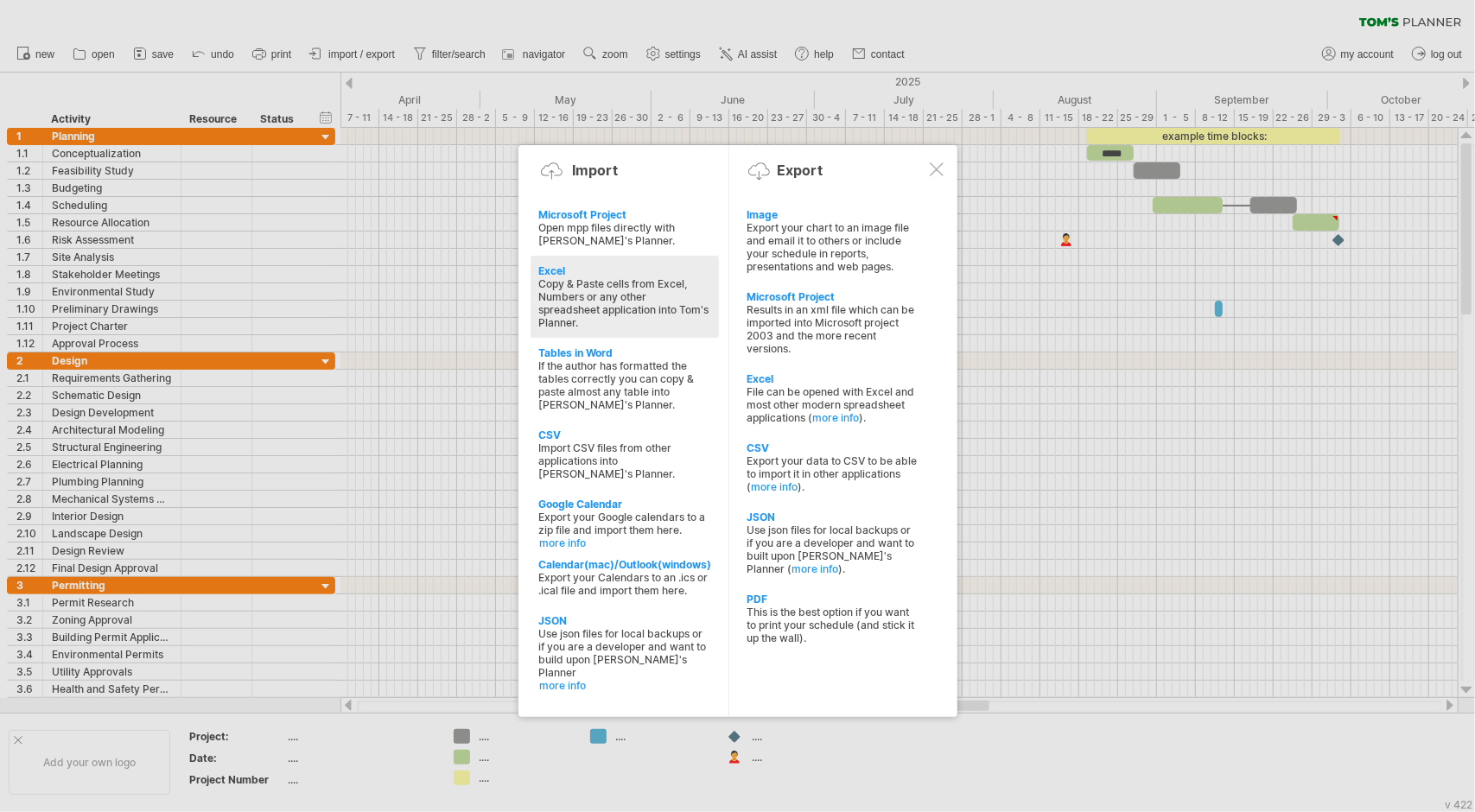
click at [688, 313] on div "Copy & Paste cells from Excel, Numbers or any other spreadsheet application int…" at bounding box center [624, 303] width 171 height 52
type textarea "**********"
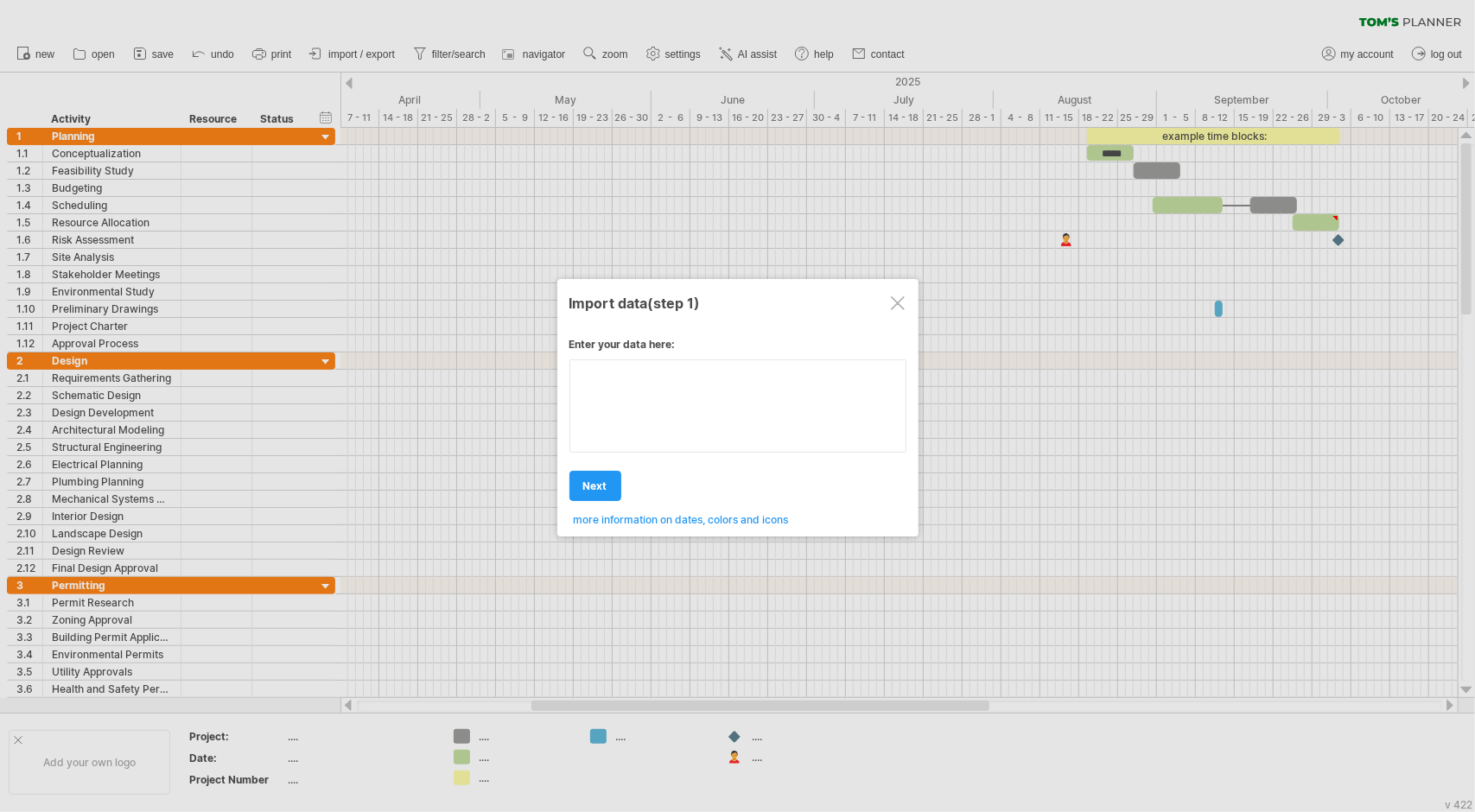
click at [634, 423] on div "Enter your data here: Your data: Weekend days ' mon tue Hide weekend days" at bounding box center [738, 425] width 337 height 201
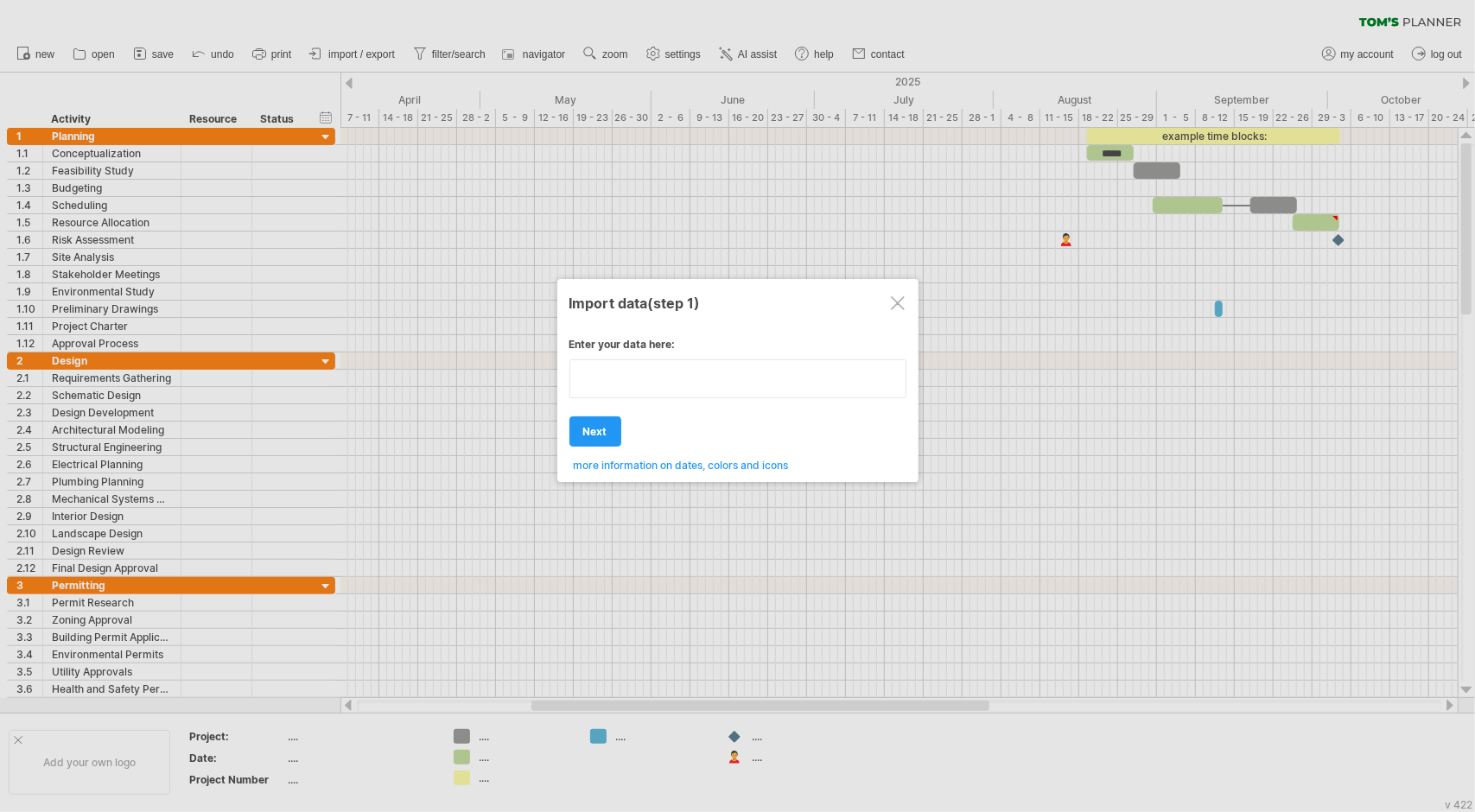
type textarea "**********"
click at [894, 309] on div at bounding box center [898, 303] width 14 height 14
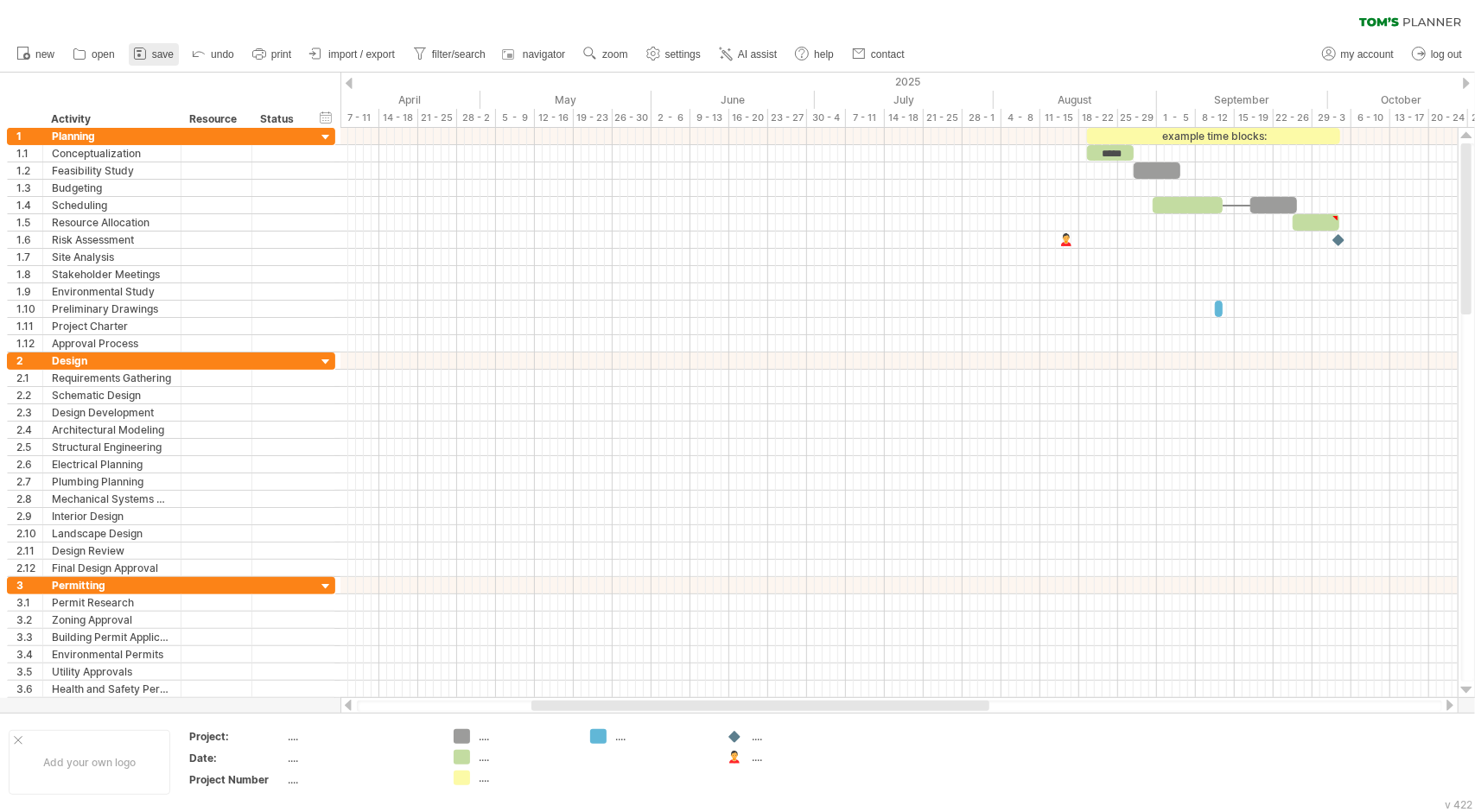
click at [138, 56] on rect at bounding box center [138, 55] width 3 height 3
click at [86, 54] on icon at bounding box center [79, 53] width 17 height 17
click at [140, 52] on icon at bounding box center [139, 53] width 17 height 17
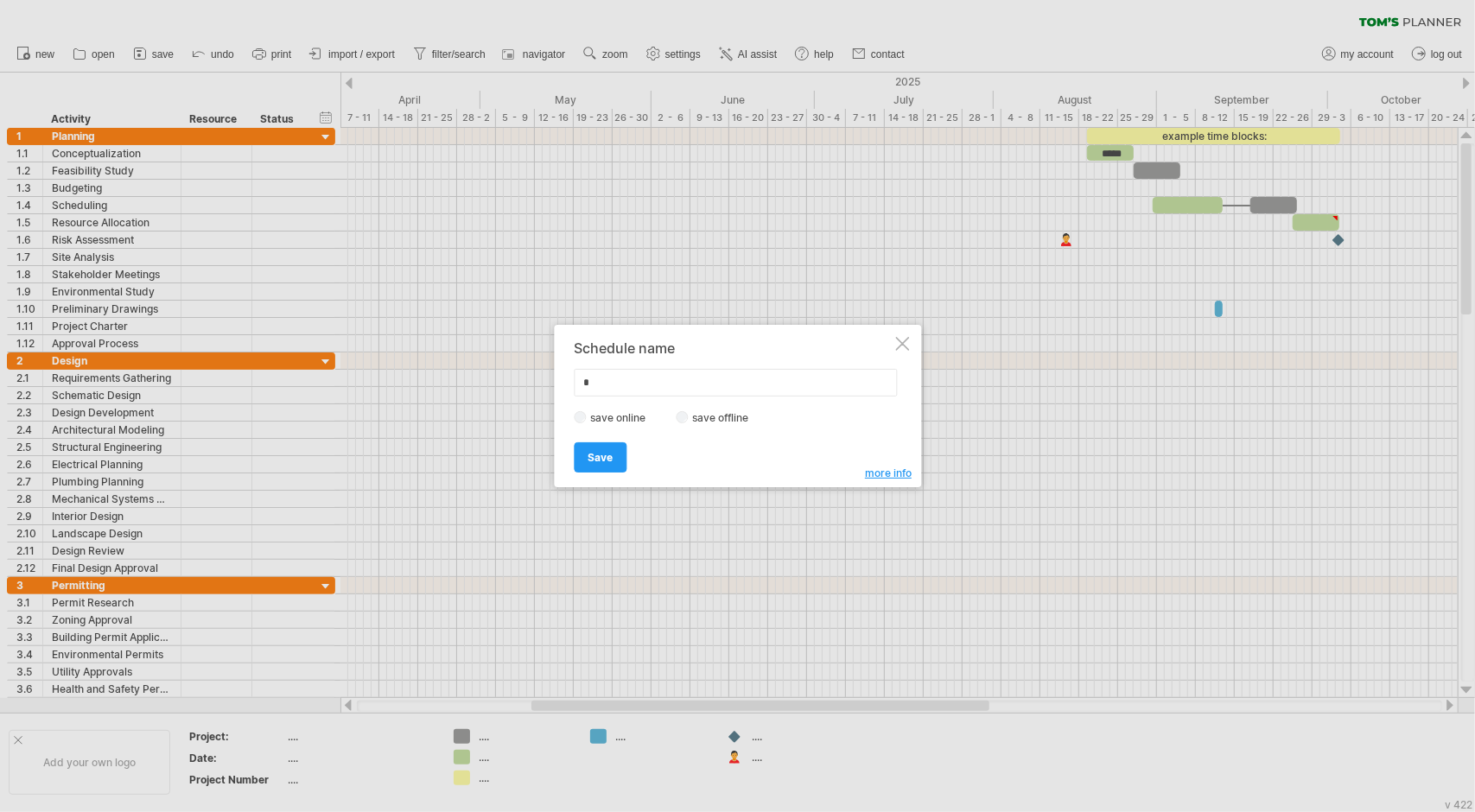
type input "*"
click at [688, 416] on label "save offline" at bounding box center [725, 417] width 75 height 13
click at [589, 461] on span "Save" at bounding box center [600, 457] width 25 height 13
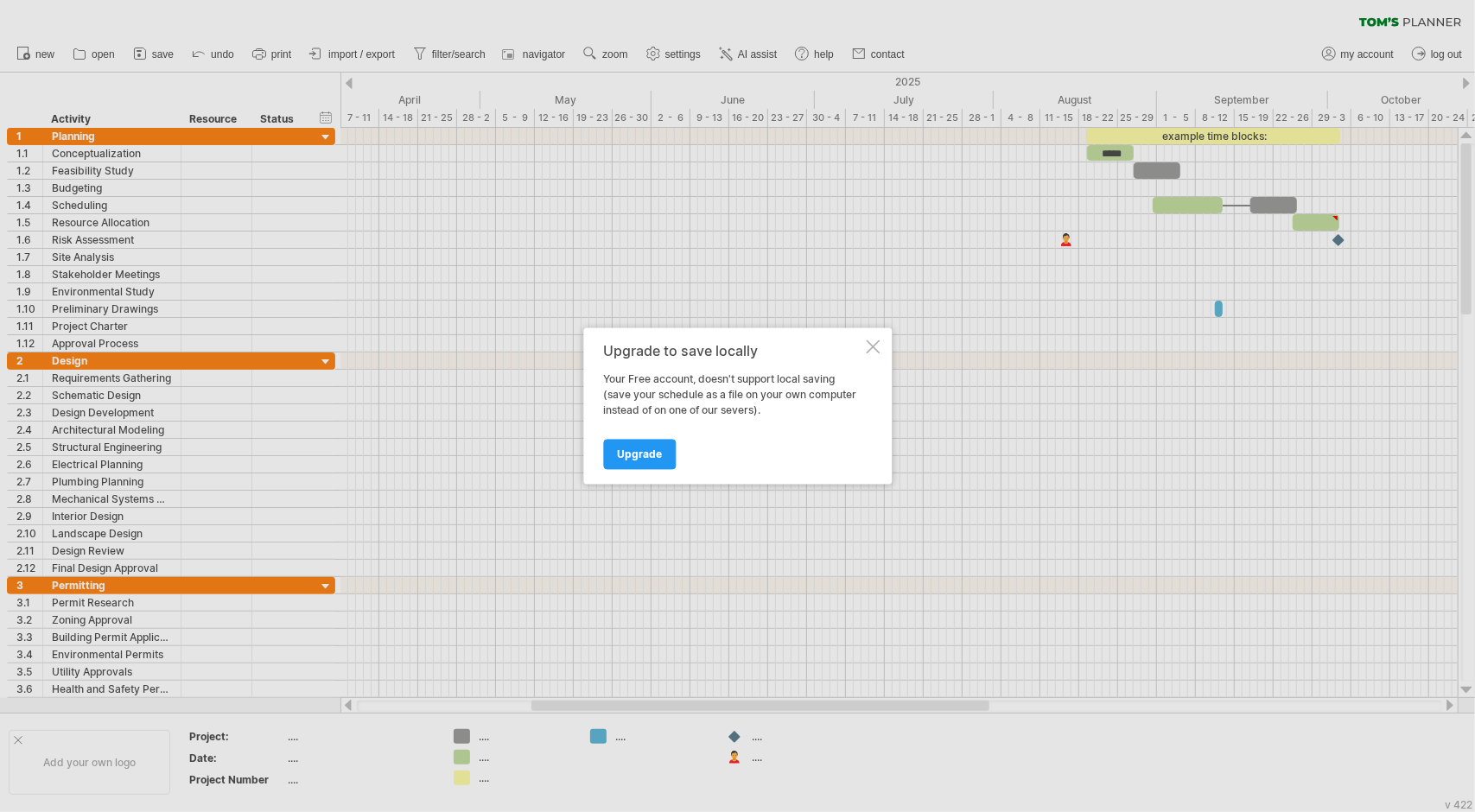
click at [871, 348] on div at bounding box center [873, 347] width 14 height 14
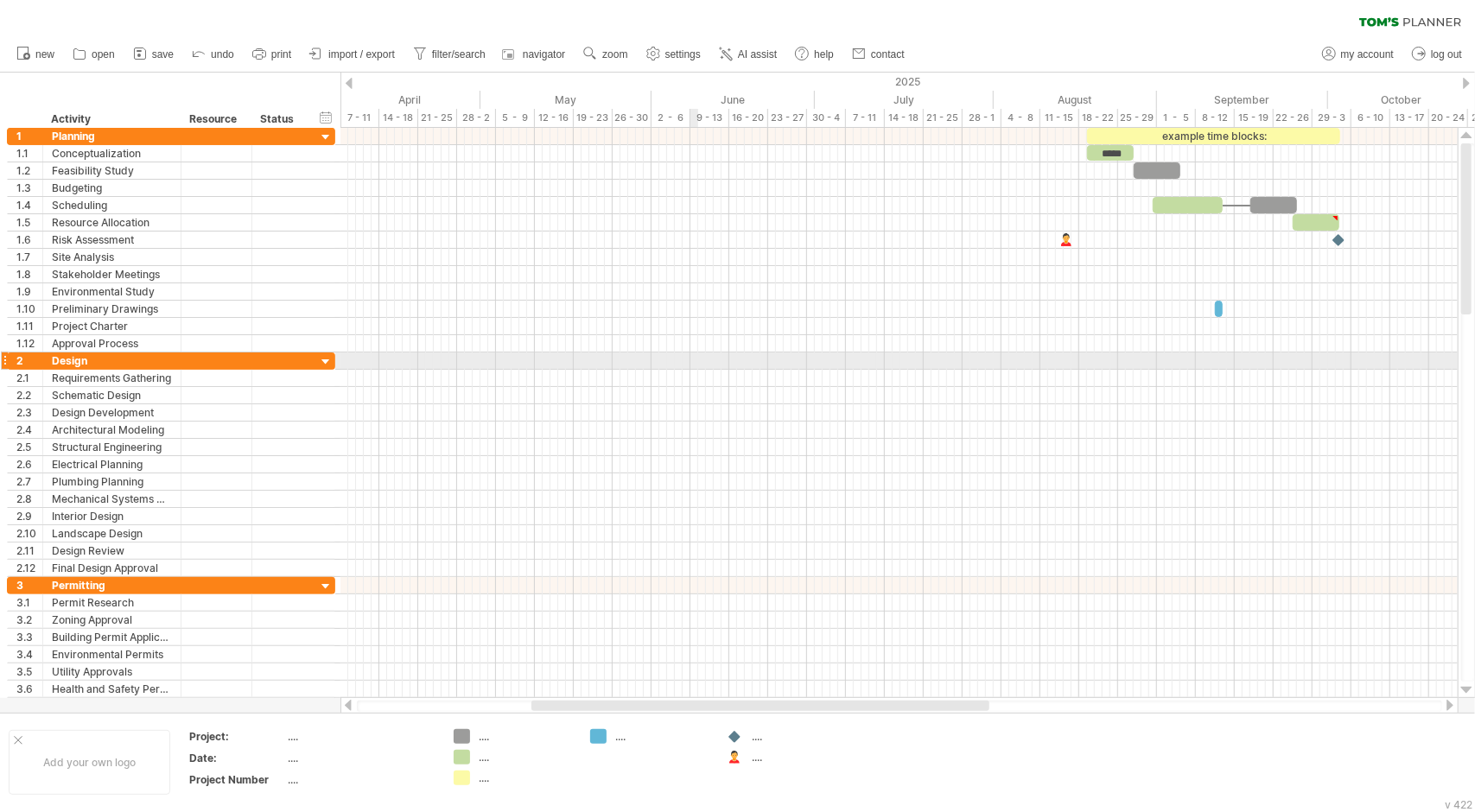
click at [695, 363] on div at bounding box center [898, 361] width 1117 height 17
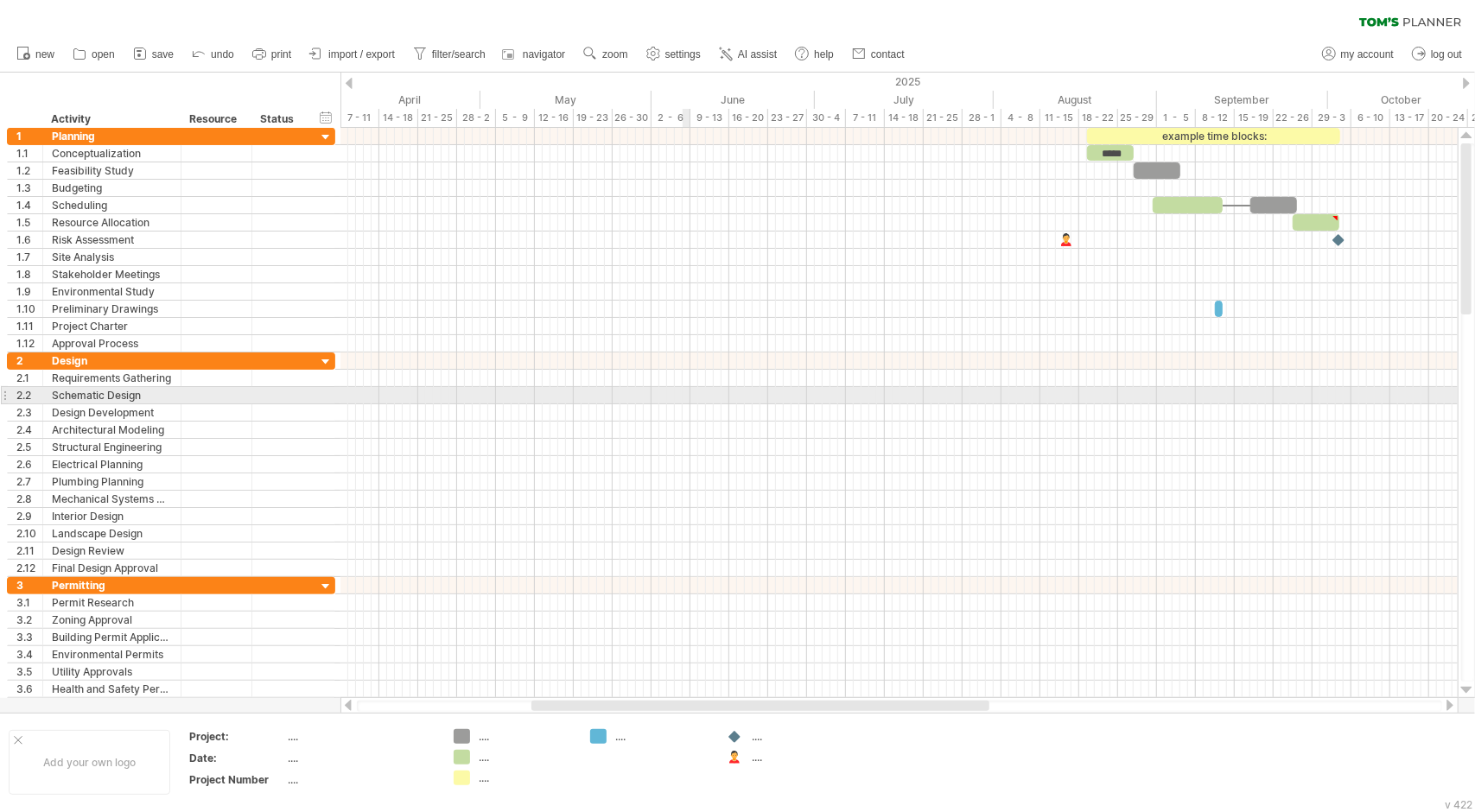
click at [683, 397] on div at bounding box center [898, 395] width 1117 height 17
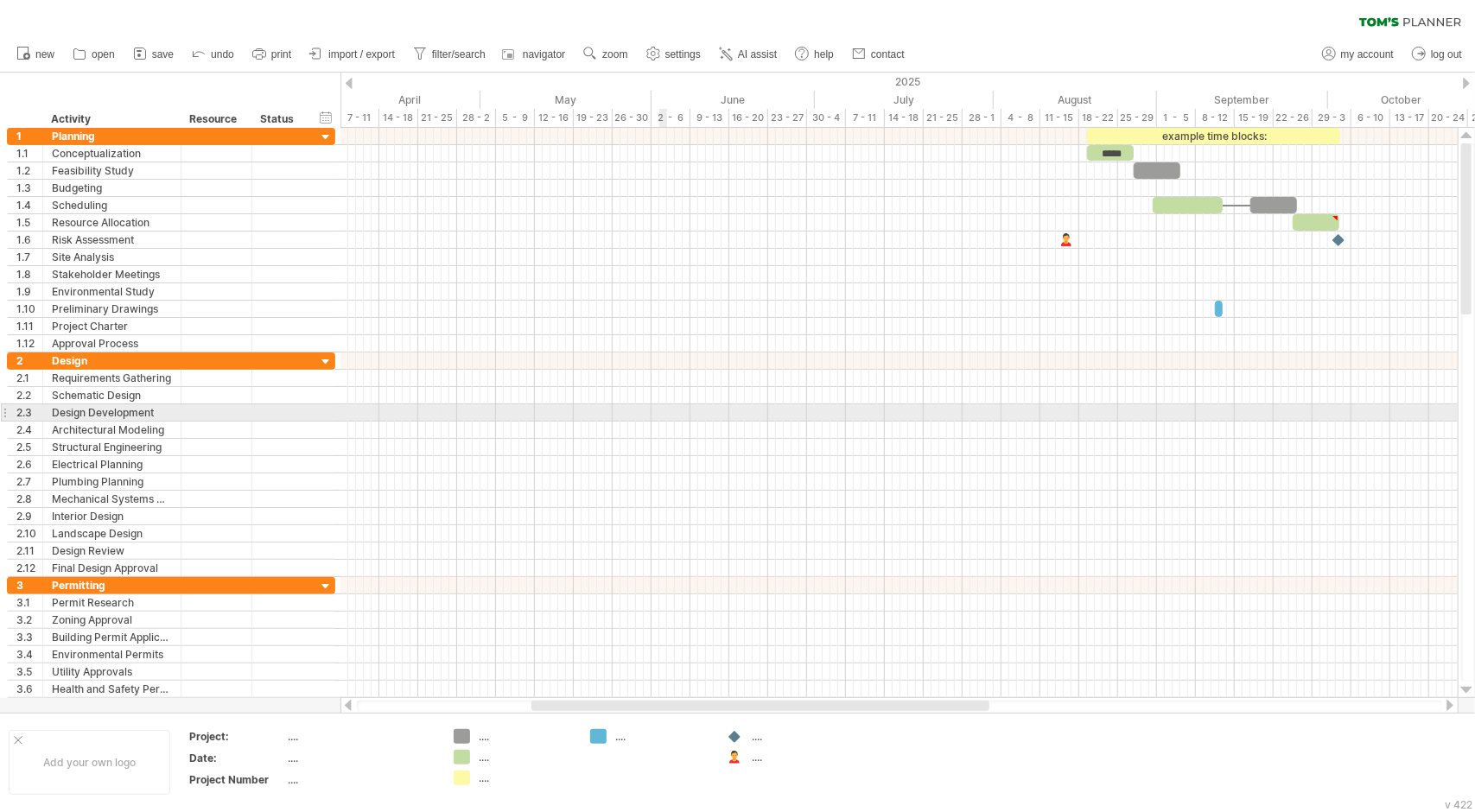
click at [645, 422] on div at bounding box center [898, 430] width 1117 height 17
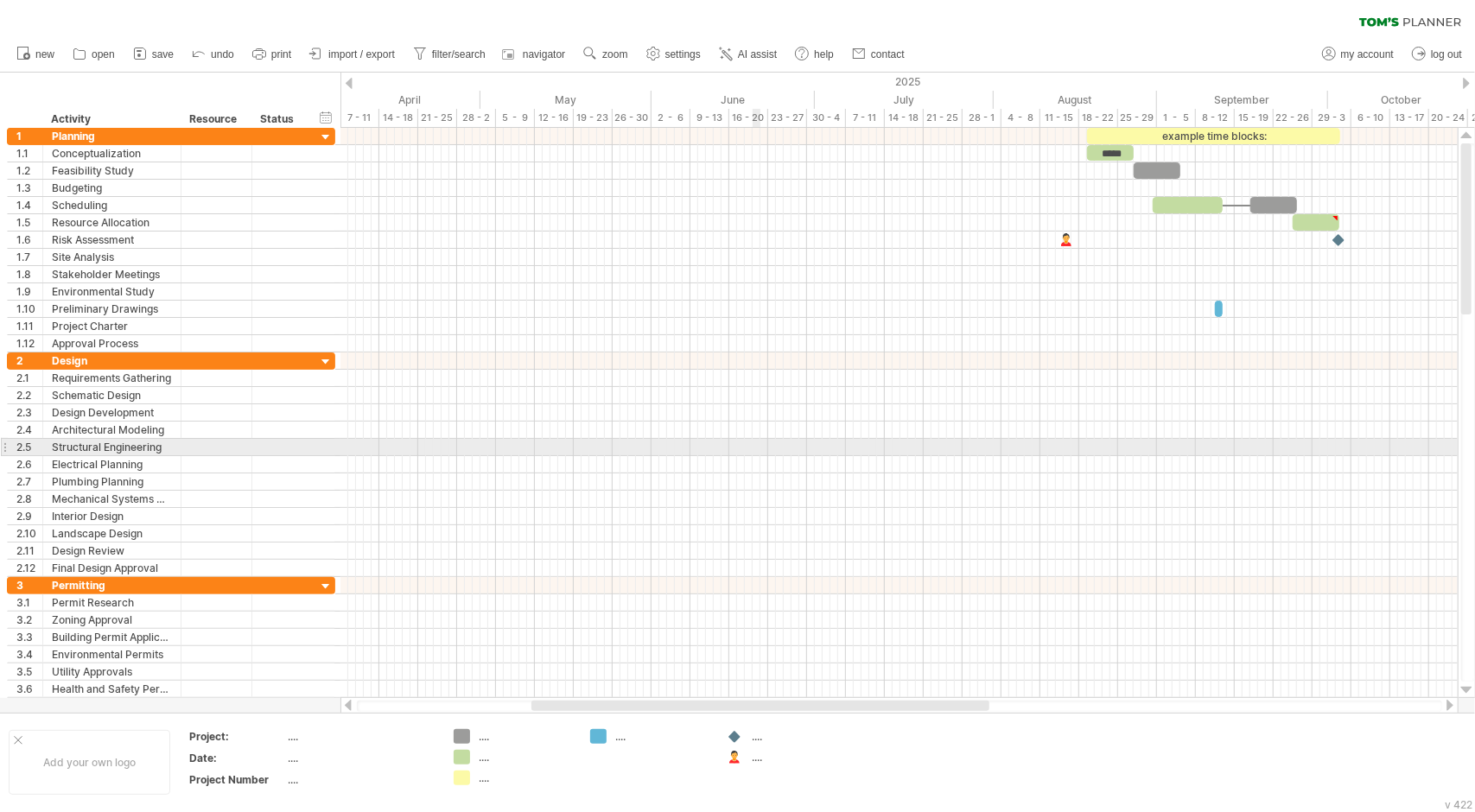
click at [760, 440] on div at bounding box center [898, 447] width 1117 height 17
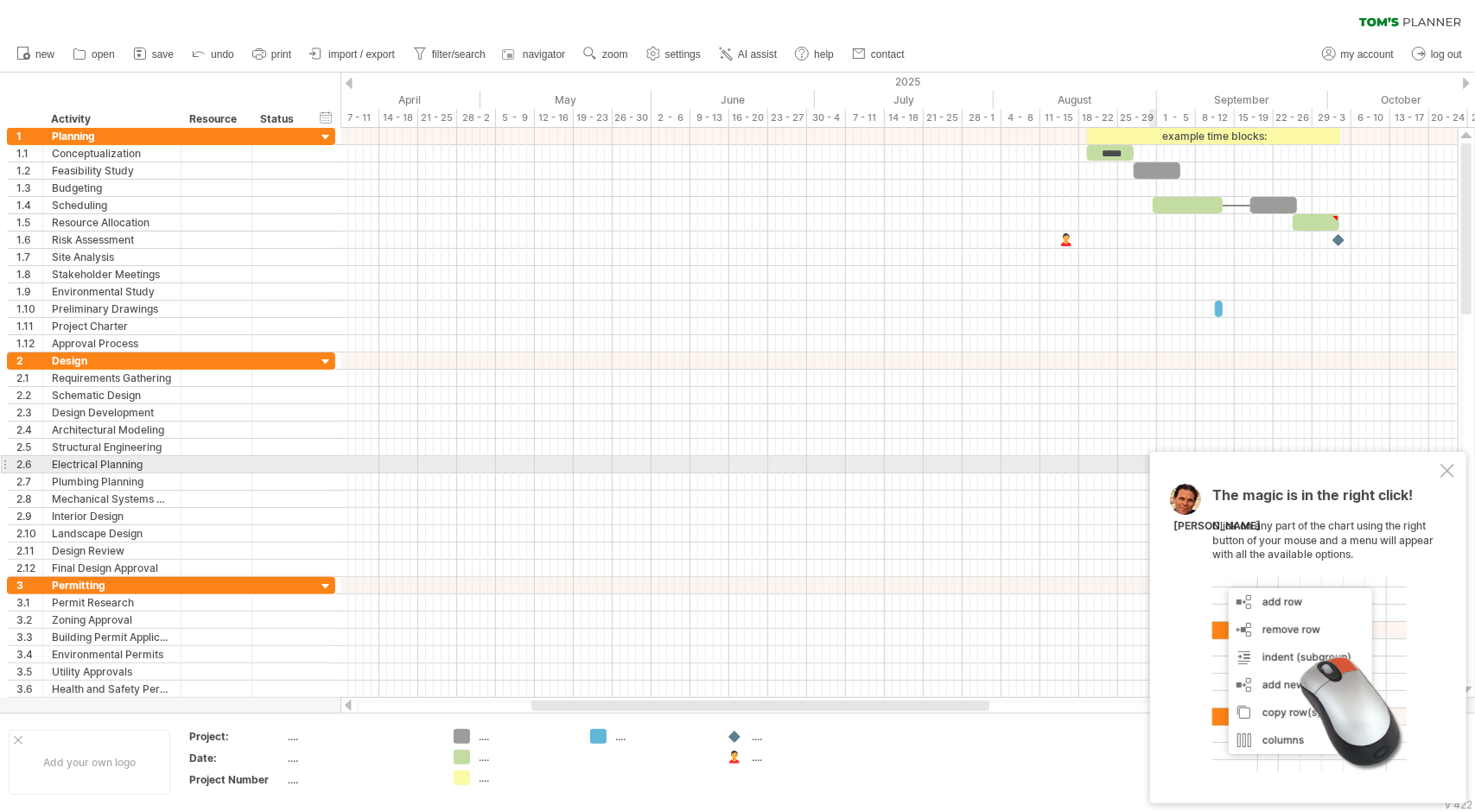
click at [1449, 472] on div at bounding box center [1448, 471] width 14 height 14
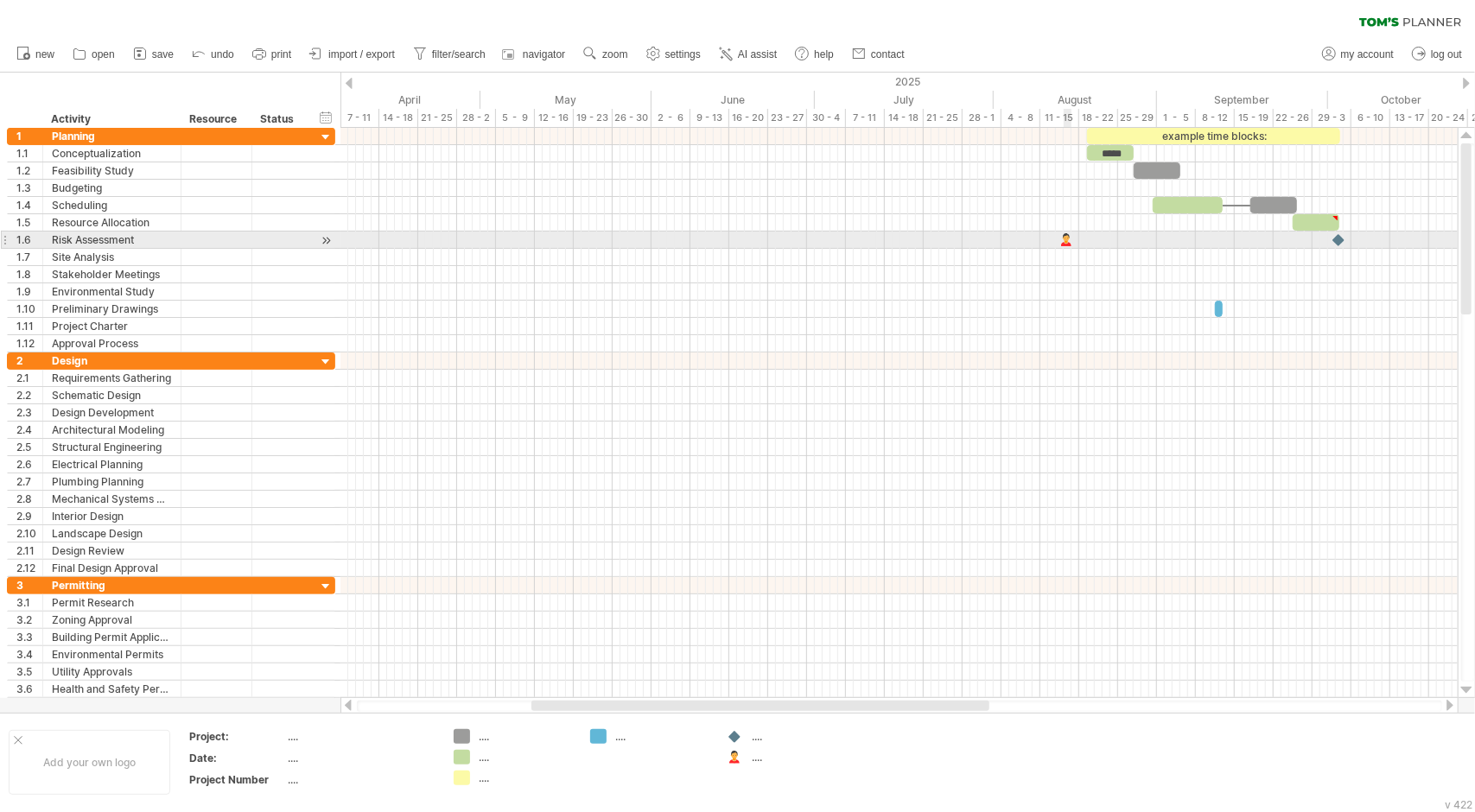
click at [1065, 237] on div at bounding box center [1067, 240] width 17 height 16
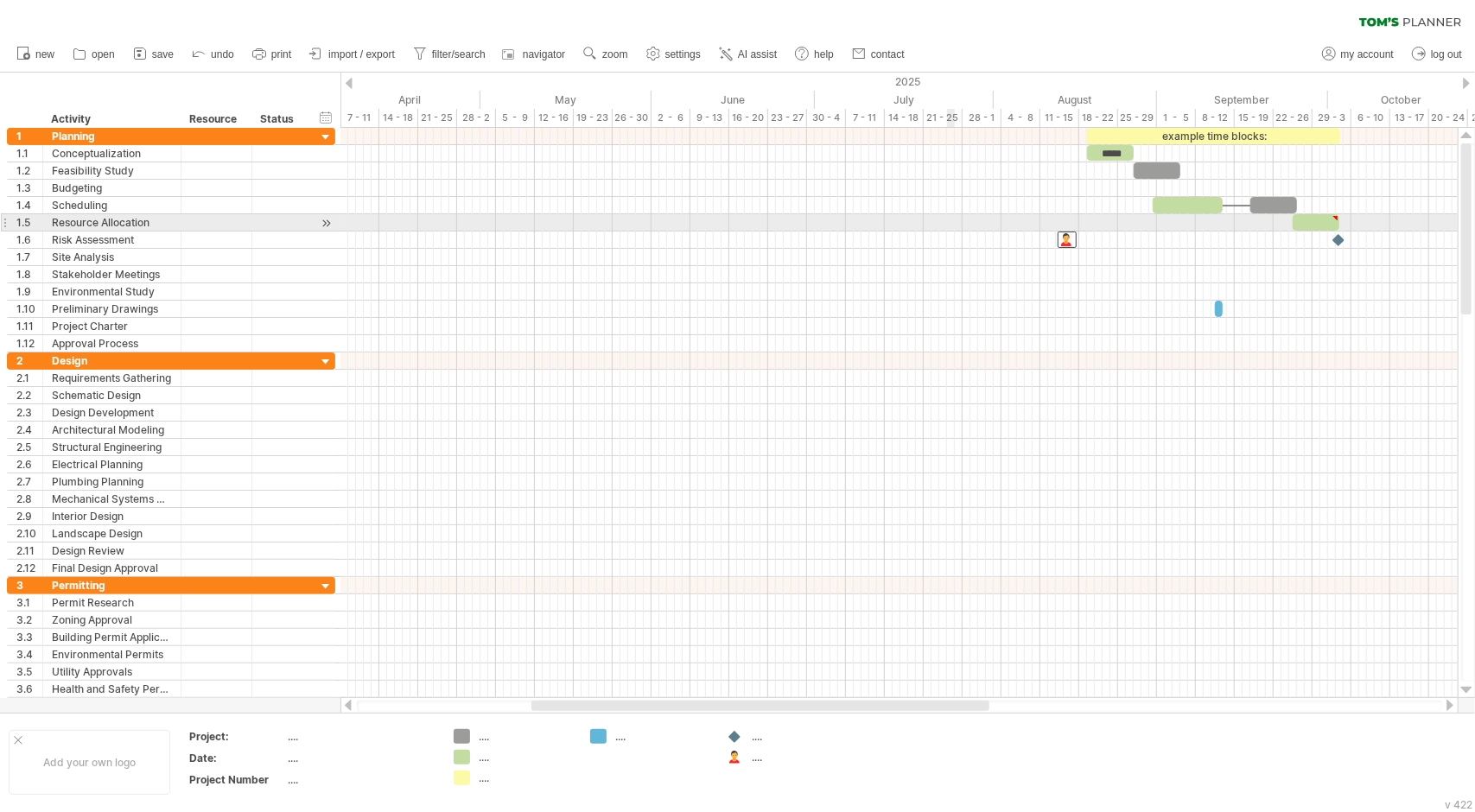
click at [951, 232] on div at bounding box center [898, 240] width 1117 height 17
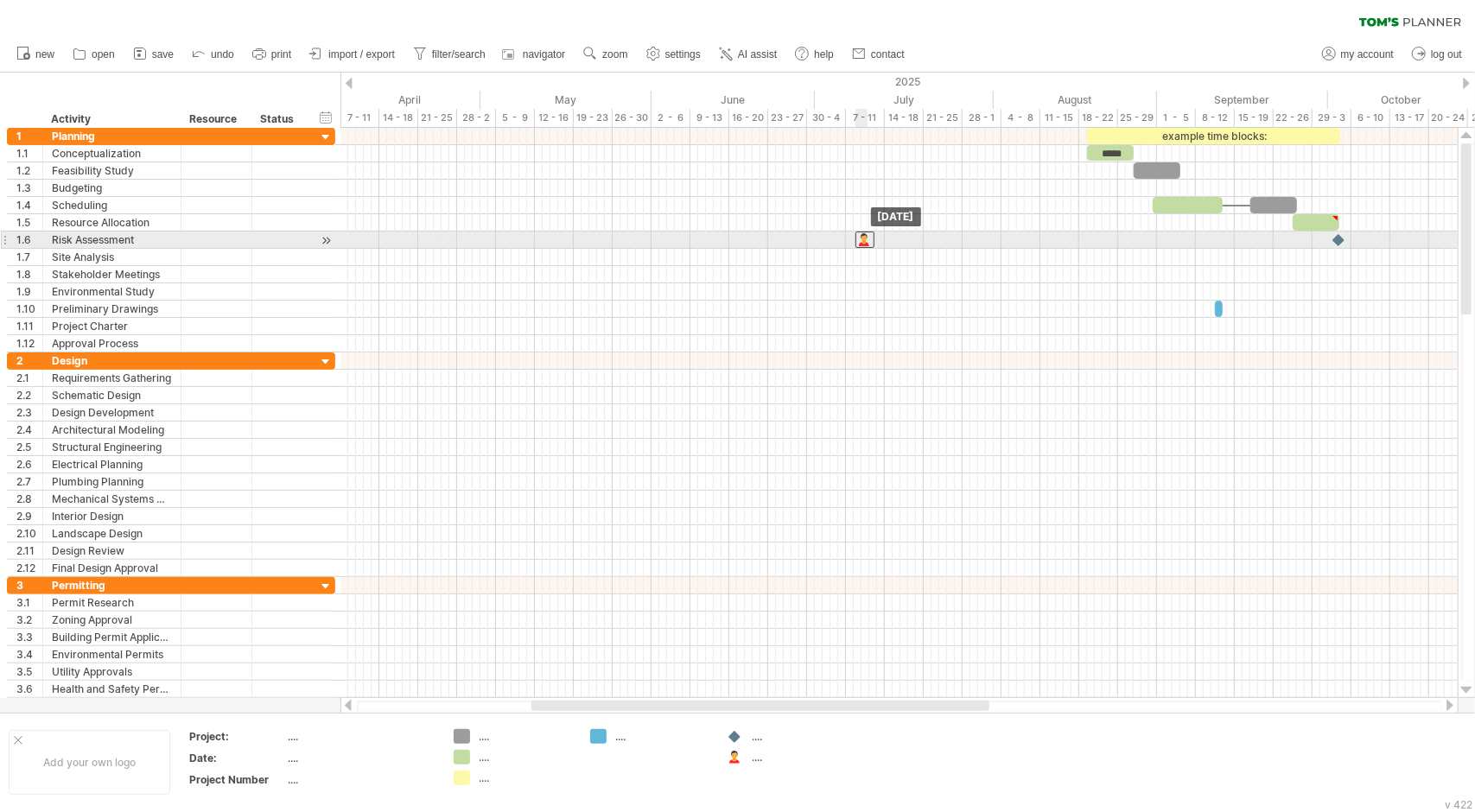
drag, startPoint x: 1065, startPoint y: 236, endPoint x: 862, endPoint y: 236, distance: 202.2
click at [862, 236] on div at bounding box center [865, 240] width 19 height 16
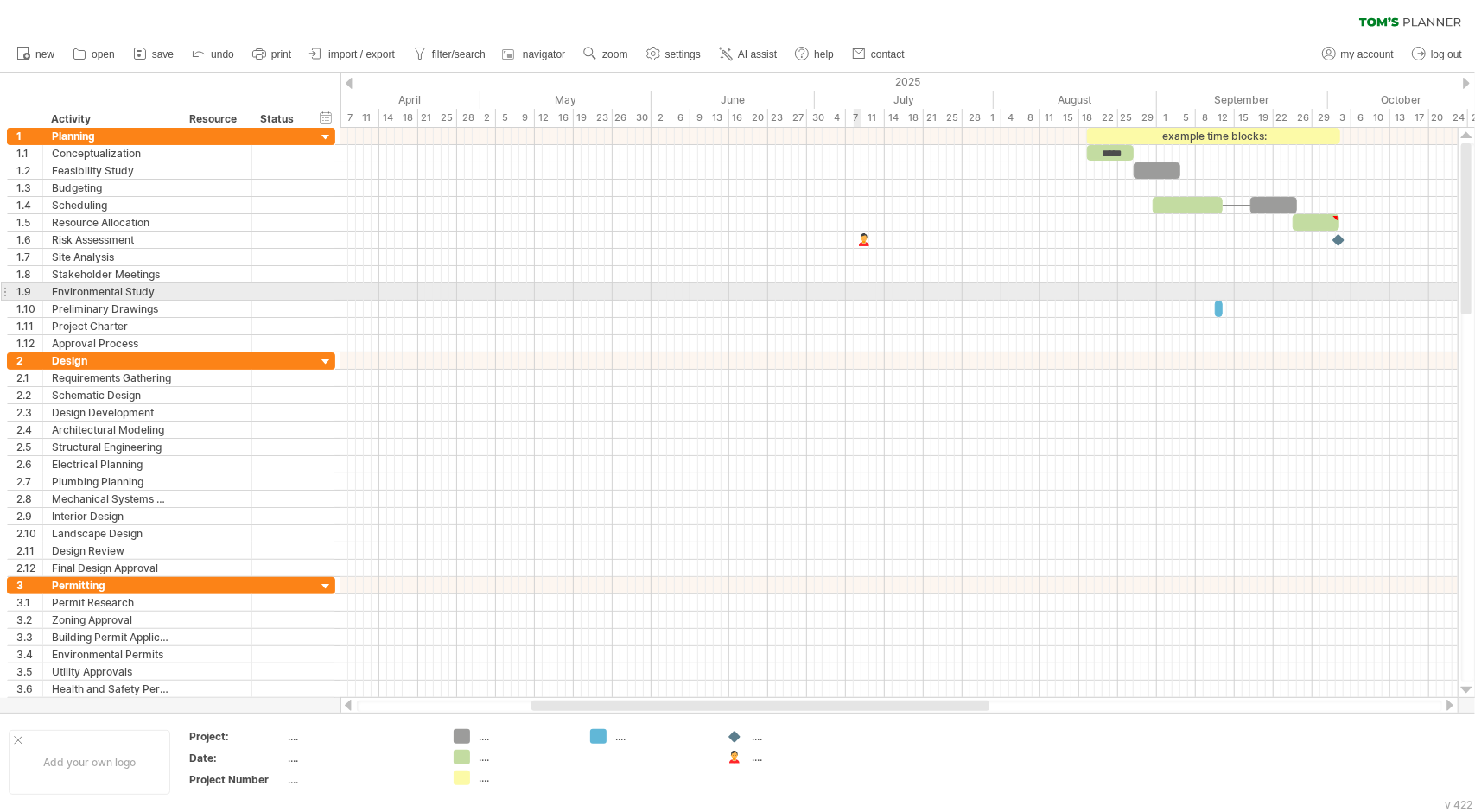
click at [854, 296] on div at bounding box center [898, 291] width 1117 height 17
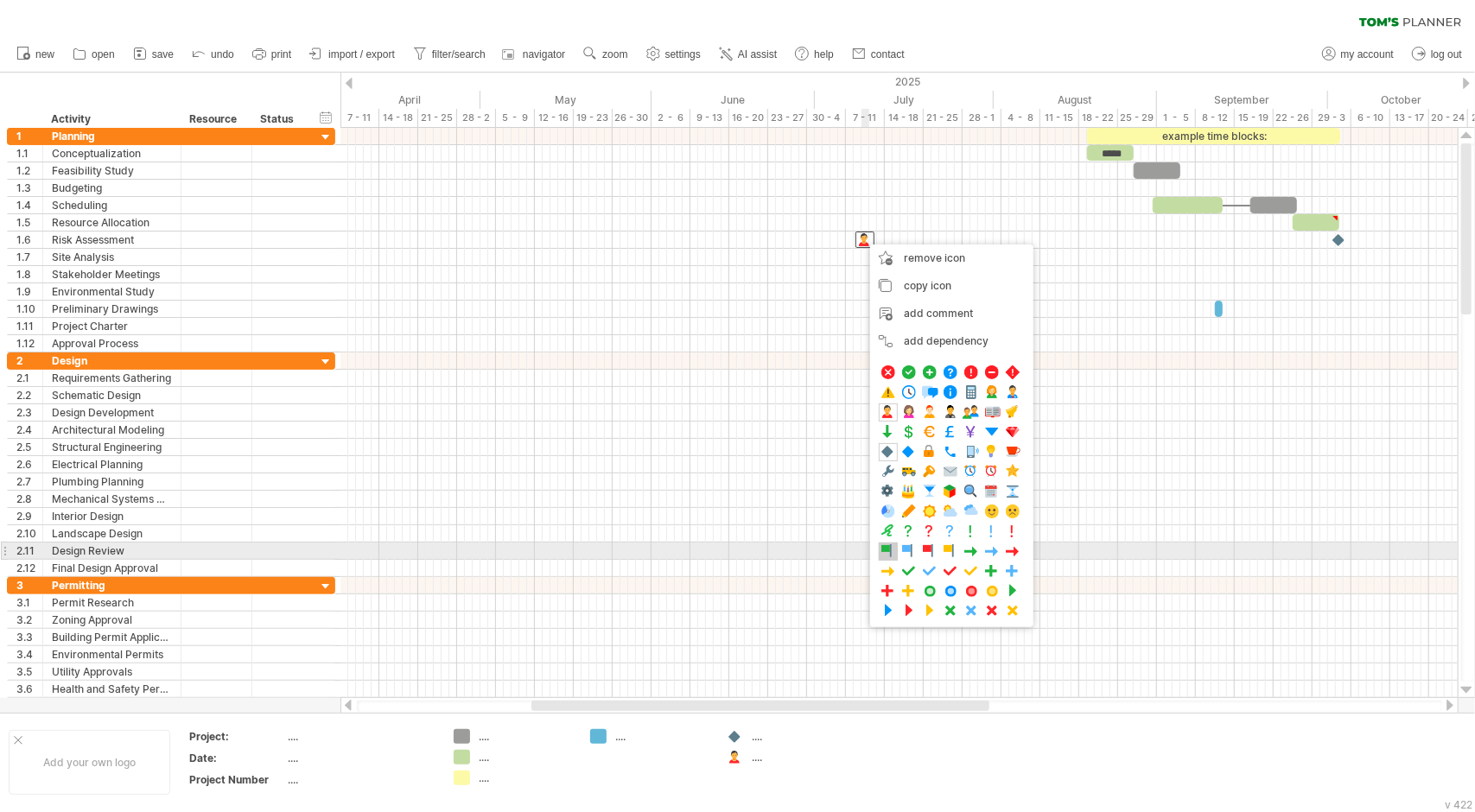
click at [883, 552] on span at bounding box center [888, 552] width 17 height 16
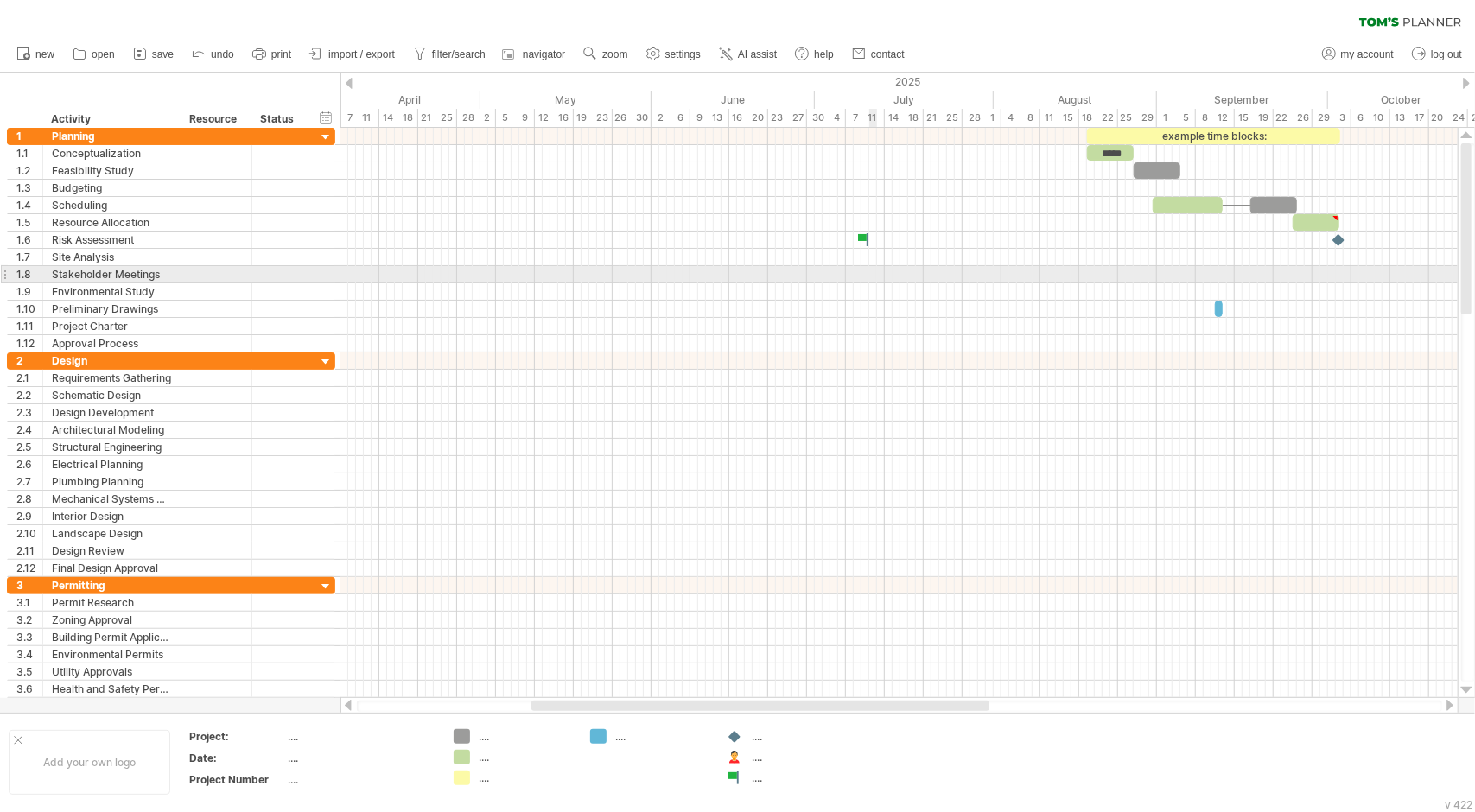
click at [875, 271] on div at bounding box center [898, 274] width 1117 height 17
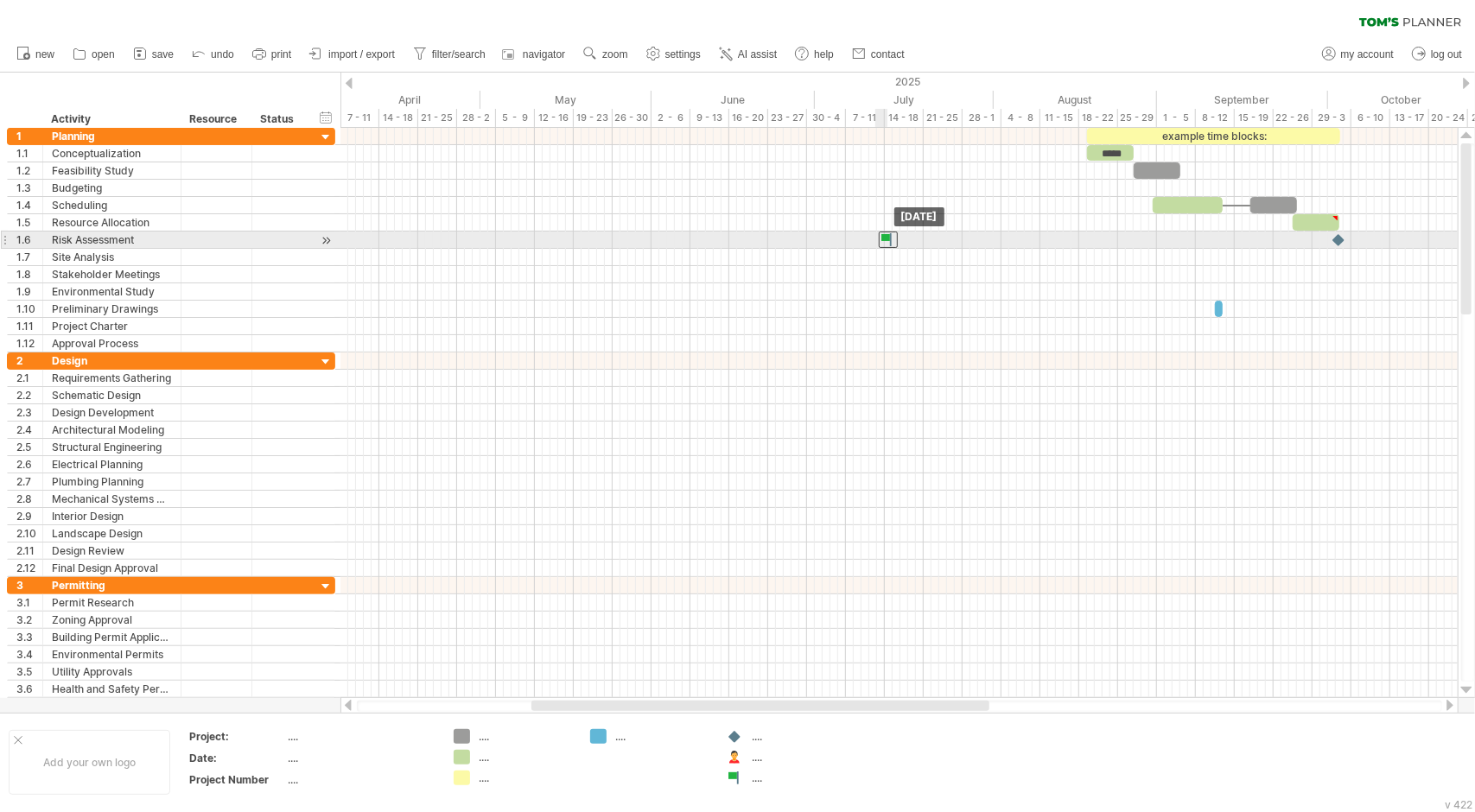
drag, startPoint x: 866, startPoint y: 242, endPoint x: 890, endPoint y: 243, distance: 24.2
click at [890, 243] on div at bounding box center [888, 240] width 19 height 16
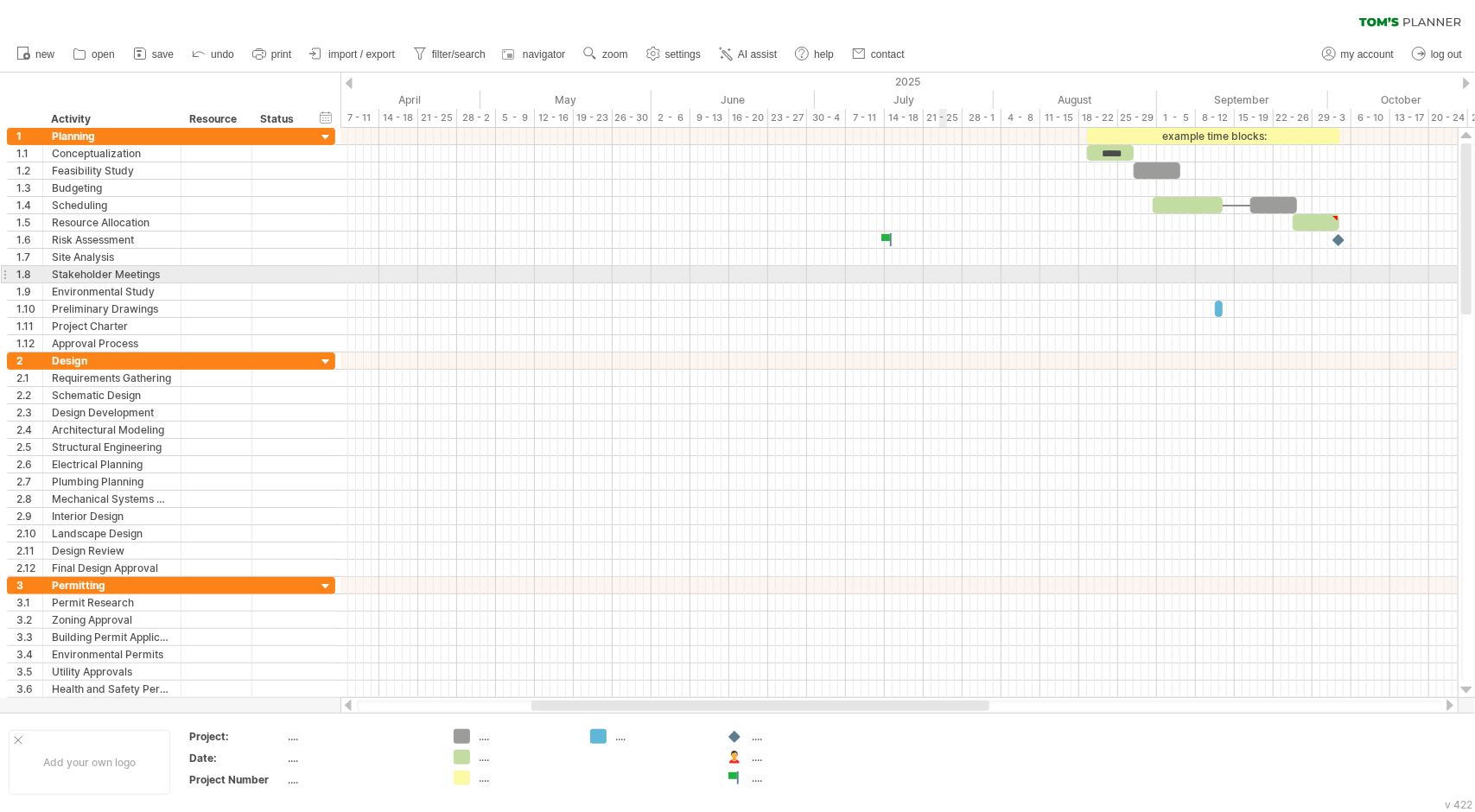
click at [1003, 336] on div at bounding box center [898, 343] width 1117 height 17
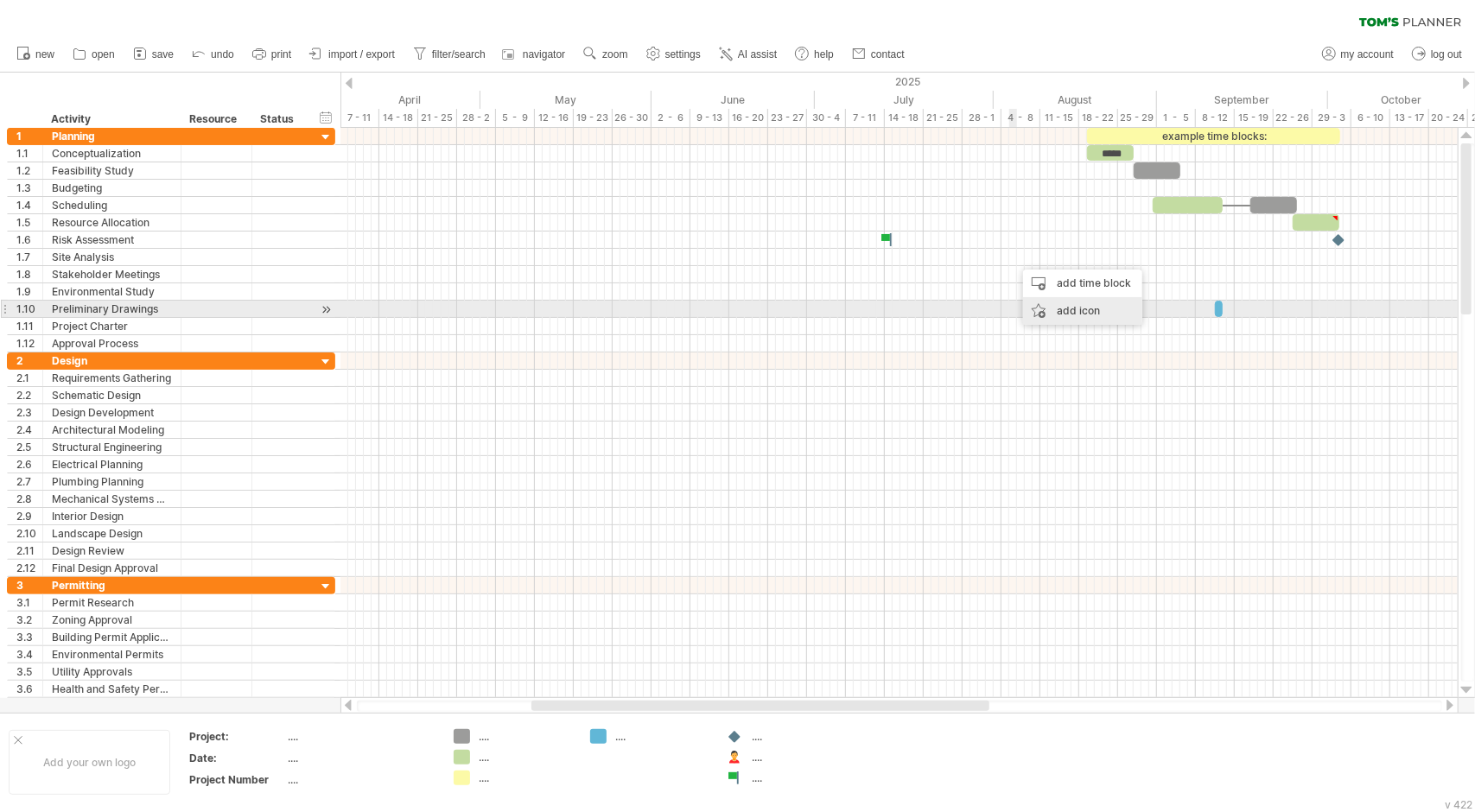
click at [1068, 312] on div "add icon" at bounding box center [1082, 311] width 119 height 28
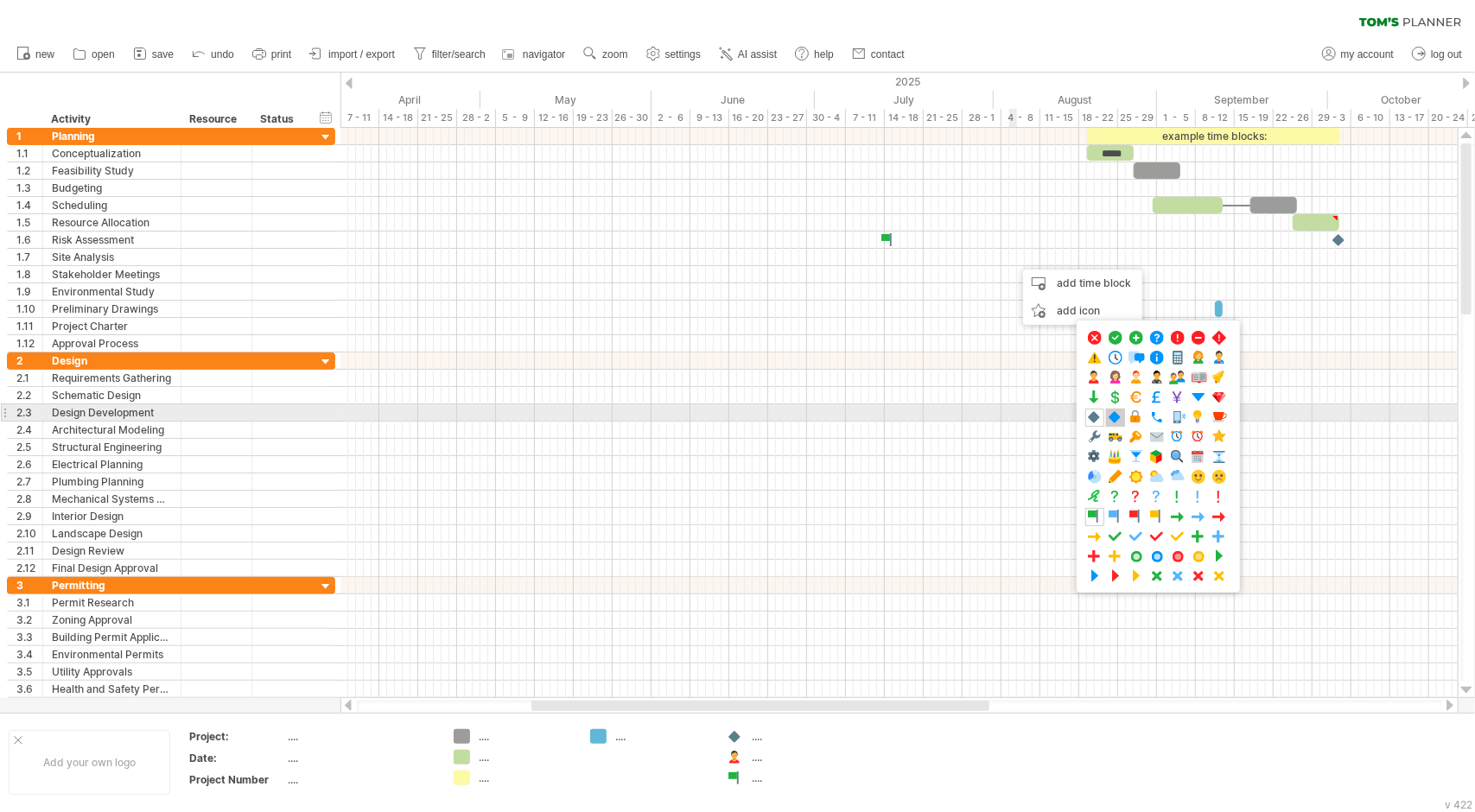
click at [1115, 416] on span at bounding box center [1115, 418] width 17 height 16
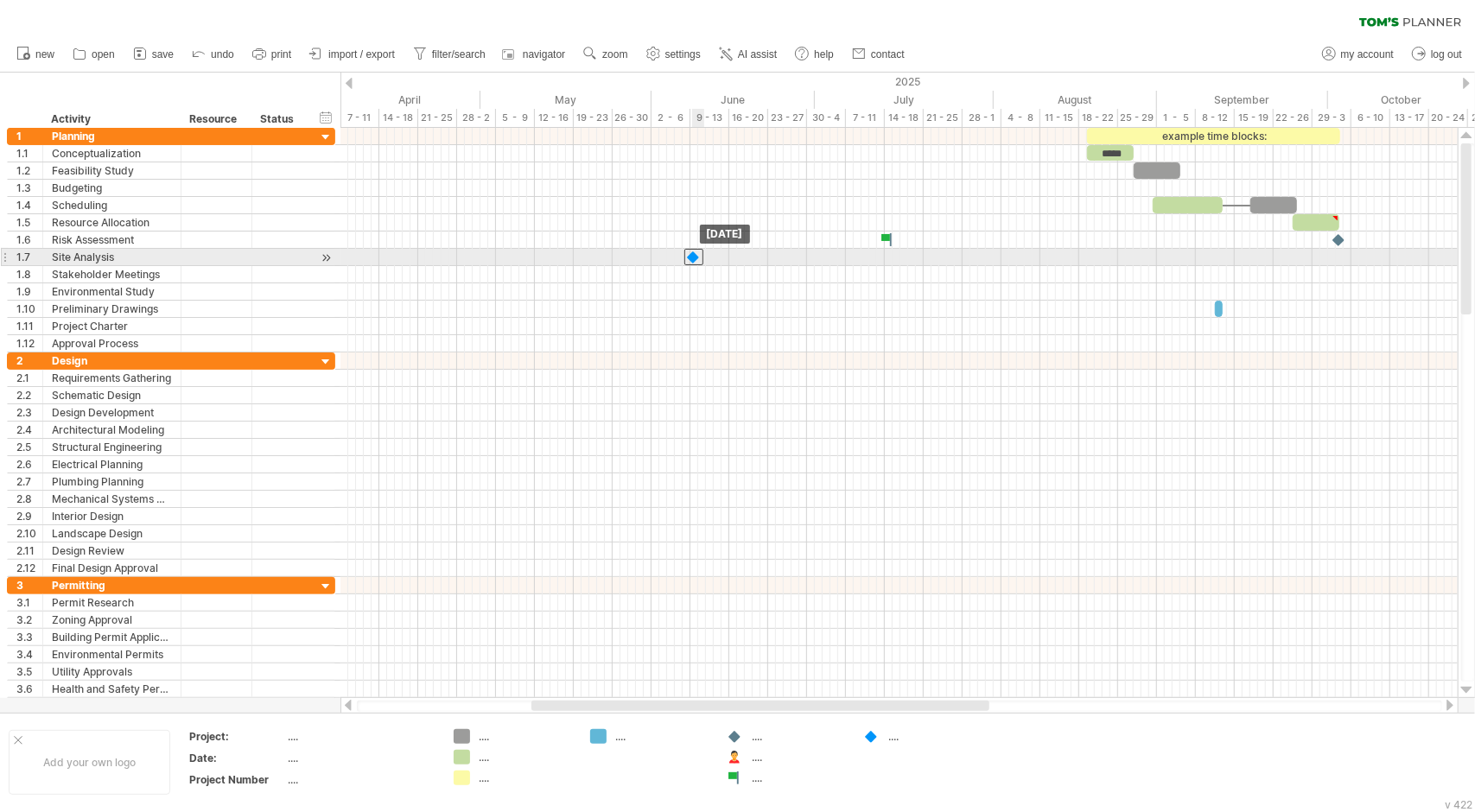
drag, startPoint x: 1009, startPoint y: 255, endPoint x: 692, endPoint y: 251, distance: 317.2
click at [692, 251] on div at bounding box center [693, 257] width 19 height 16
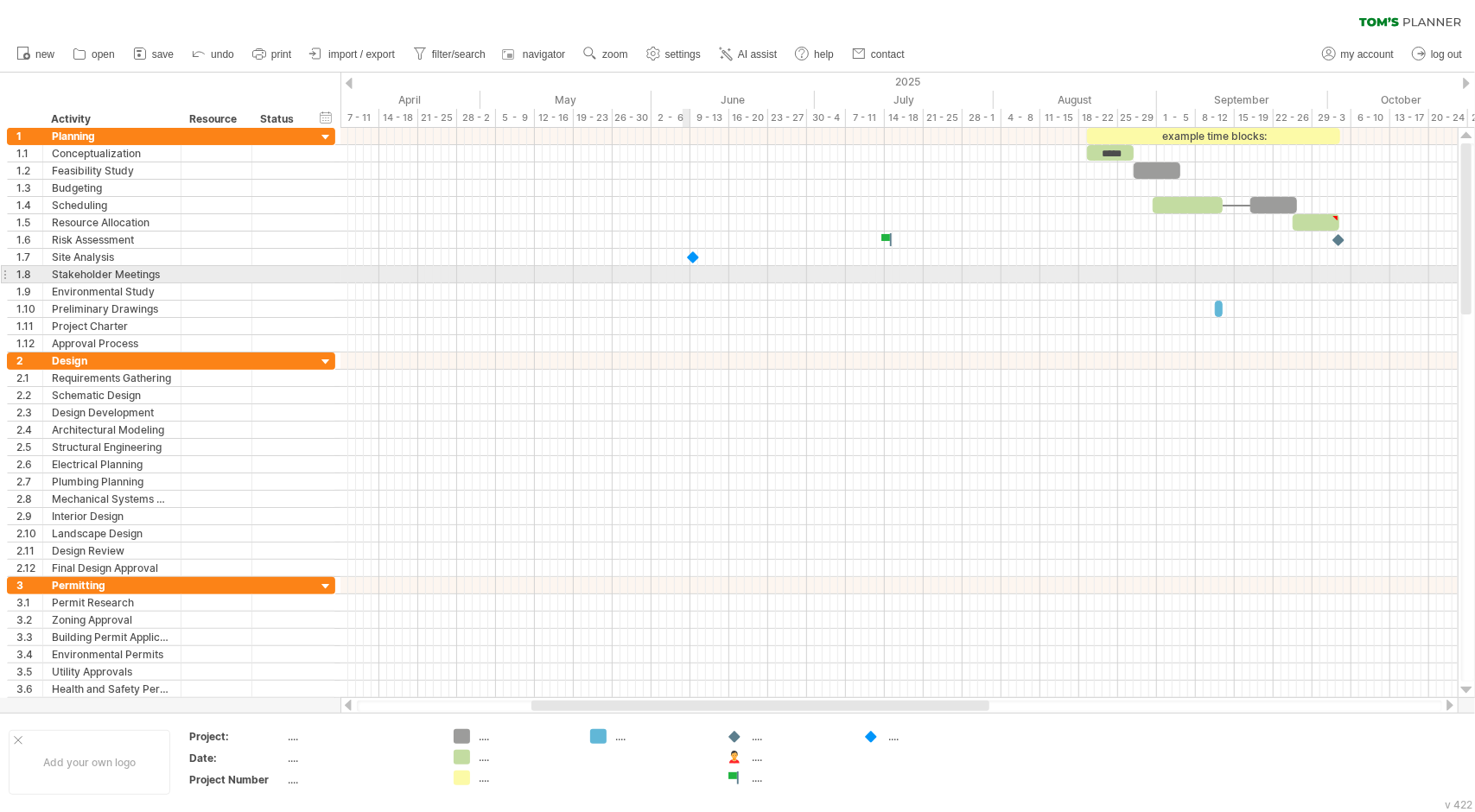
click at [683, 277] on div at bounding box center [898, 274] width 1117 height 17
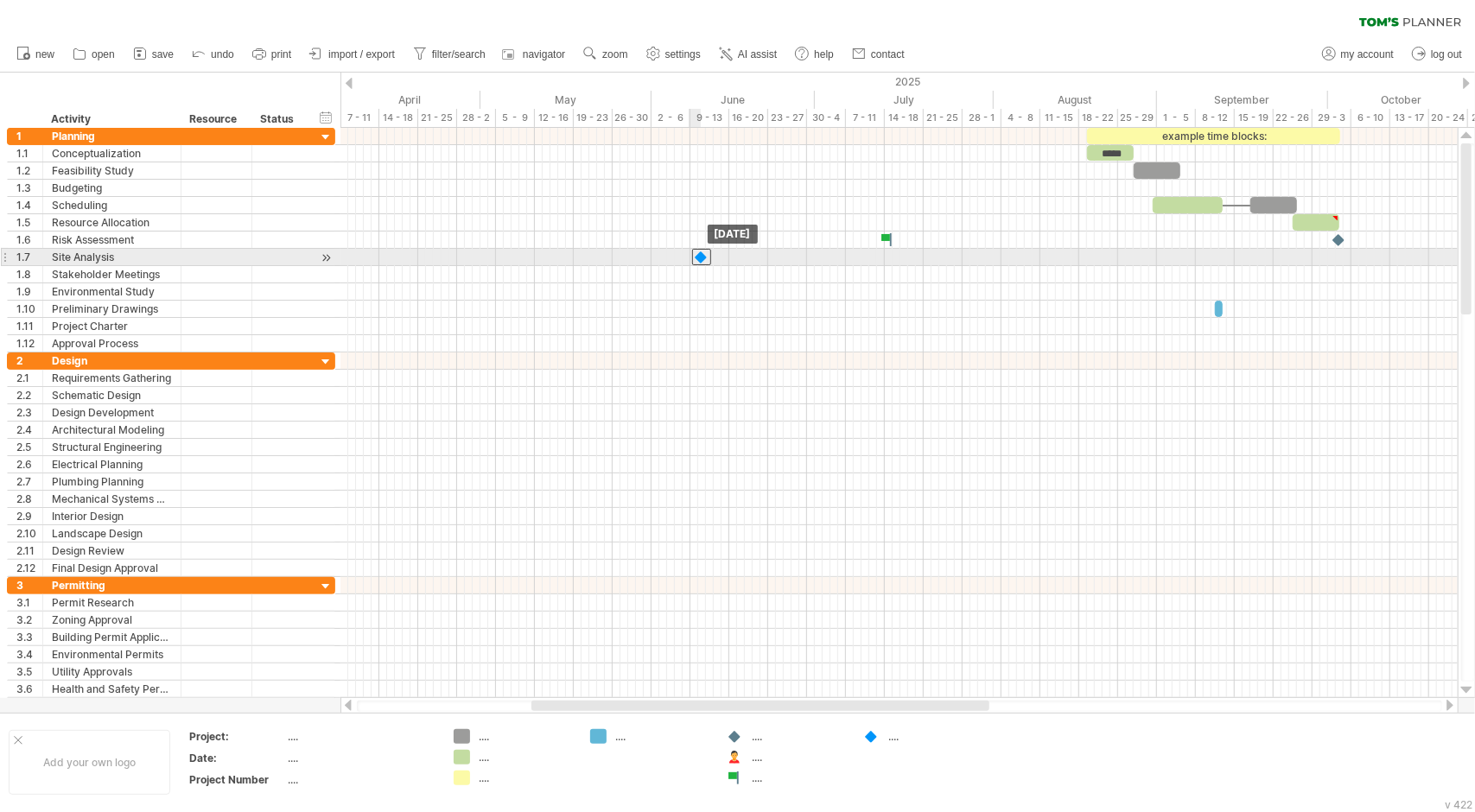
click at [700, 255] on div at bounding box center [701, 257] width 19 height 16
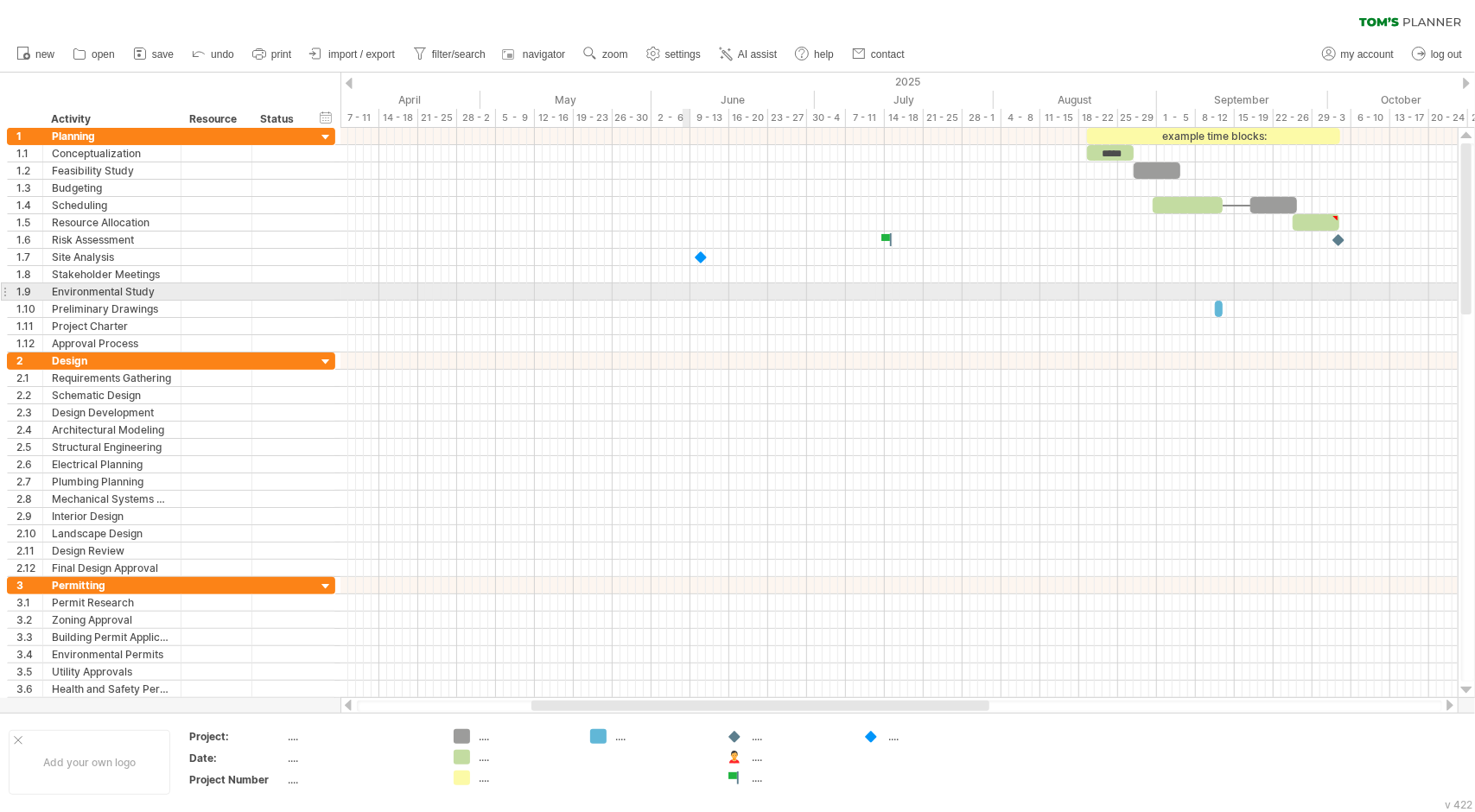
click at [688, 295] on div at bounding box center [898, 291] width 1117 height 17
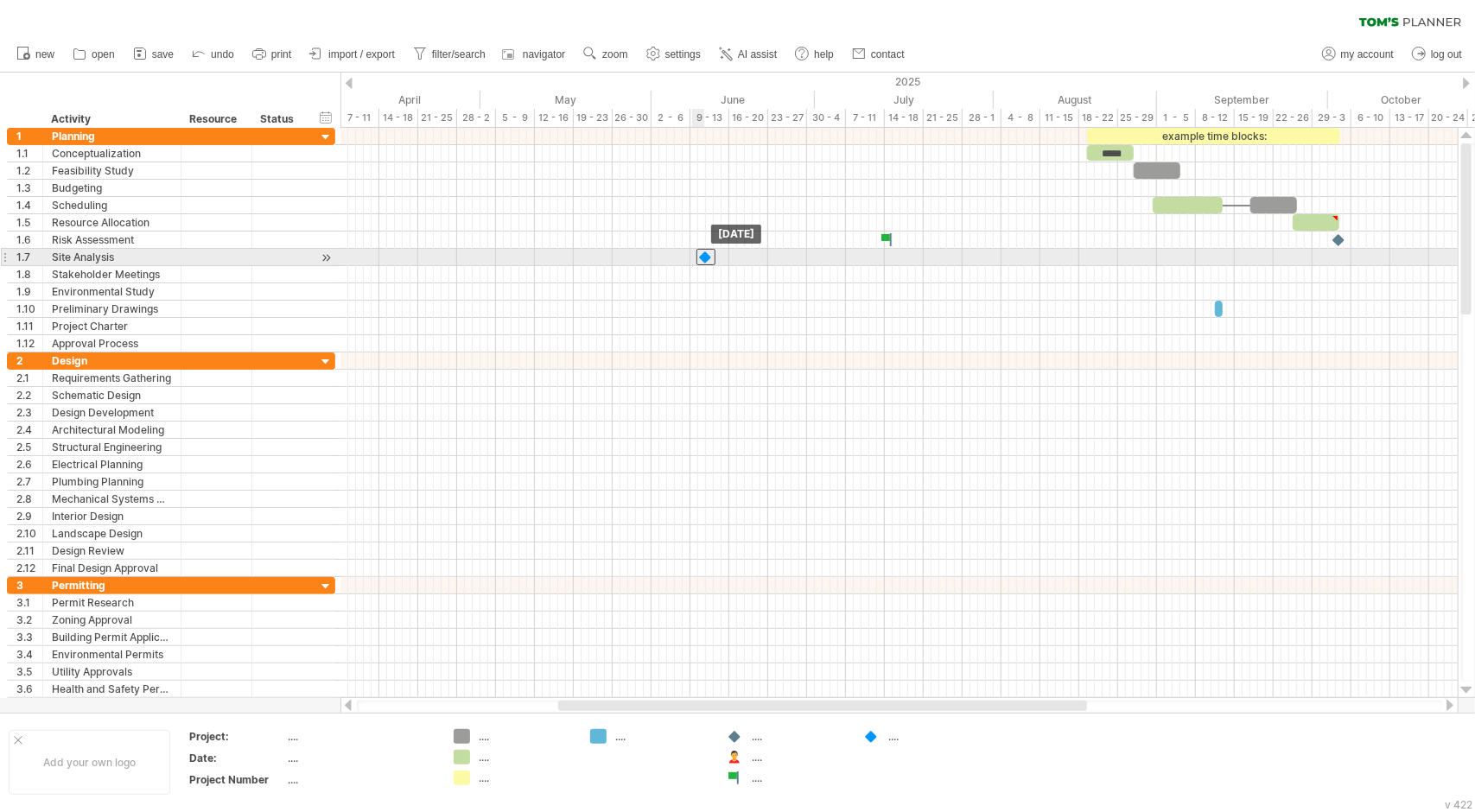
click at [707, 255] on div at bounding box center [706, 257] width 19 height 16
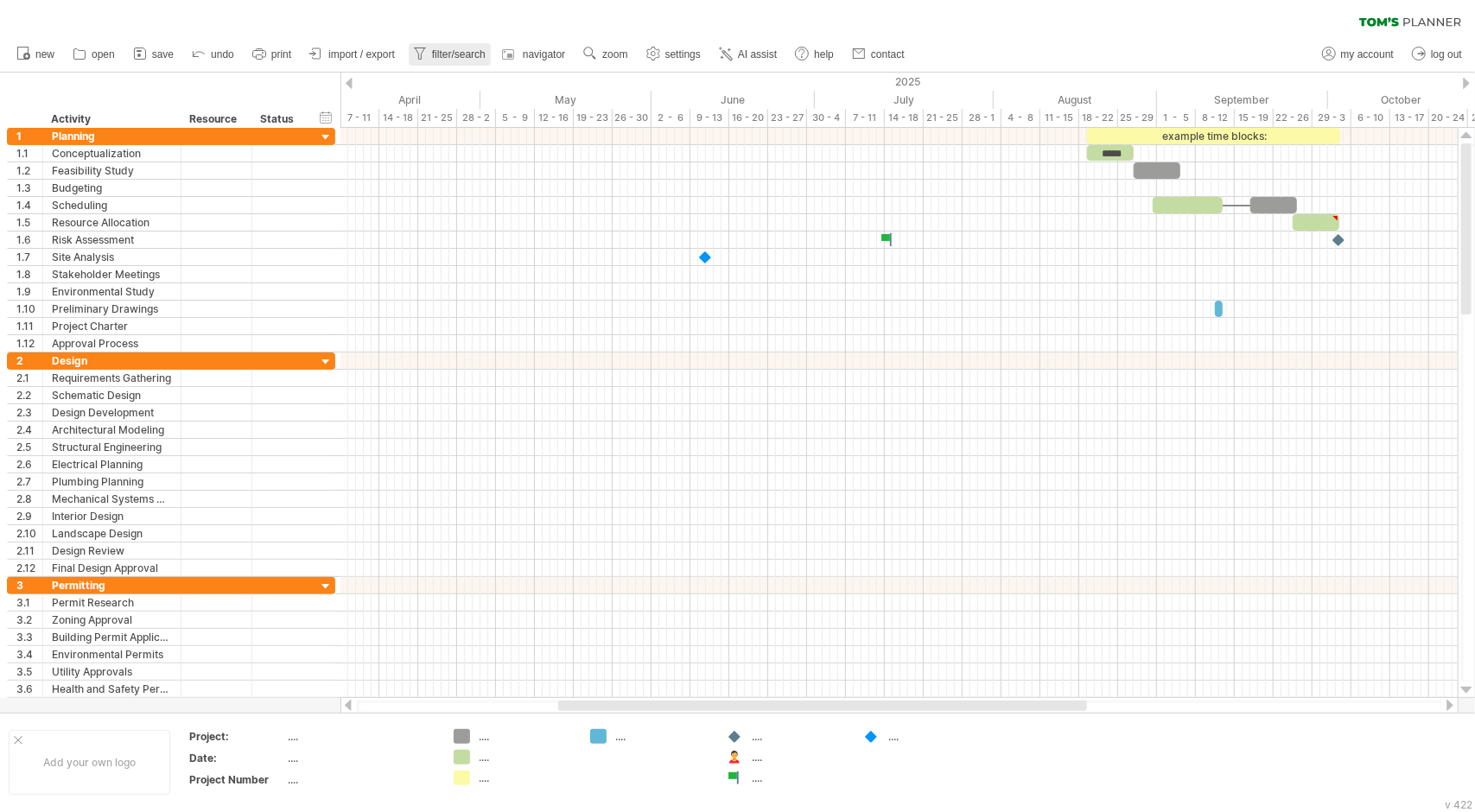
click at [437, 53] on span "filter/search" at bounding box center [459, 54] width 54 height 12
type input "**********"
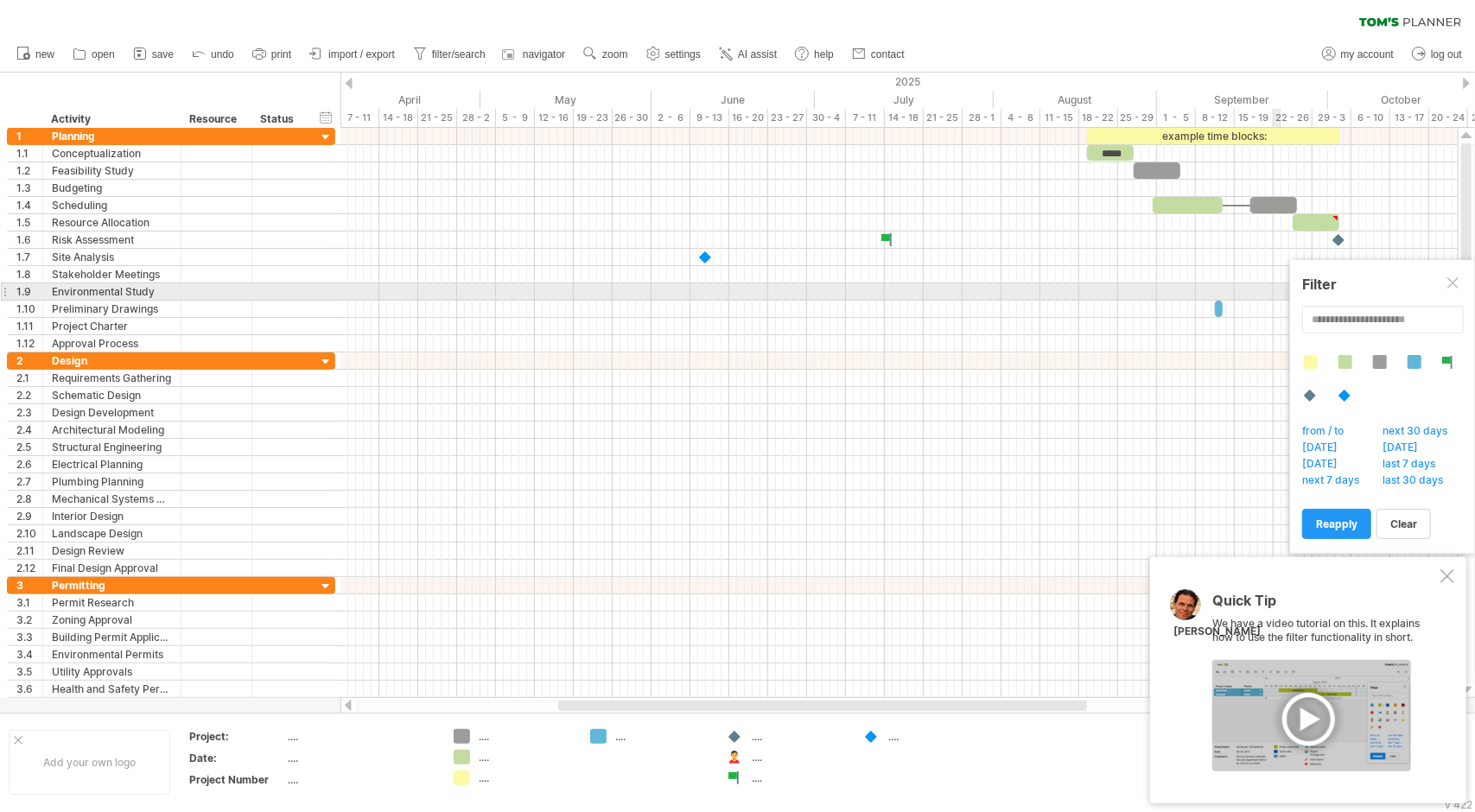
click at [1452, 288] on div at bounding box center [1455, 284] width 14 height 14
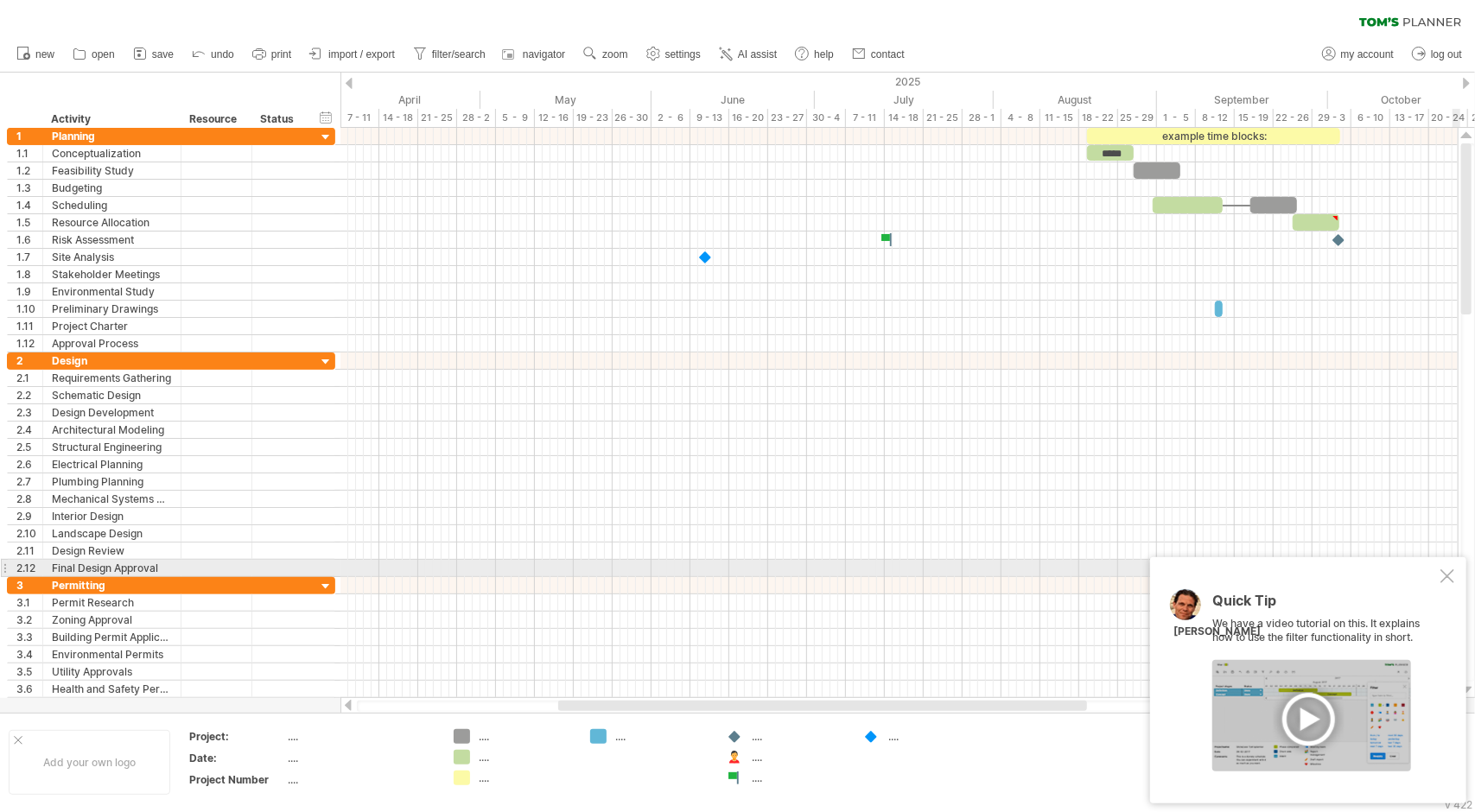
click at [1444, 572] on div at bounding box center [1448, 577] width 14 height 14
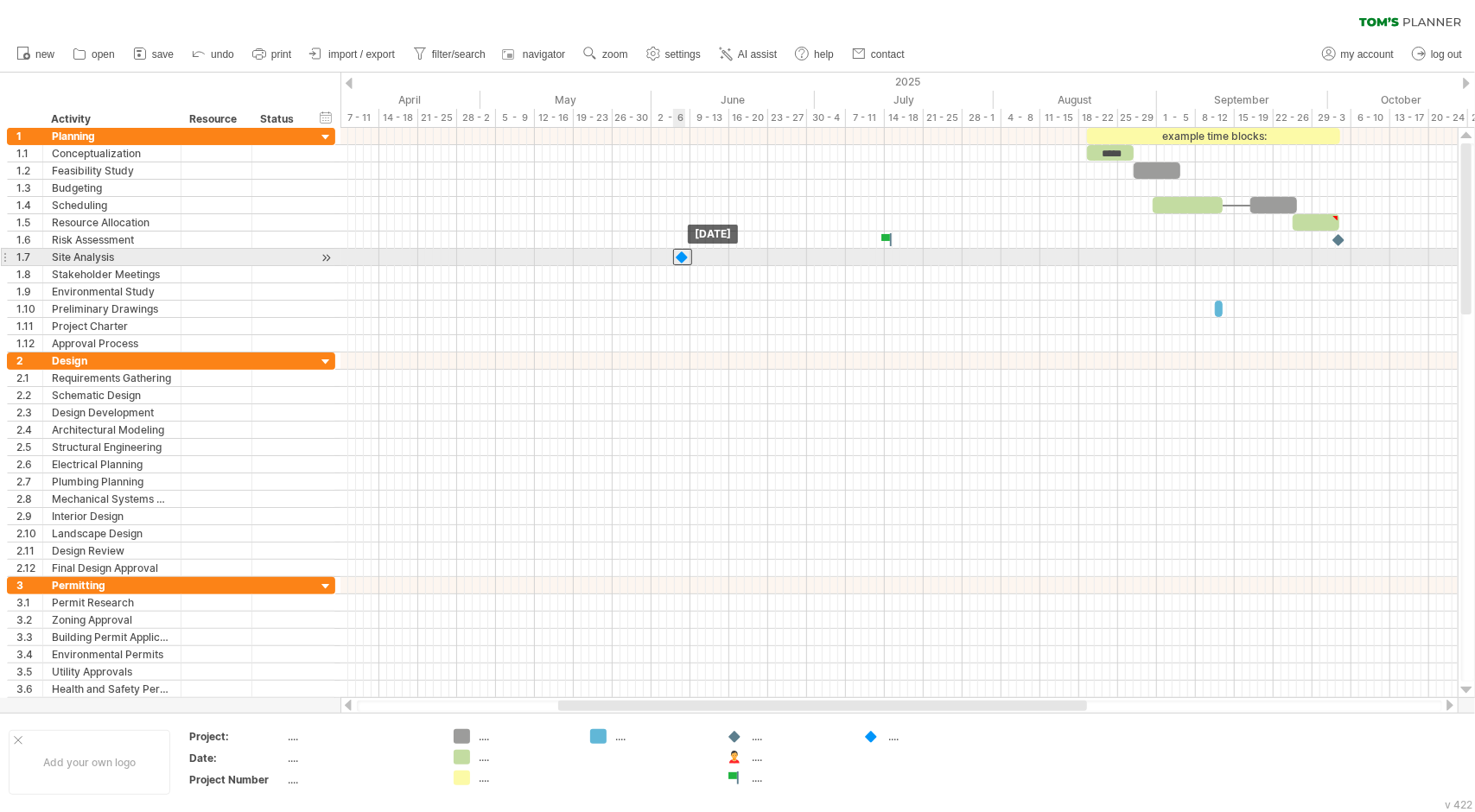
drag, startPoint x: 704, startPoint y: 253, endPoint x: 680, endPoint y: 254, distance: 24.2
click at [680, 254] on div at bounding box center [682, 257] width 19 height 16
